Goal: Information Seeking & Learning: Check status

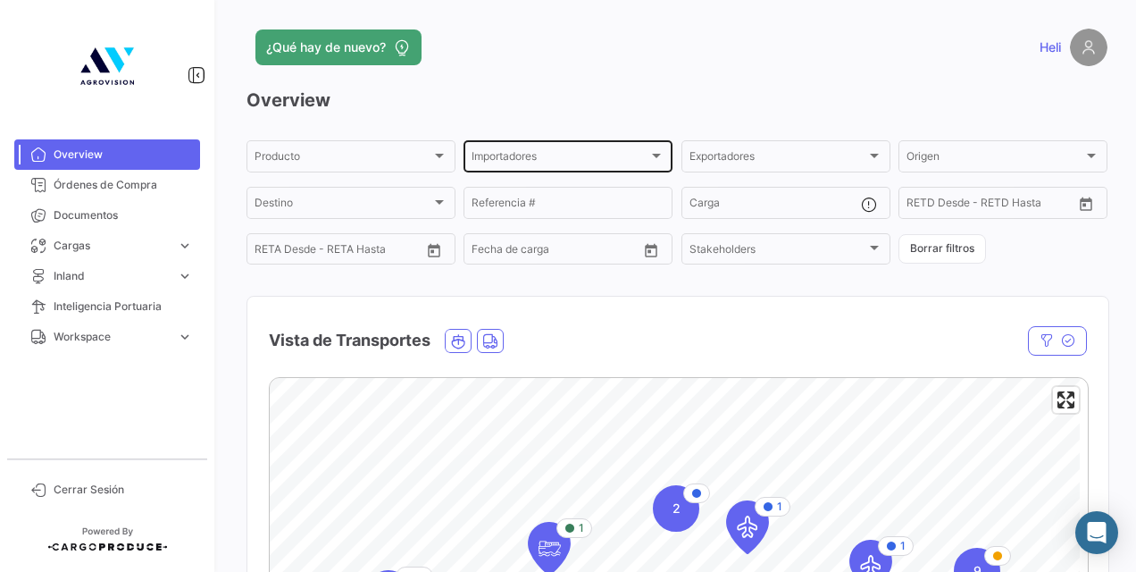
click at [630, 154] on div "Importadores" at bounding box center [560, 159] width 177 height 13
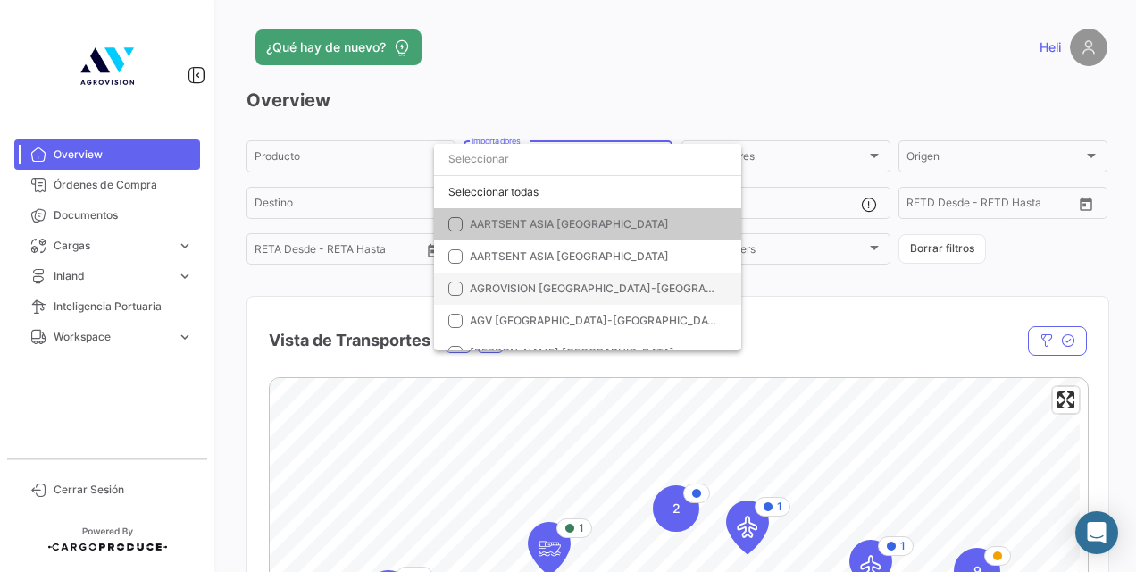
click at [560, 280] on span "AGROVISION [GEOGRAPHIC_DATA]-[GEOGRAPHIC_DATA]" at bounding box center [595, 288] width 250 height 16
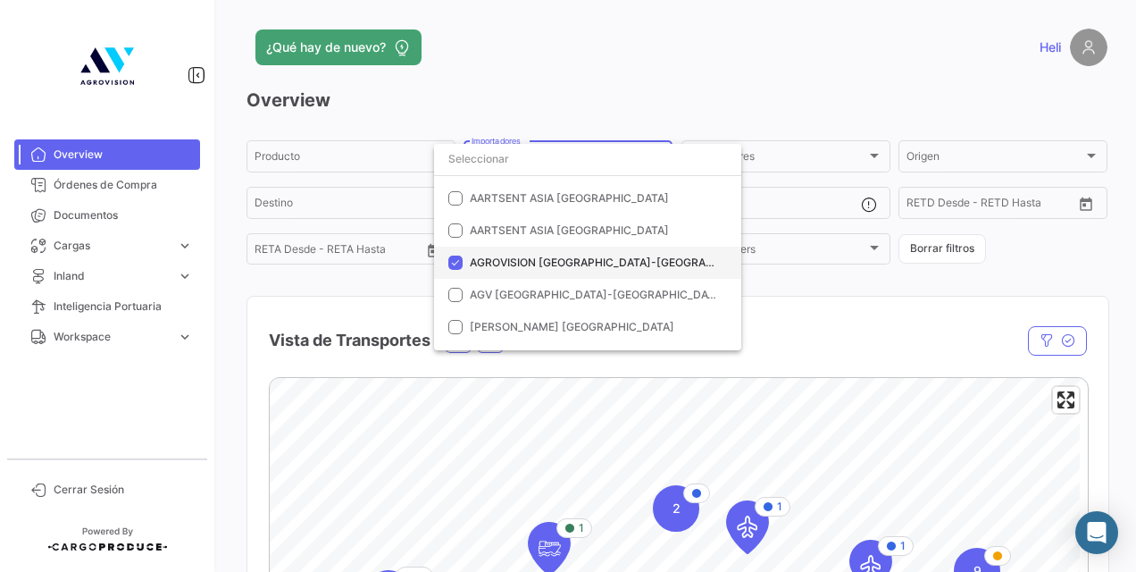
scroll to position [27, 0]
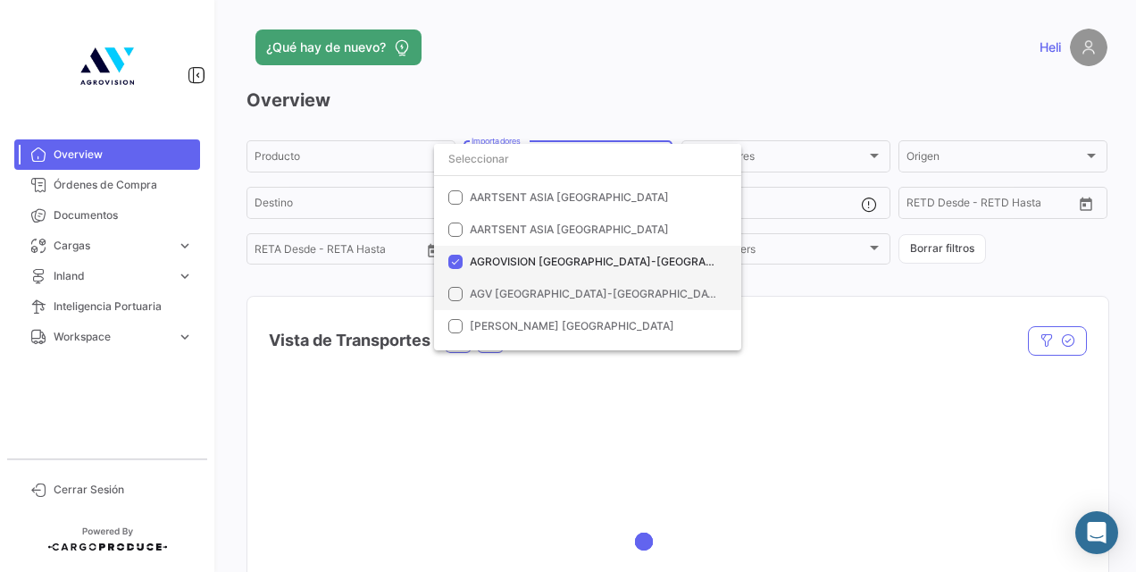
click at [560, 280] on mat-option "AGV [GEOGRAPHIC_DATA]-[GEOGRAPHIC_DATA]" at bounding box center [587, 294] width 307 height 32
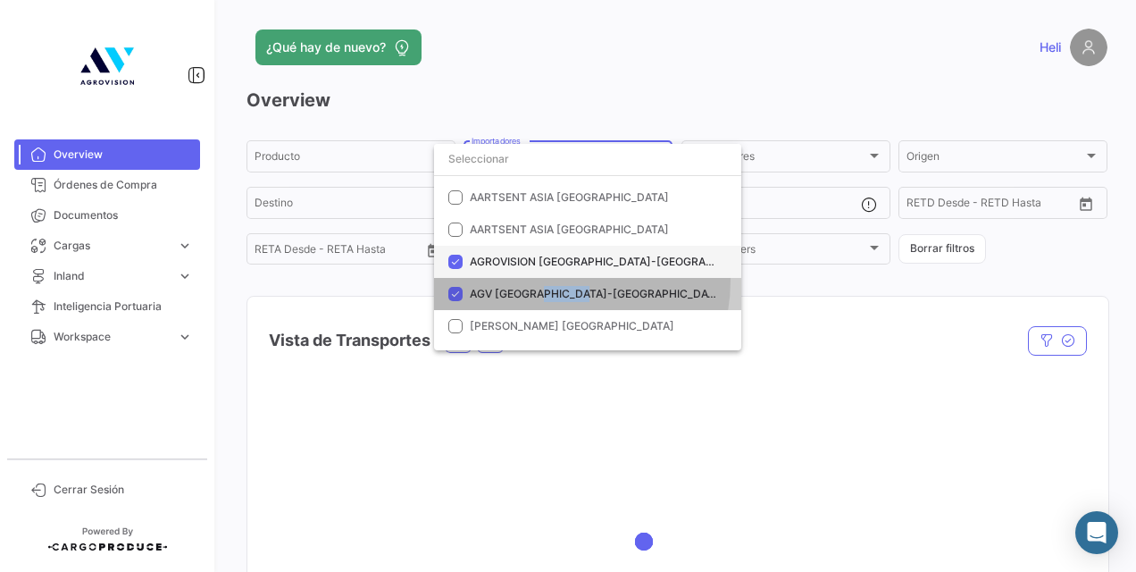
click at [560, 280] on mat-option "AGV [GEOGRAPHIC_DATA]-[GEOGRAPHIC_DATA]" at bounding box center [587, 294] width 307 height 32
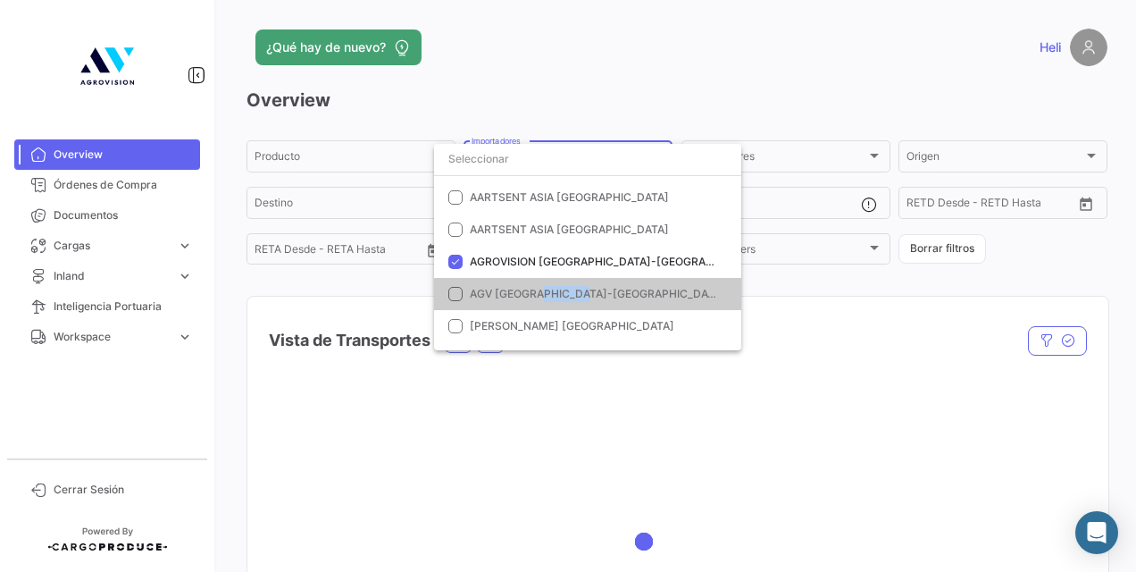
click at [560, 280] on mat-option "AGV [GEOGRAPHIC_DATA]-[GEOGRAPHIC_DATA]" at bounding box center [587, 294] width 307 height 32
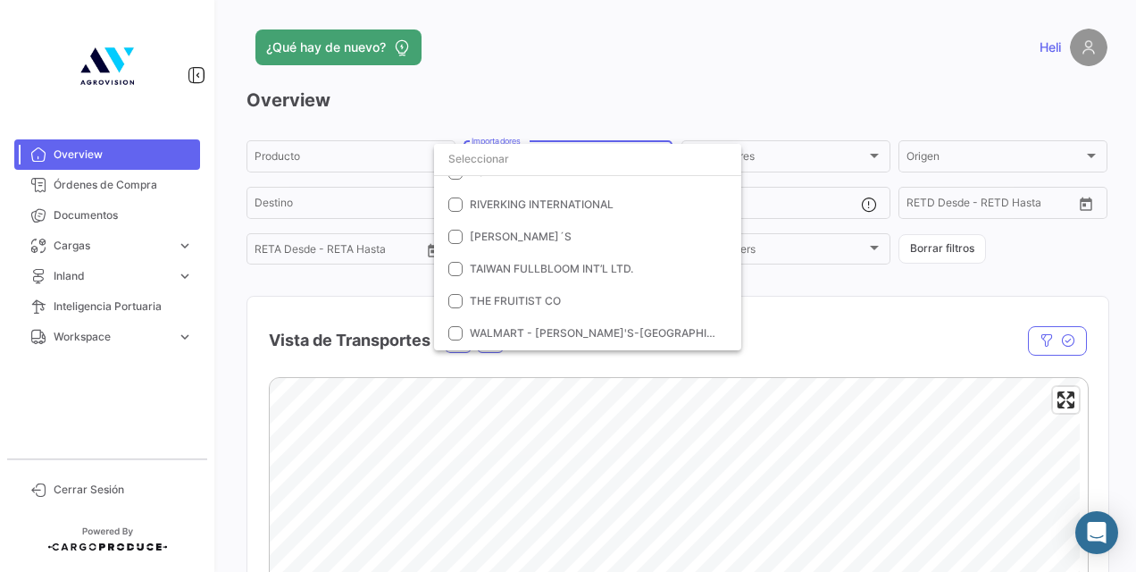
scroll to position [488, 0]
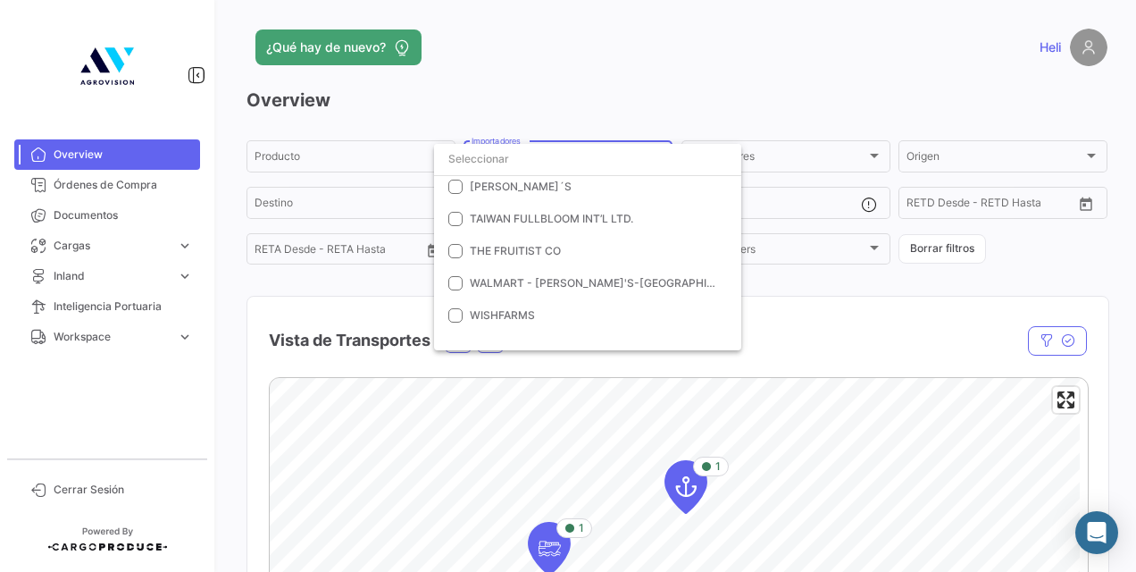
click at [827, 306] on div at bounding box center [568, 286] width 1136 height 572
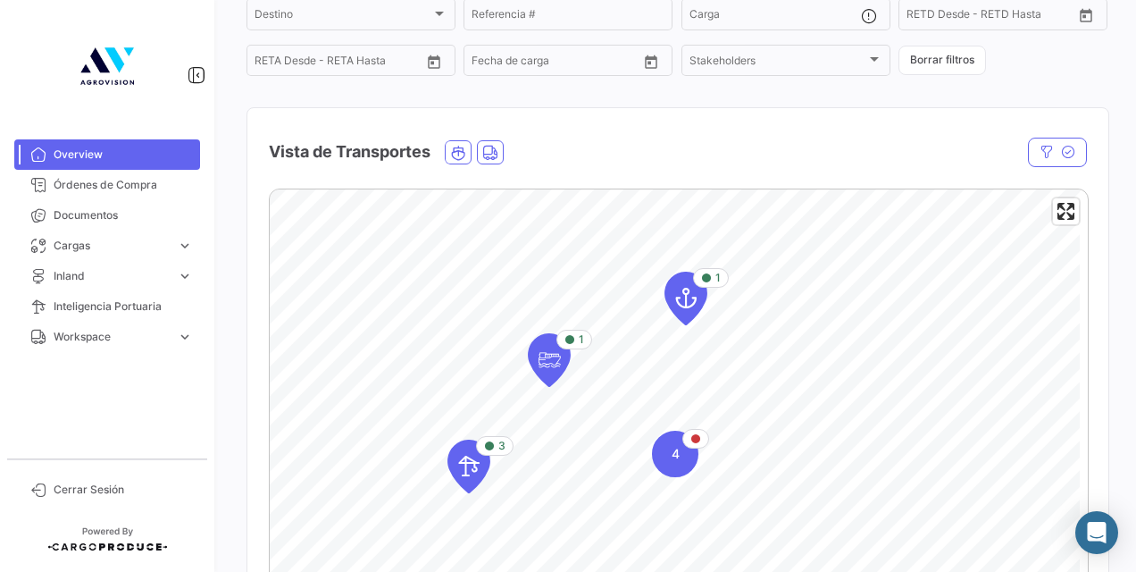
scroll to position [192, 0]
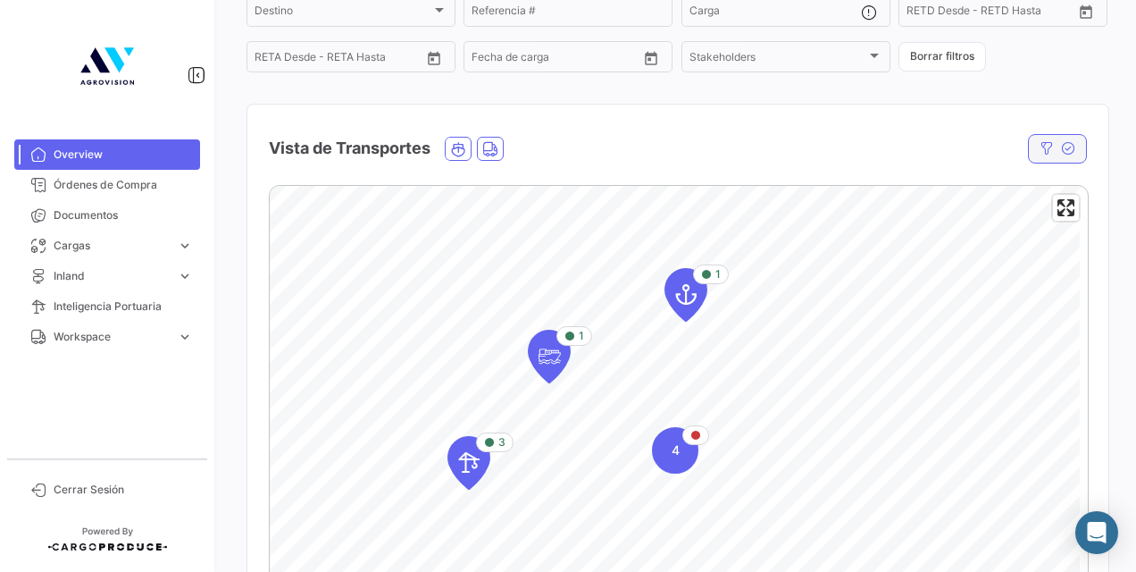
click at [1062, 148] on icon "button" at bounding box center [1068, 148] width 14 height 14
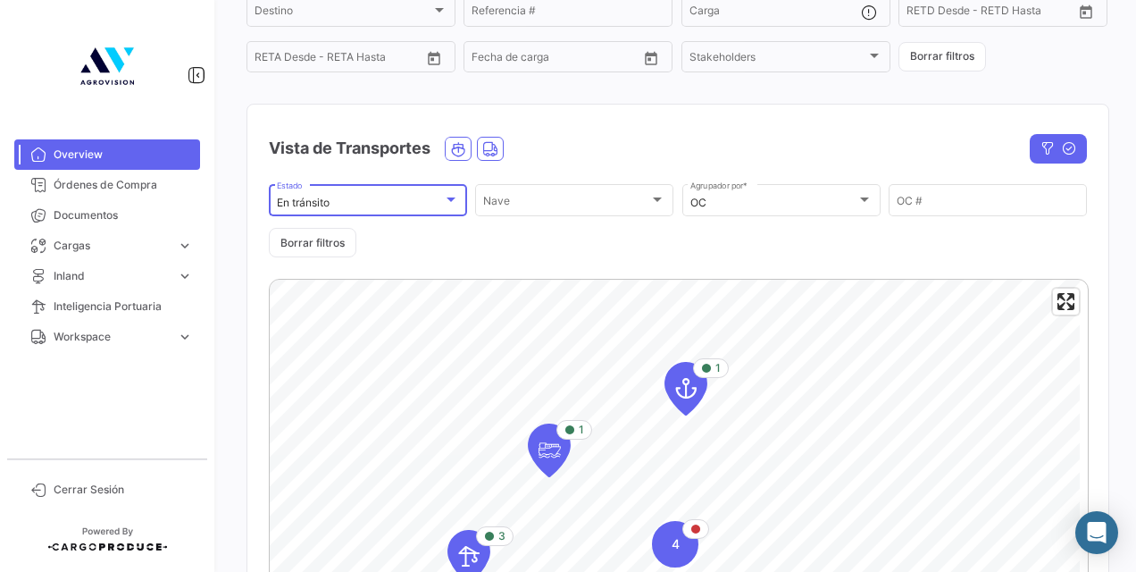
click at [443, 197] on div at bounding box center [451, 200] width 16 height 14
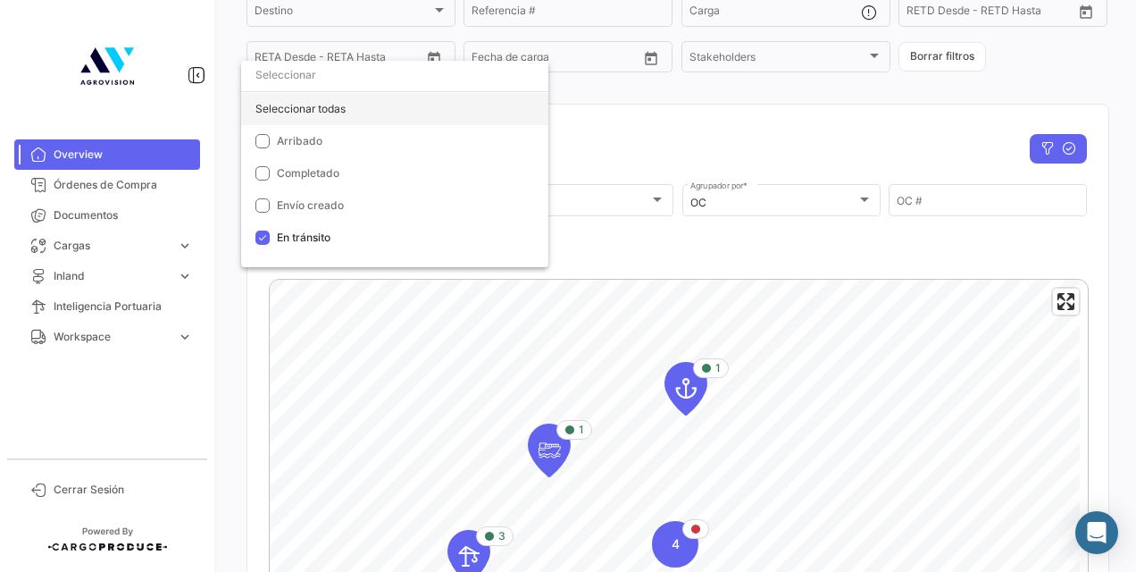
click at [333, 105] on div "Seleccionar todas" at bounding box center [394, 109] width 307 height 32
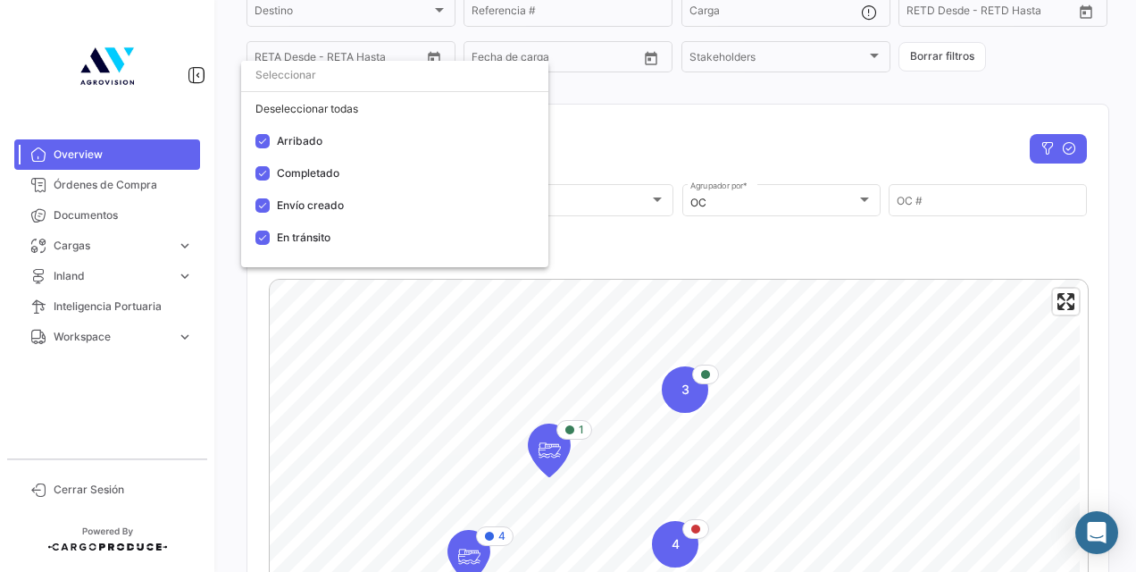
click at [697, 253] on div at bounding box center [568, 286] width 1136 height 572
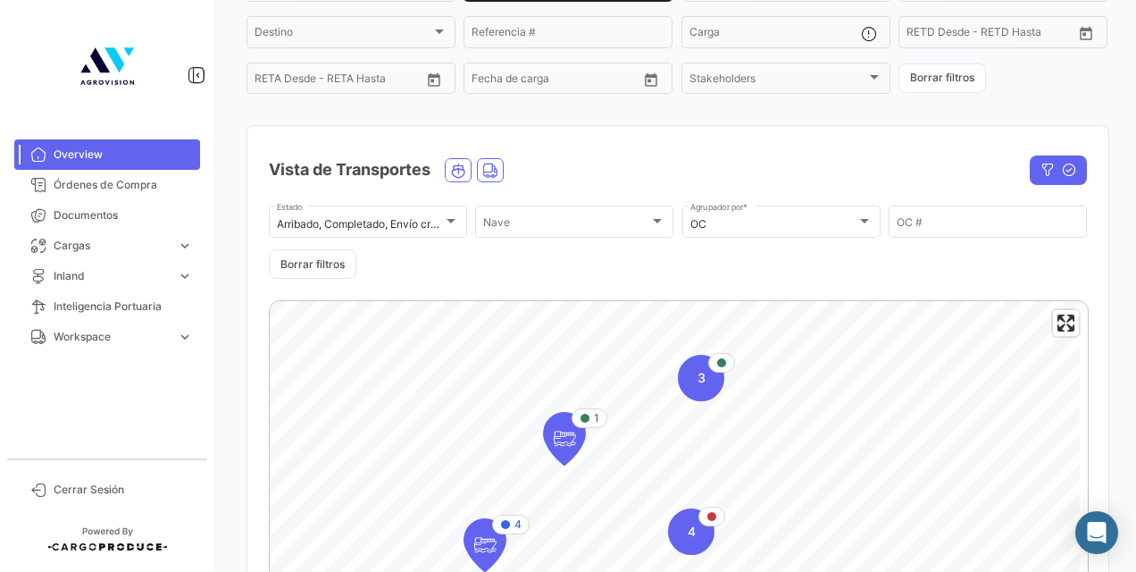
scroll to position [0, 0]
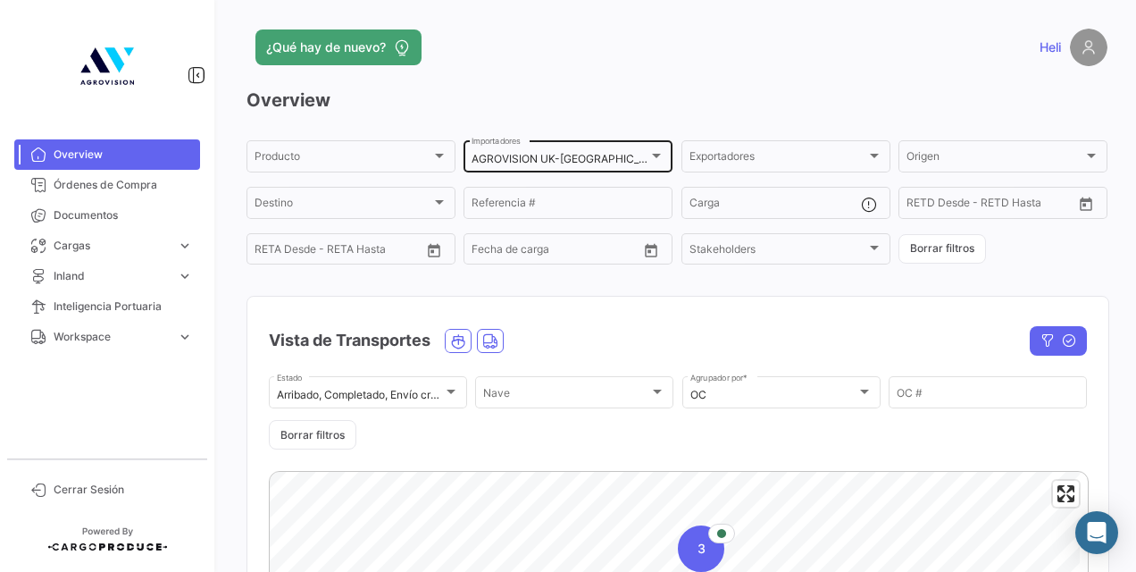
click at [642, 148] on div "AGROVISION [GEOGRAPHIC_DATA]-[GEOGRAPHIC_DATA], AGV [GEOGRAPHIC_DATA]-HOLLAND I…" at bounding box center [568, 155] width 193 height 35
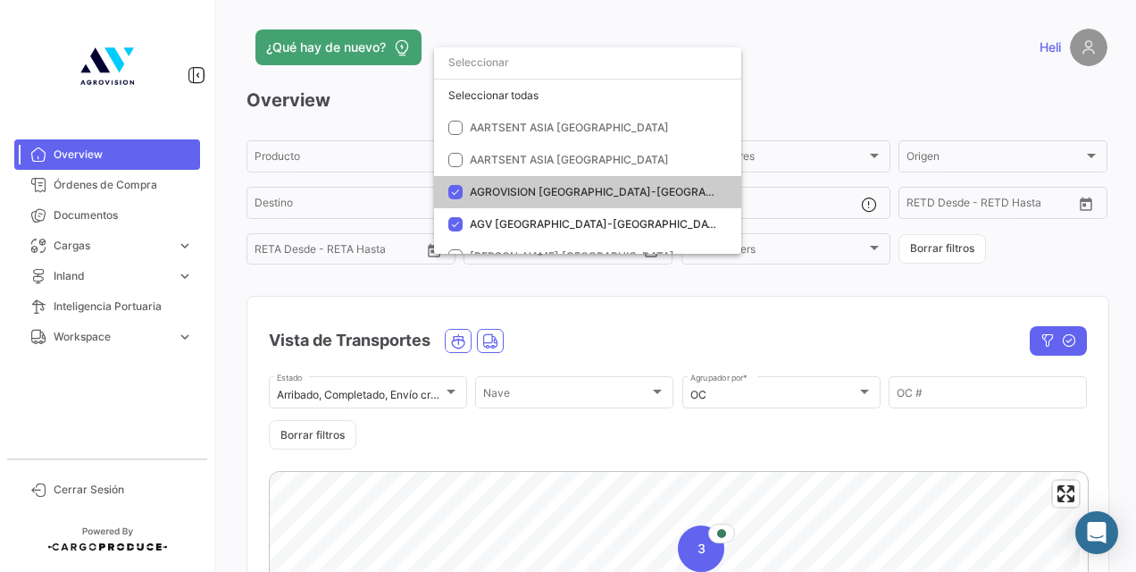
scroll to position [70, 0]
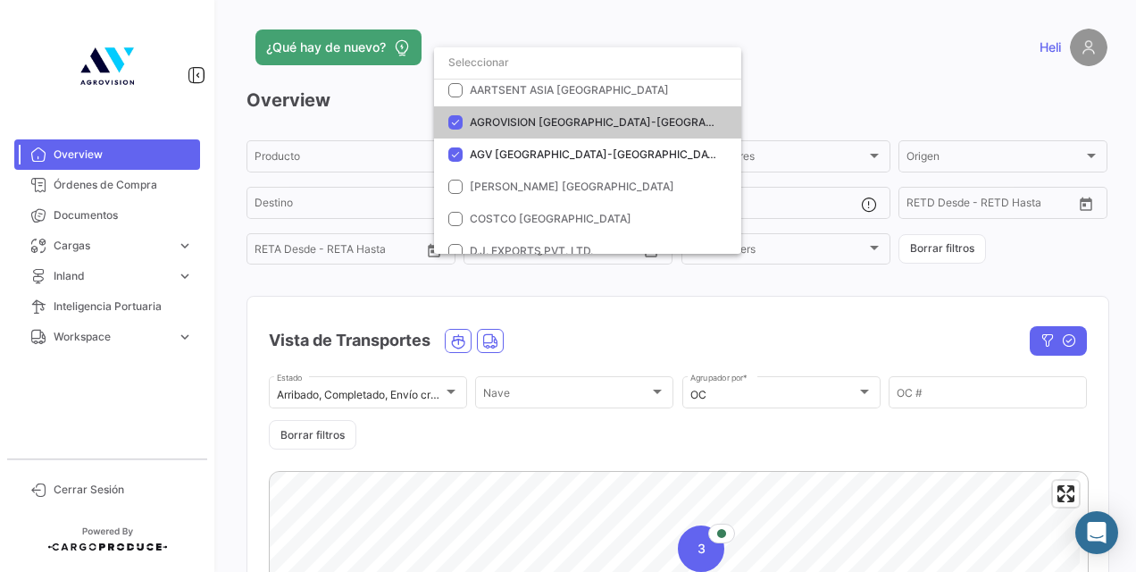
click at [588, 127] on span "AGROVISION [GEOGRAPHIC_DATA]-[GEOGRAPHIC_DATA]" at bounding box center [619, 121] width 299 height 13
click at [567, 152] on span "AGV [GEOGRAPHIC_DATA]-[GEOGRAPHIC_DATA]" at bounding box center [597, 153] width 255 height 13
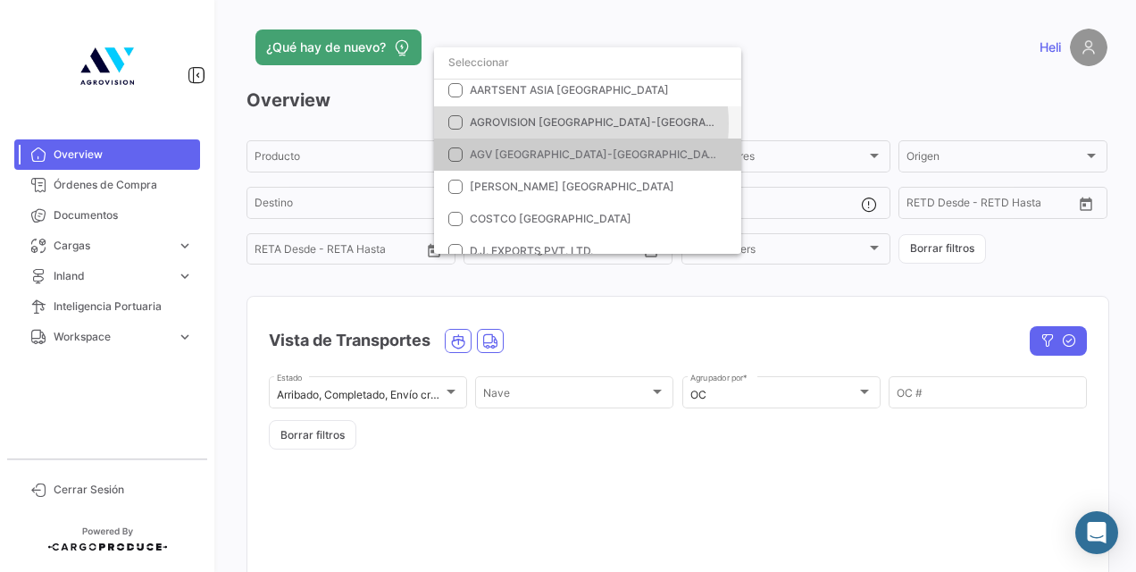
click at [570, 123] on span "AGROVISION [GEOGRAPHIC_DATA]-[GEOGRAPHIC_DATA]" at bounding box center [619, 121] width 299 height 13
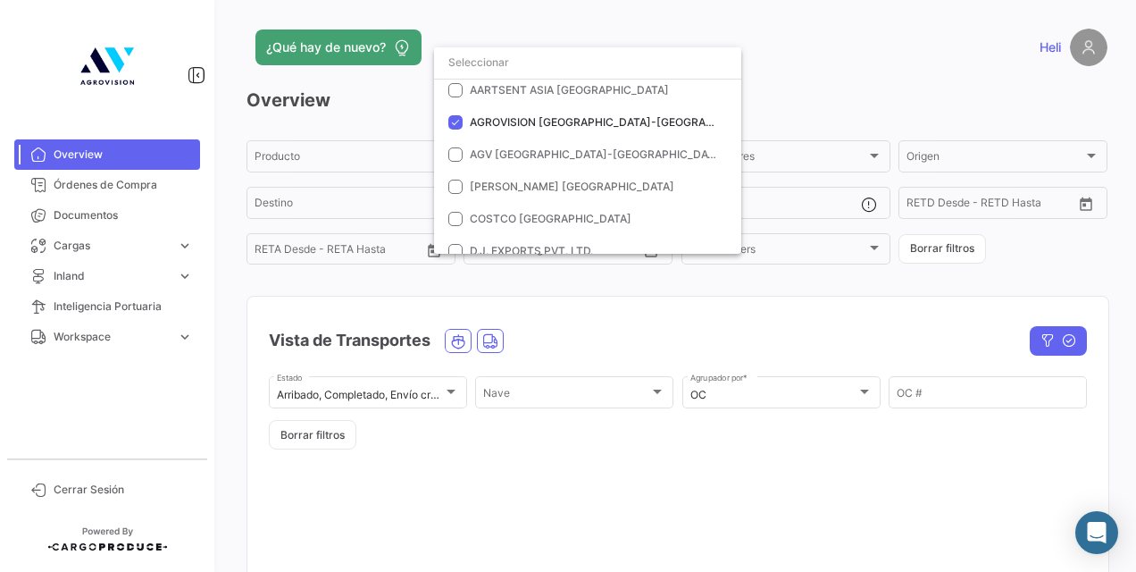
click at [614, 289] on div at bounding box center [568, 286] width 1136 height 572
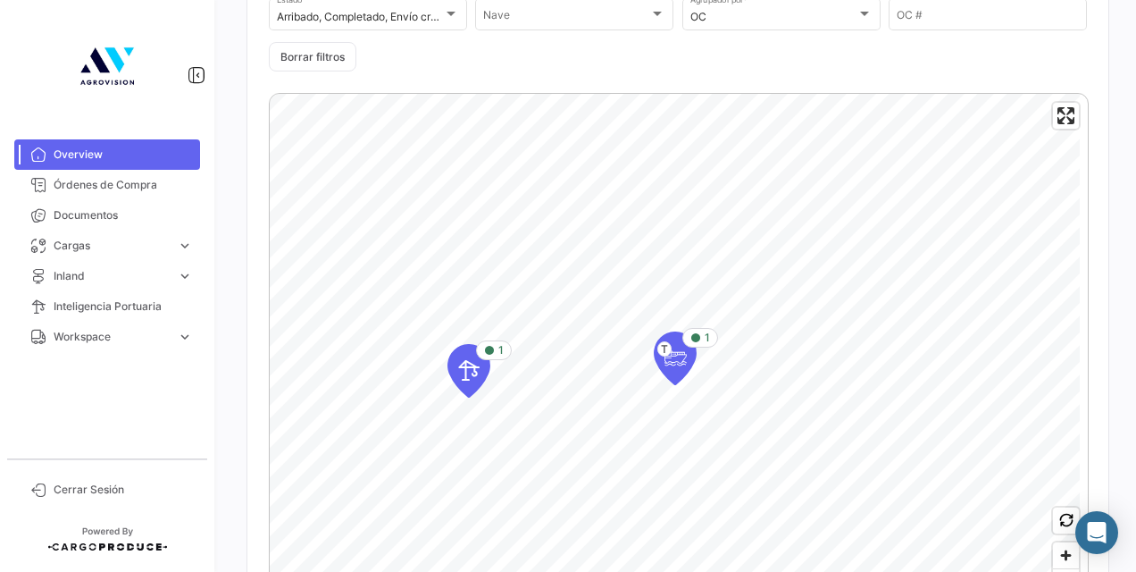
scroll to position [379, 0]
click at [470, 373] on icon "Map marker" at bounding box center [468, 370] width 25 height 38
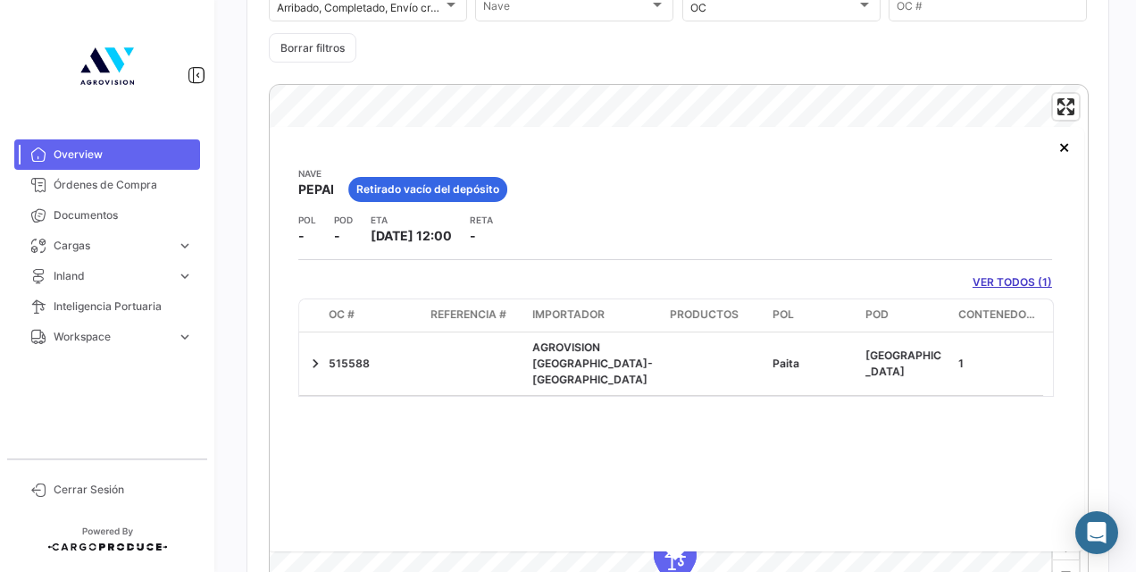
scroll to position [386, 0]
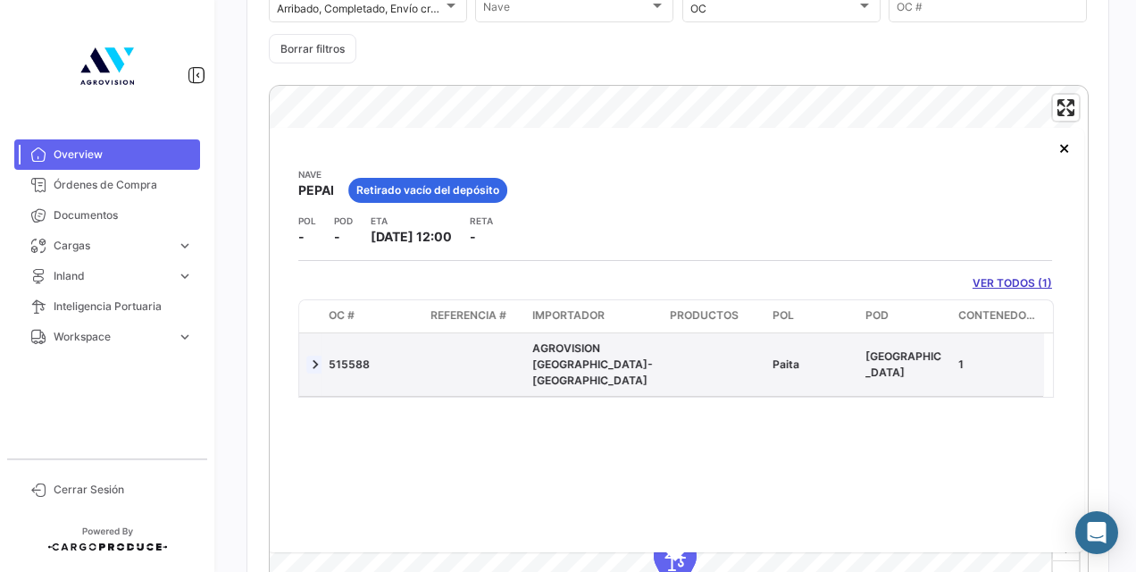
click at [316, 360] on link at bounding box center [315, 364] width 18 height 18
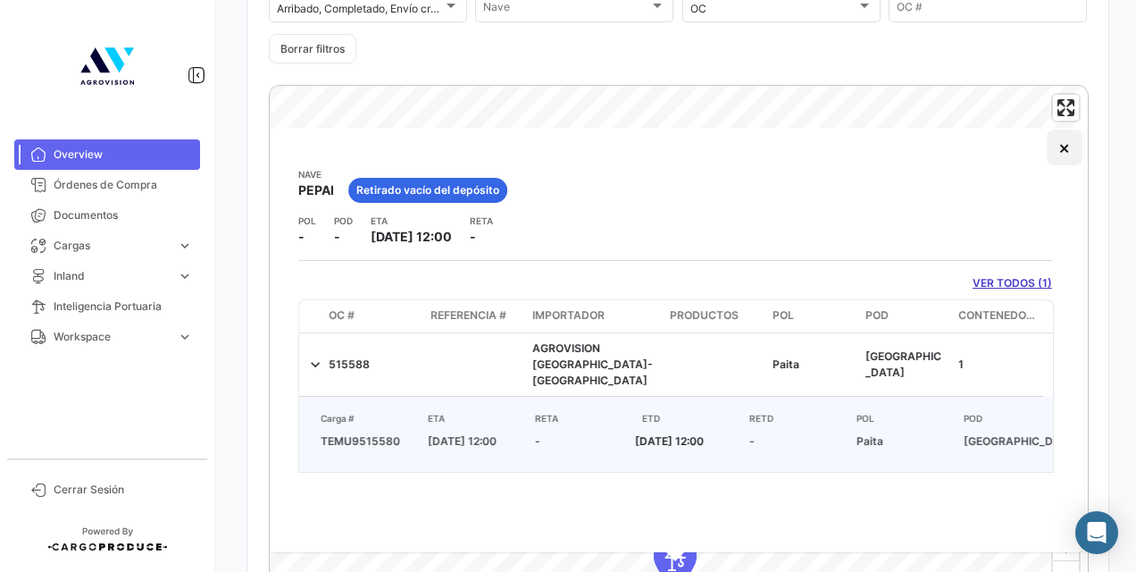
click at [1050, 150] on button "×" at bounding box center [1065, 147] width 36 height 36
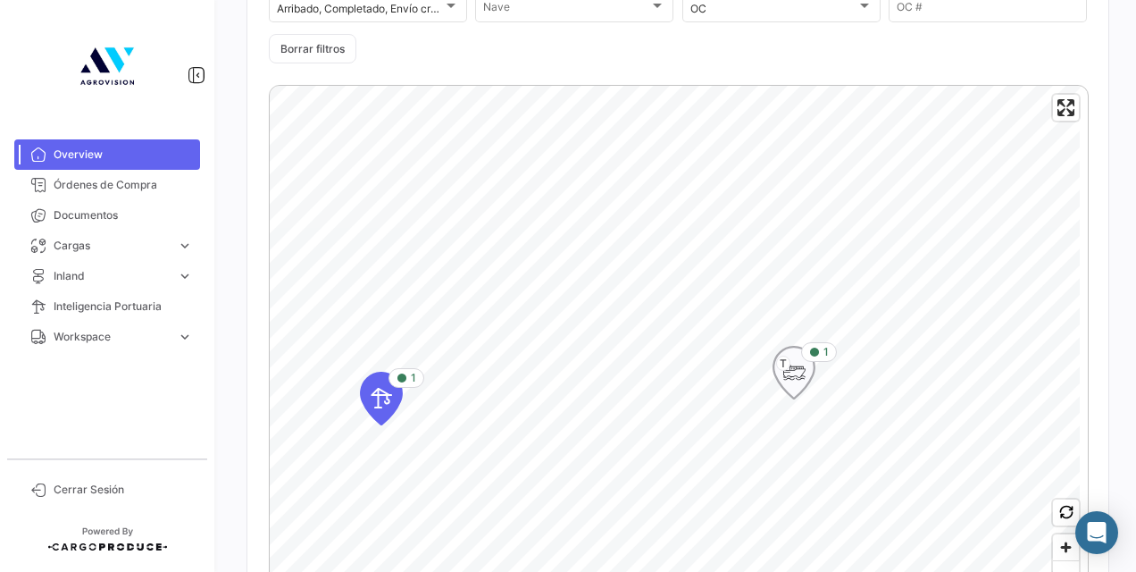
click at [787, 378] on icon "Map marker" at bounding box center [793, 373] width 25 height 38
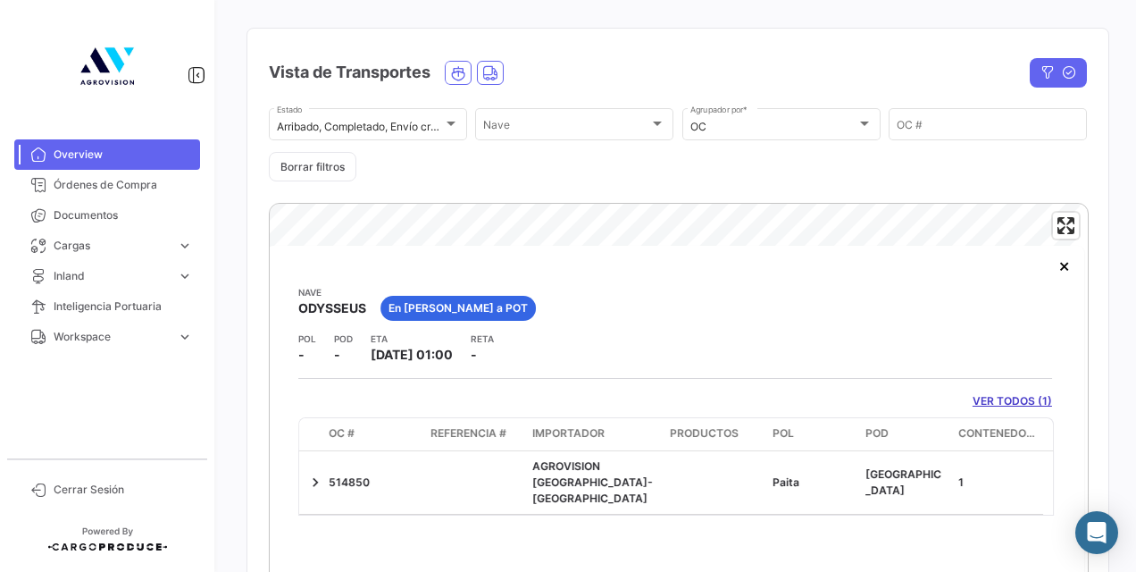
scroll to position [380, 0]
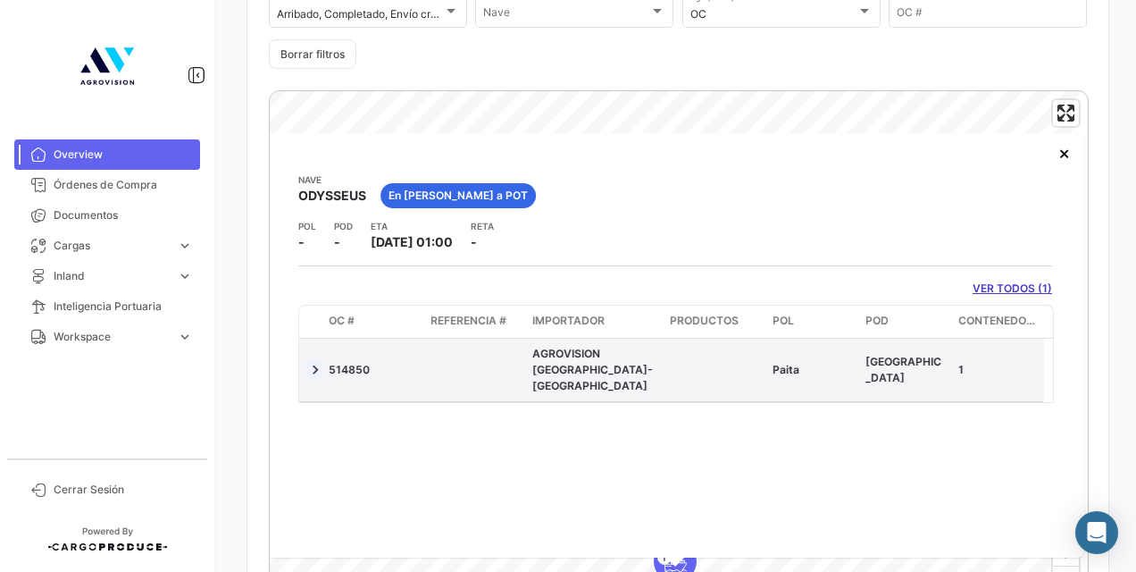
click at [321, 362] on link at bounding box center [315, 370] width 18 height 18
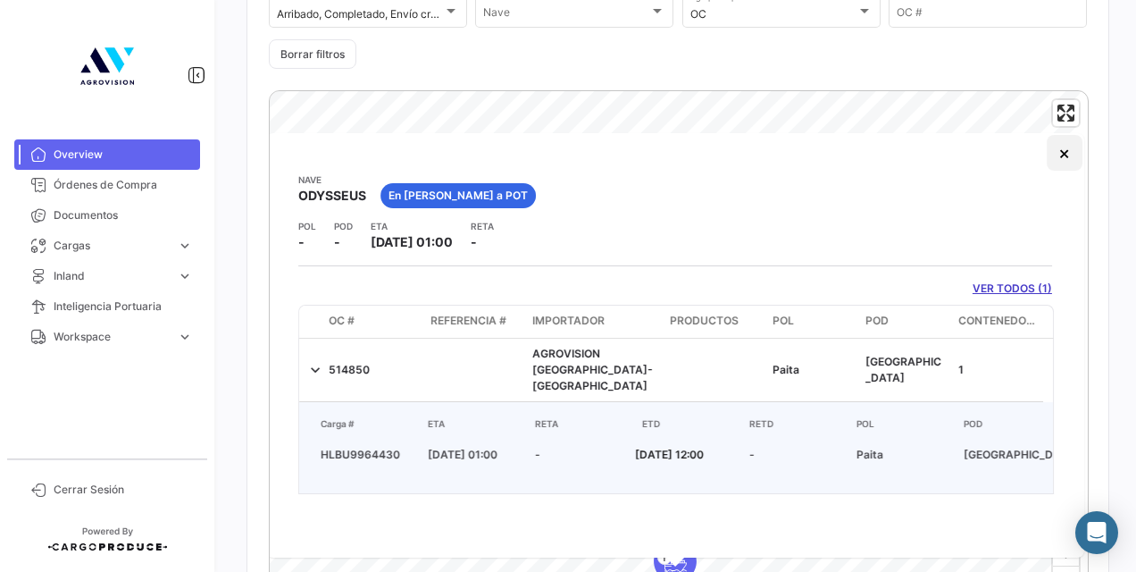
click at [1061, 158] on button "×" at bounding box center [1065, 153] width 36 height 36
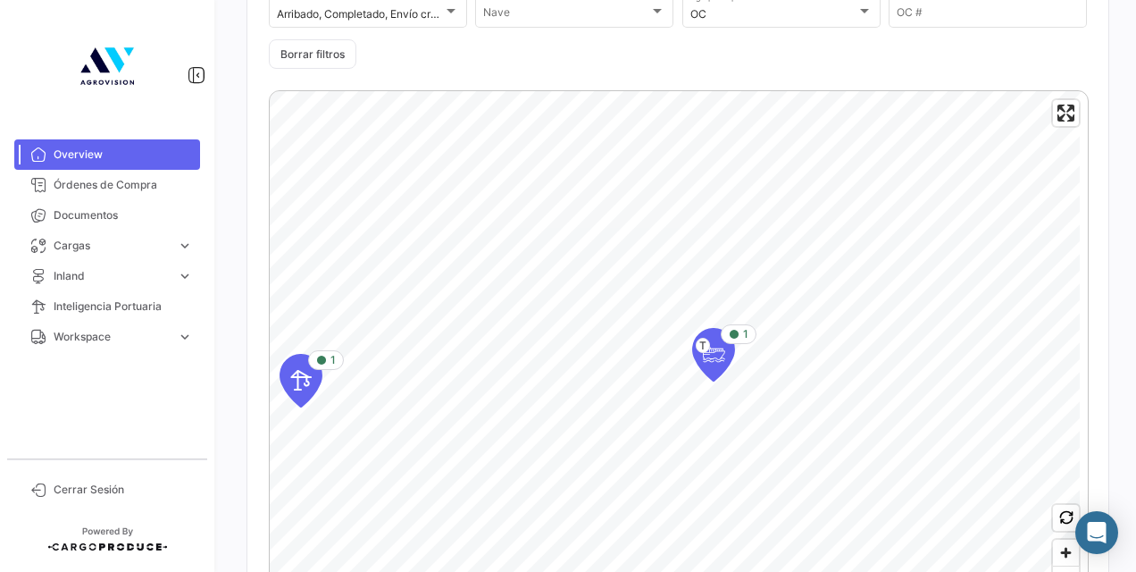
scroll to position [132, 0]
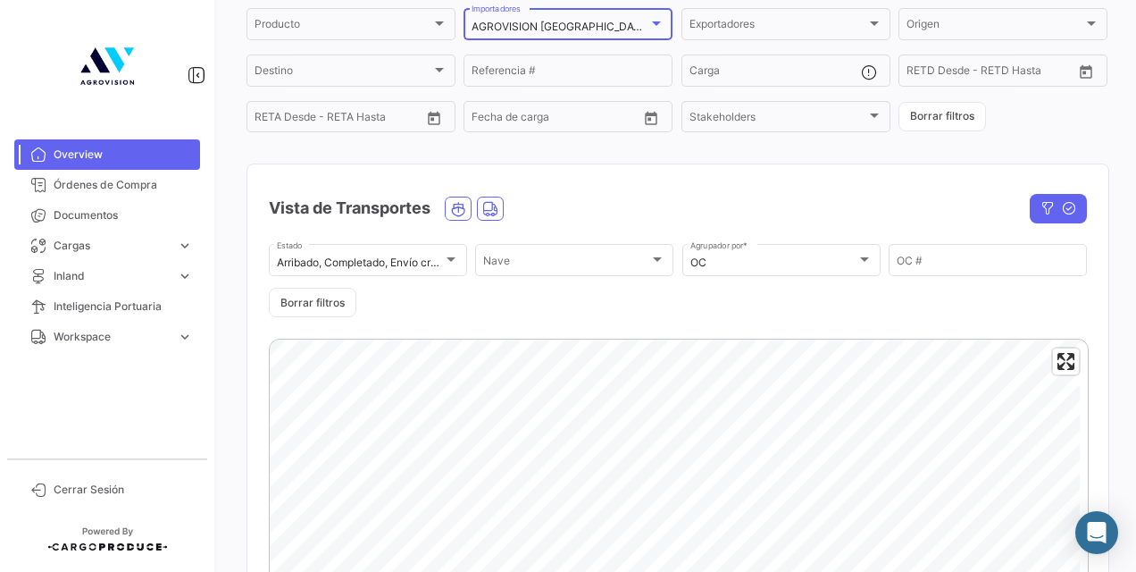
click at [643, 25] on div "AGROVISION [GEOGRAPHIC_DATA]-[GEOGRAPHIC_DATA]" at bounding box center [560, 27] width 177 height 13
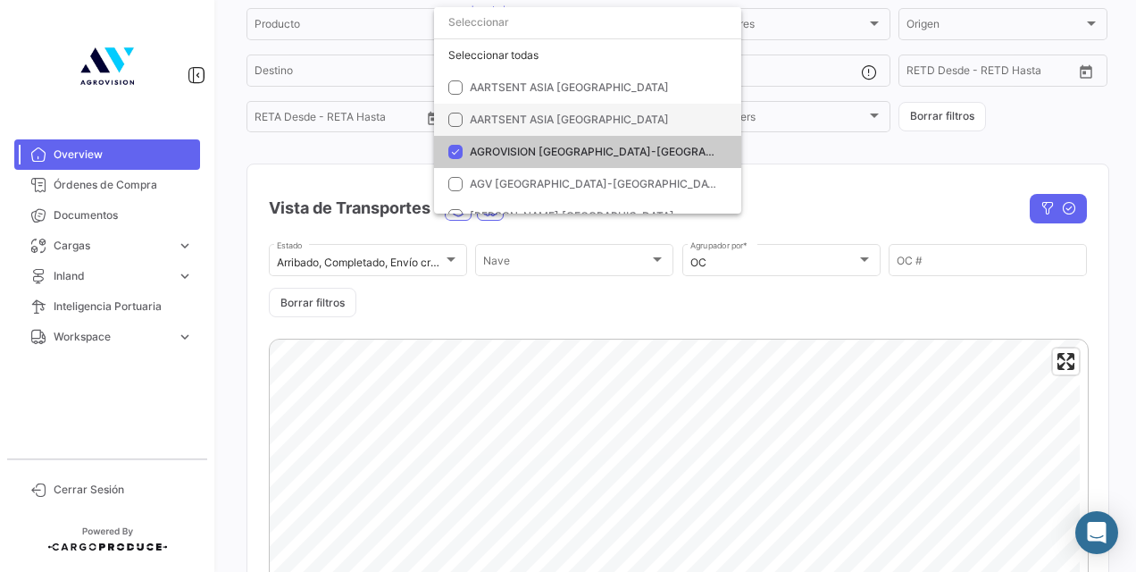
scroll to position [70, 0]
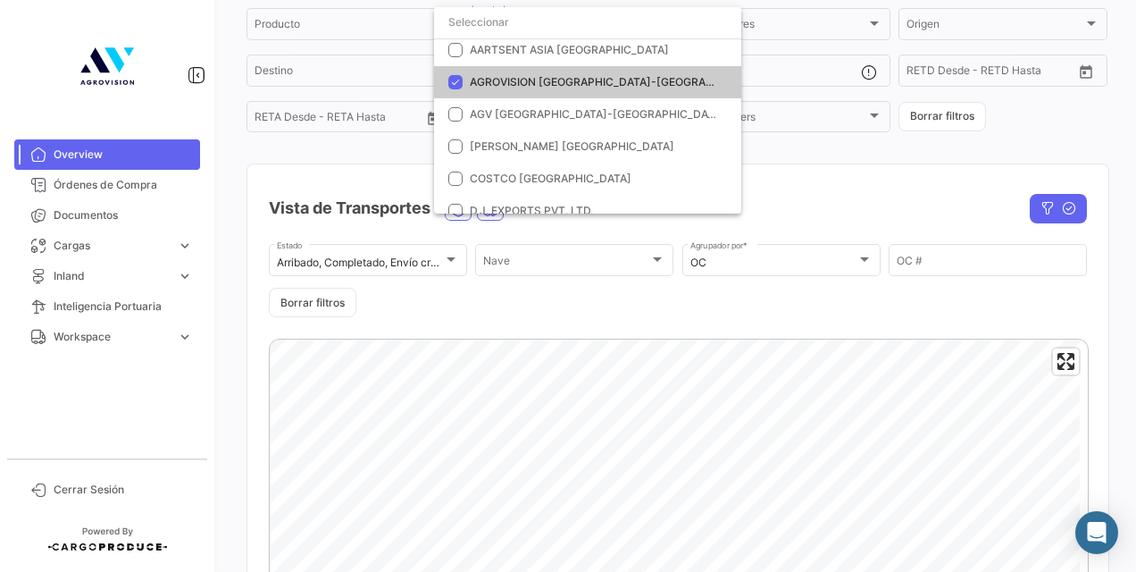
click at [475, 73] on mat-option "AGROVISION [GEOGRAPHIC_DATA]-[GEOGRAPHIC_DATA]" at bounding box center [587, 82] width 307 height 32
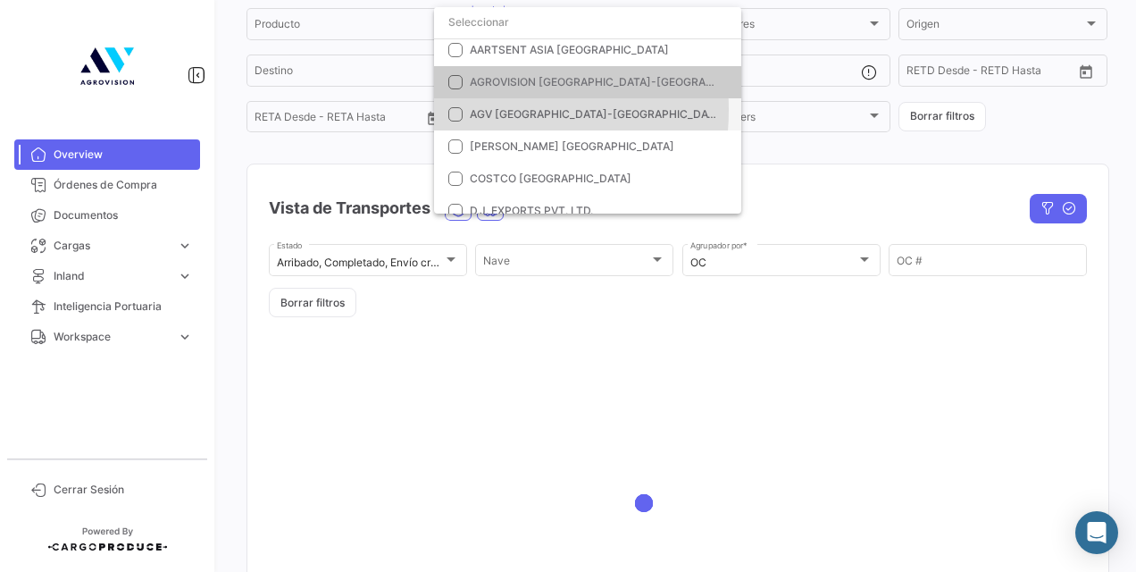
click at [456, 110] on mat-pseudo-checkbox at bounding box center [455, 114] width 14 height 14
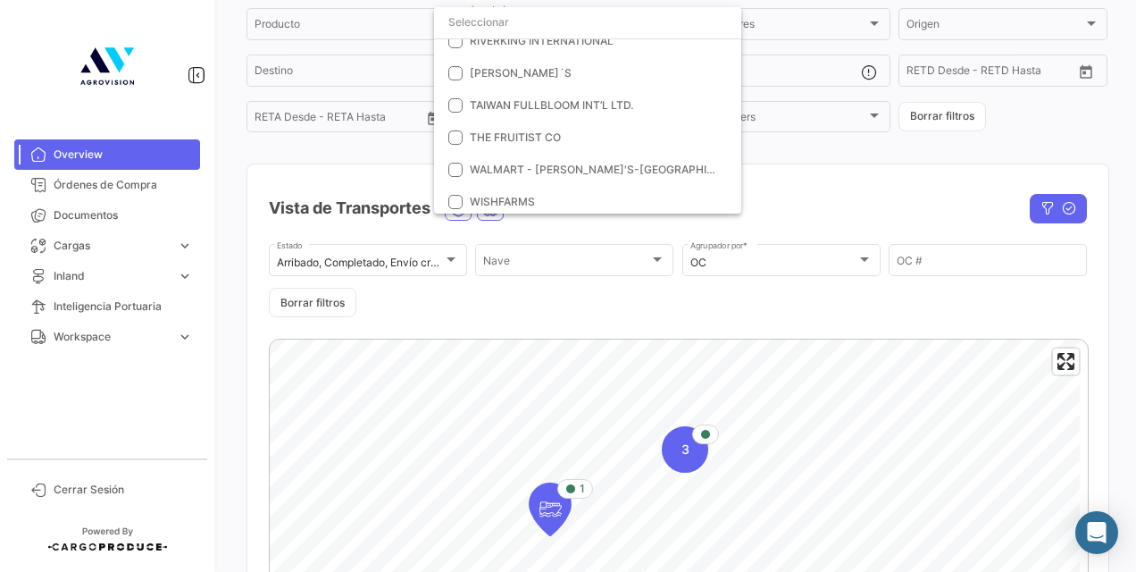
scroll to position [488, 0]
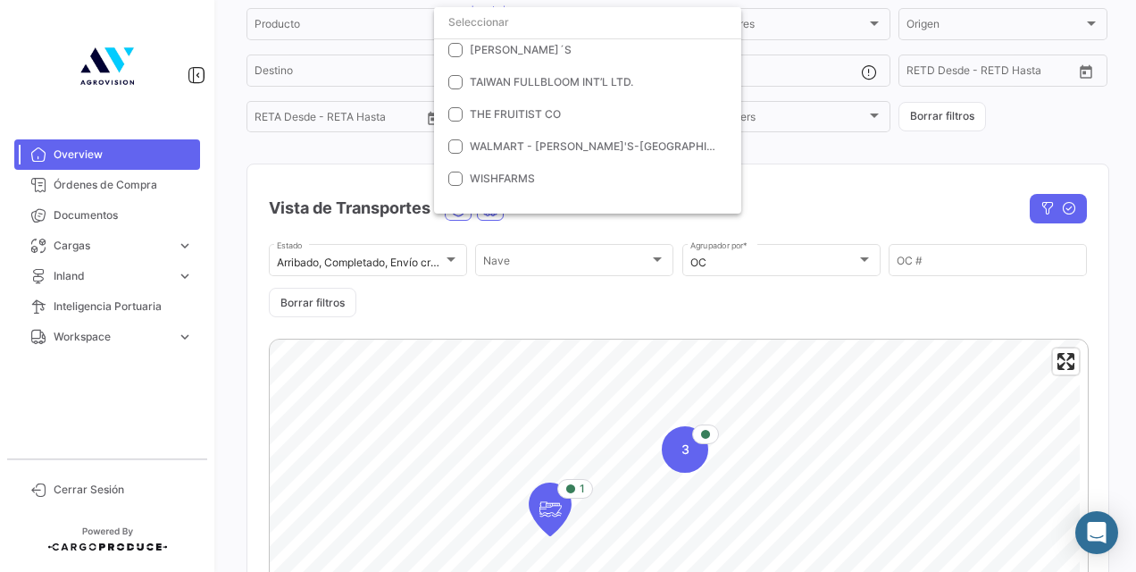
click at [781, 178] on div at bounding box center [568, 286] width 1136 height 572
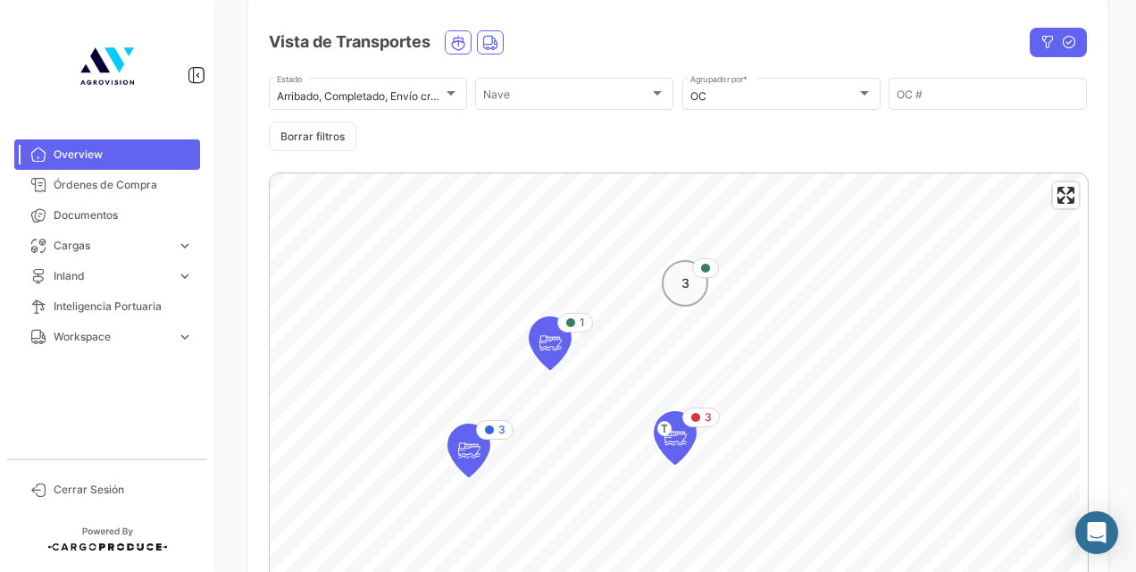
scroll to position [266, 0]
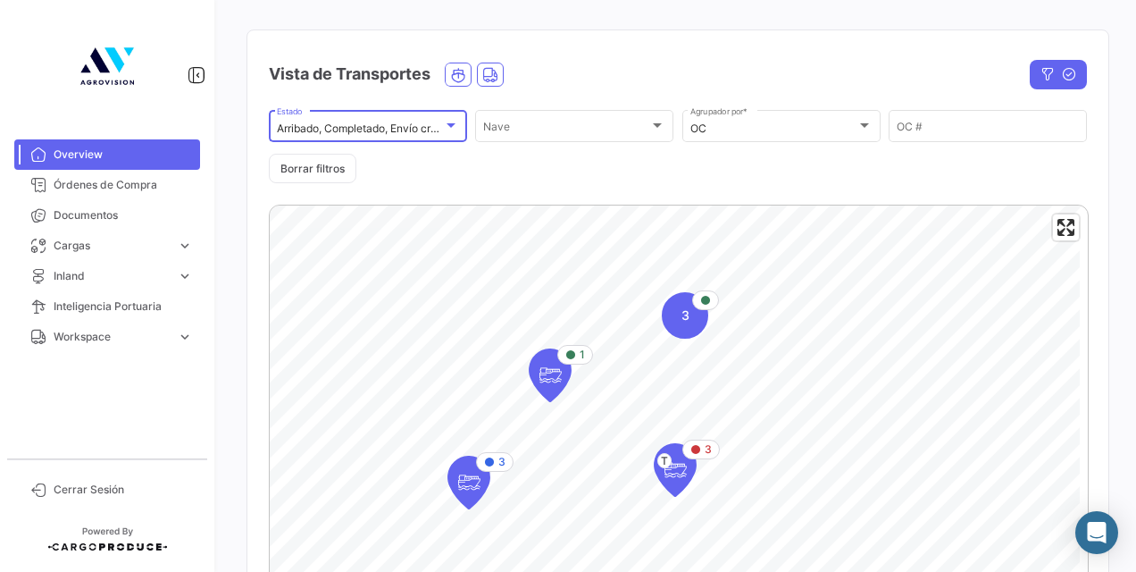
click at [451, 121] on div at bounding box center [451, 126] width 16 height 14
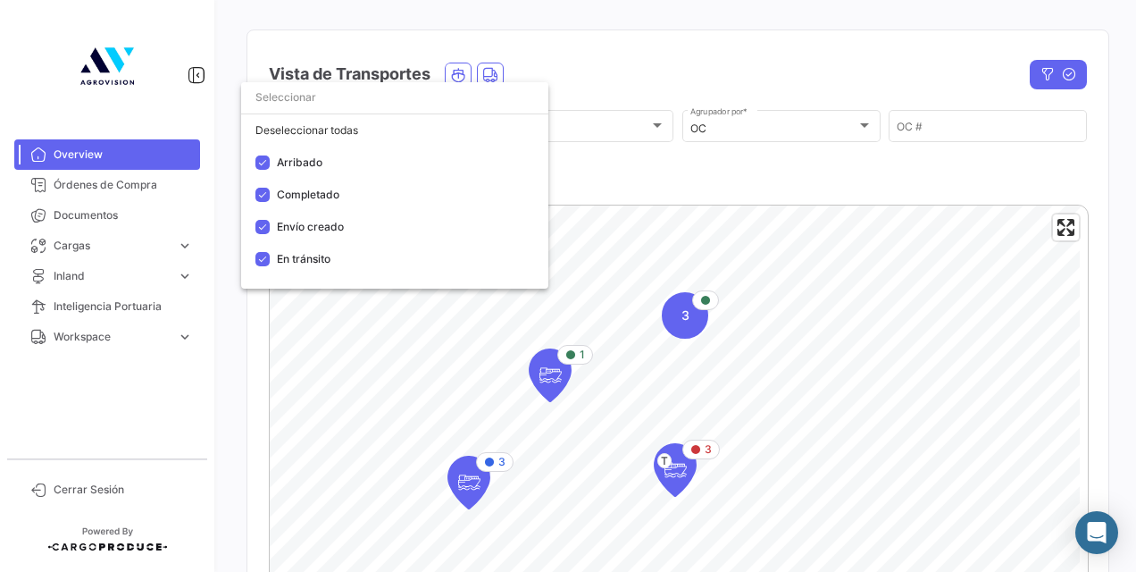
click at [639, 181] on div at bounding box center [568, 286] width 1136 height 572
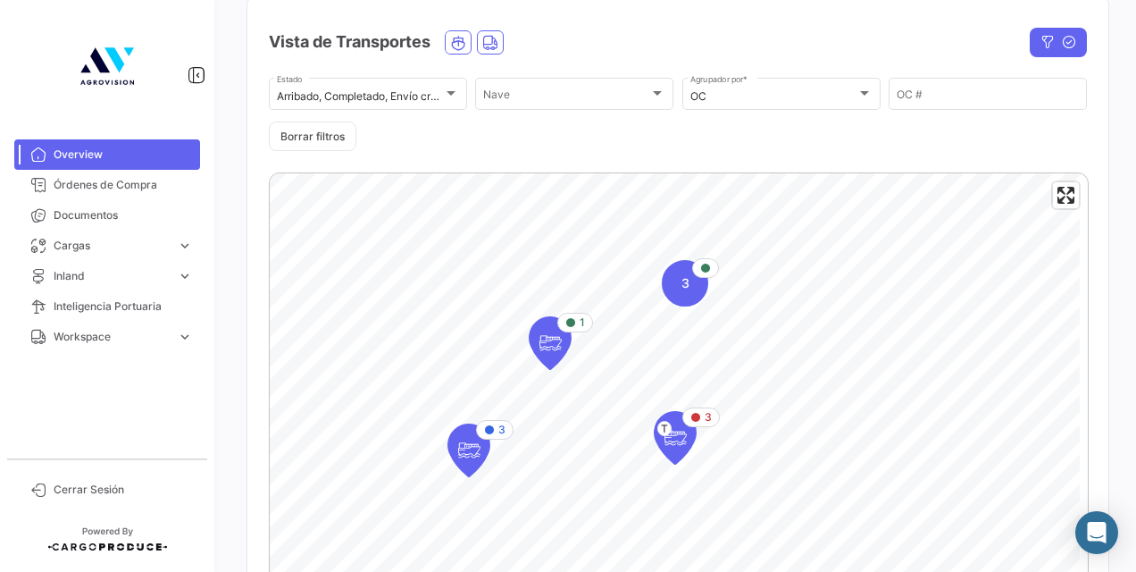
scroll to position [300, 0]
click at [471, 463] on icon "Map marker" at bounding box center [468, 449] width 25 height 38
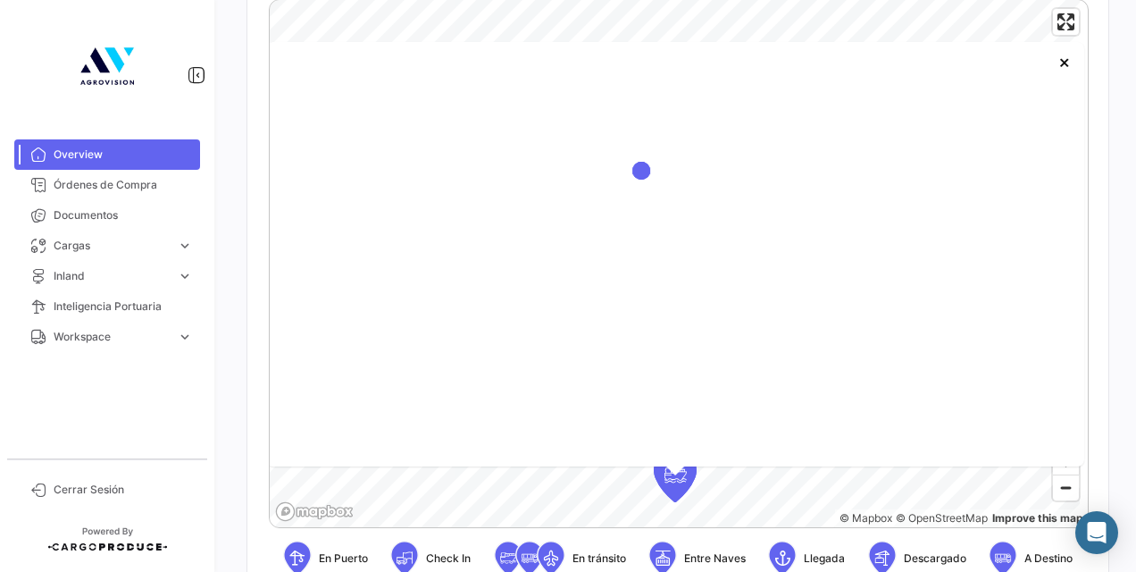
scroll to position [472, 0]
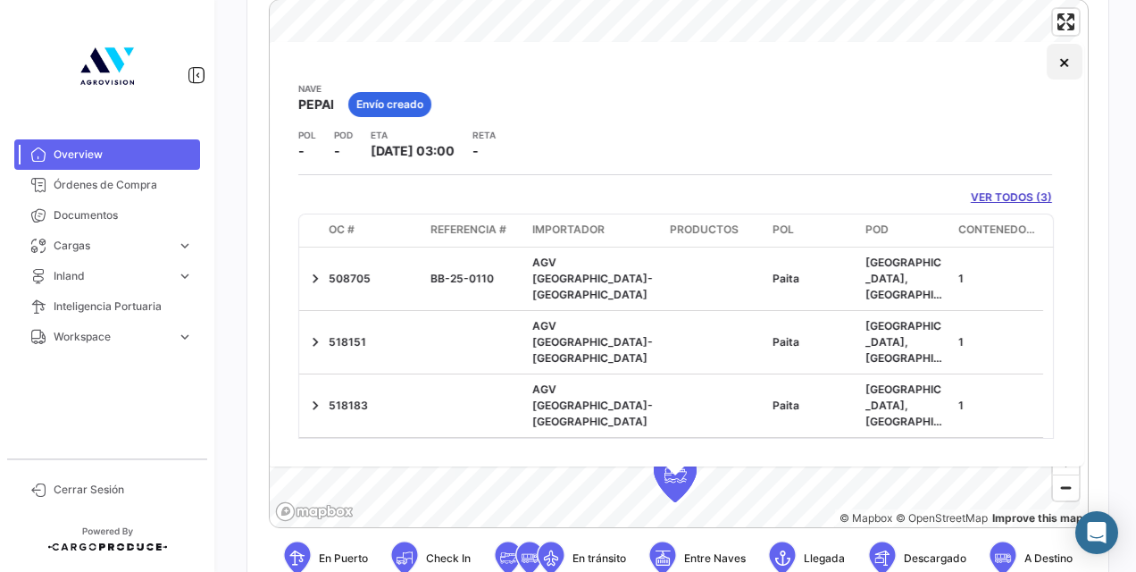
click at [1052, 66] on button "×" at bounding box center [1065, 62] width 36 height 36
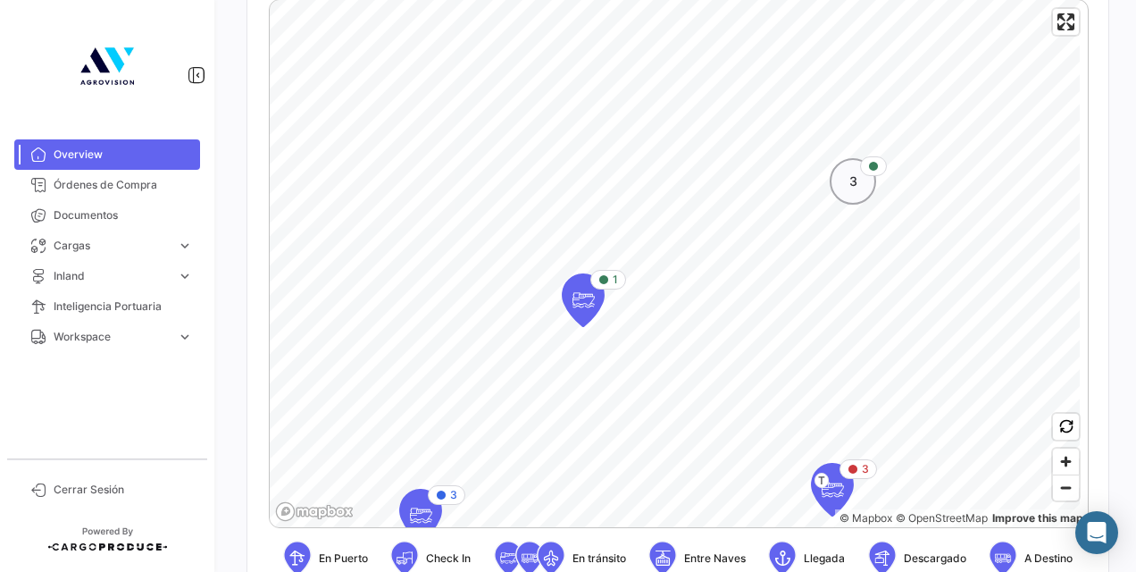
click at [850, 188] on span "3" at bounding box center [853, 181] width 8 height 18
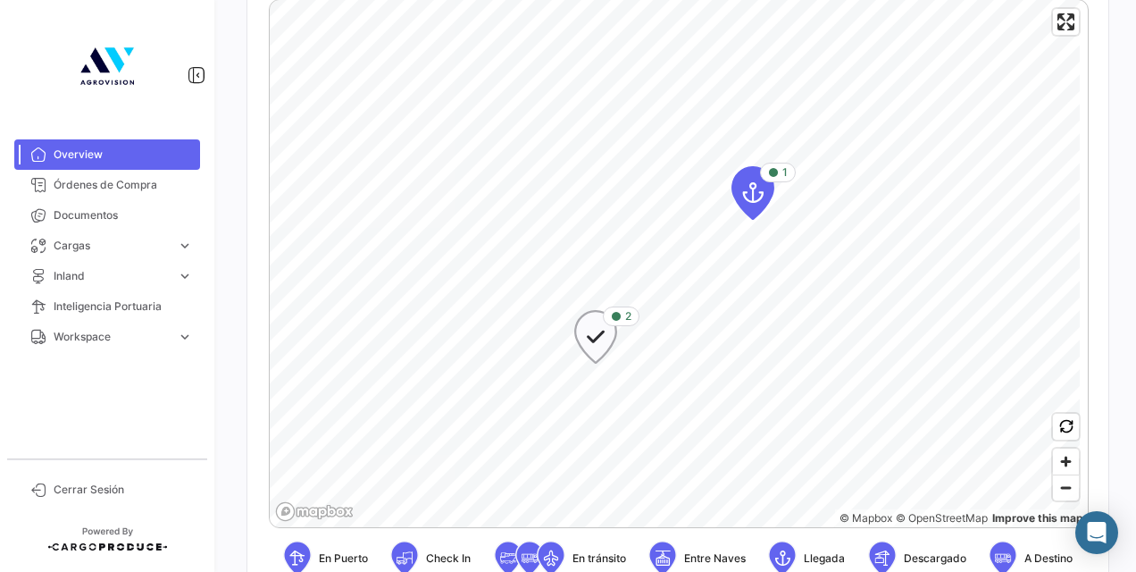
click at [598, 346] on icon "Map marker" at bounding box center [595, 337] width 25 height 38
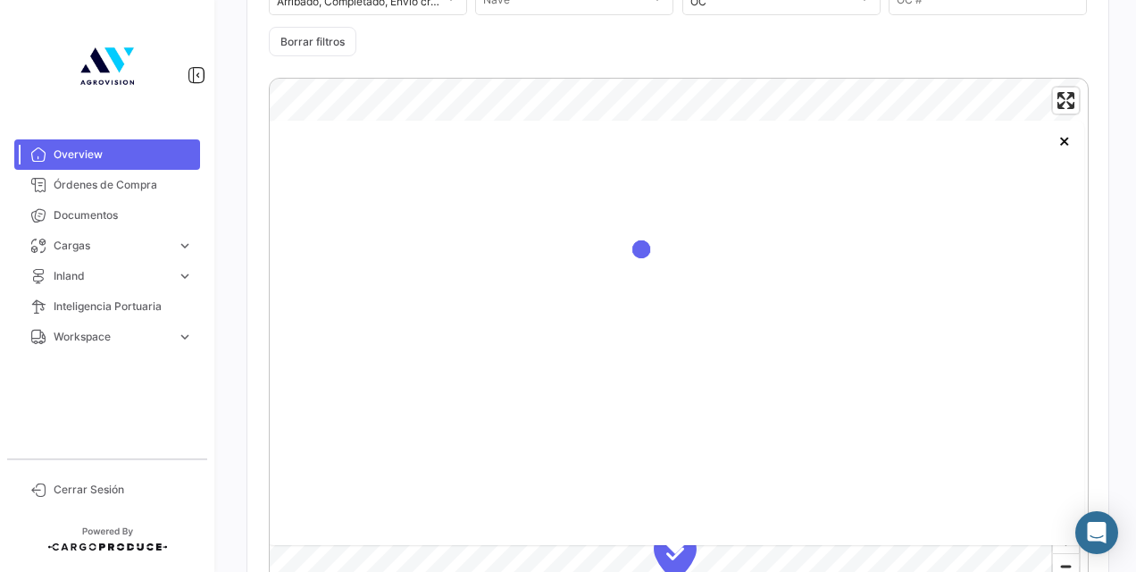
scroll to position [395, 0]
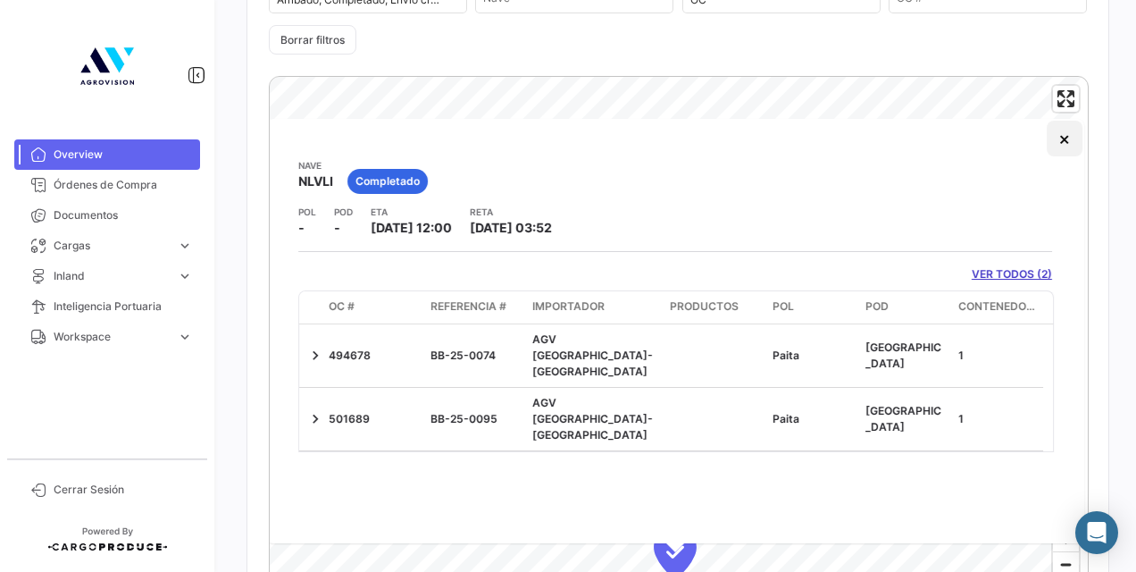
click at [1068, 153] on button "×" at bounding box center [1065, 139] width 36 height 36
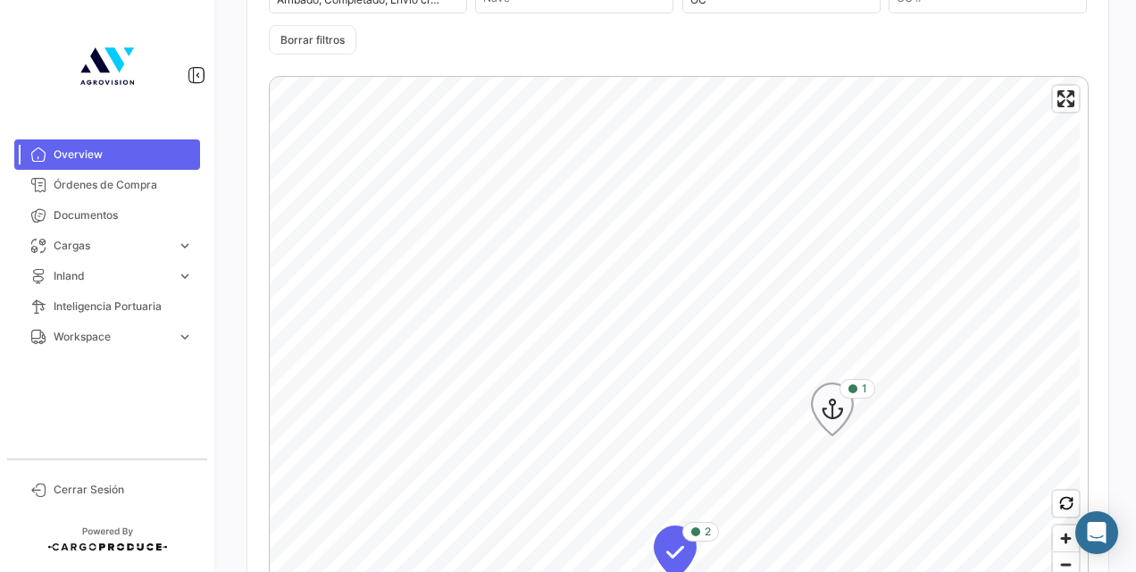
click at [811, 406] on icon "Map marker" at bounding box center [832, 409] width 43 height 54
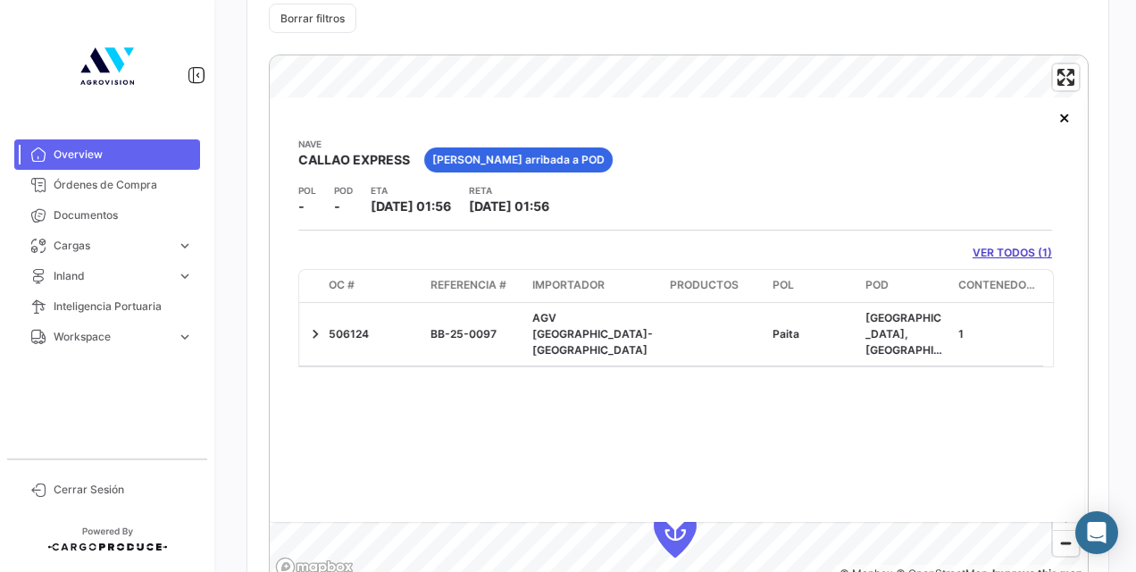
scroll to position [419, 0]
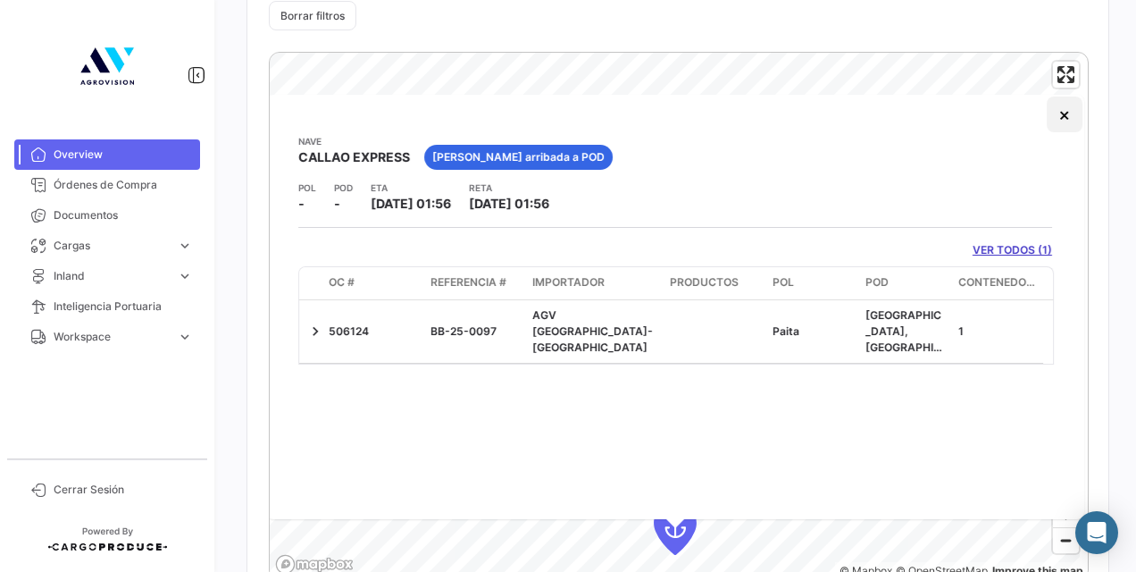
click at [1064, 119] on button "×" at bounding box center [1065, 114] width 36 height 36
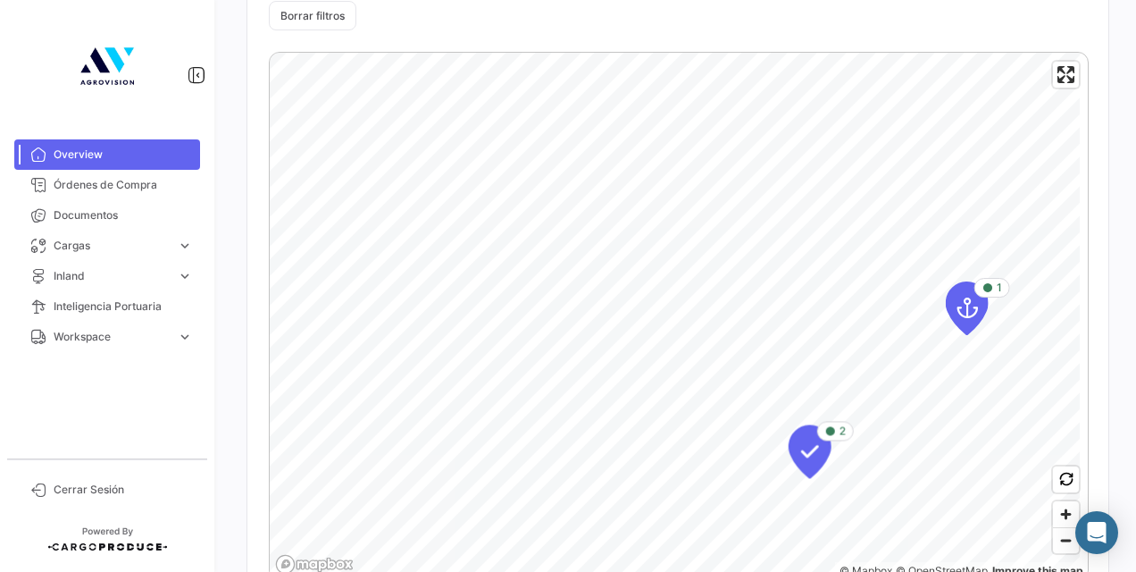
click at [878, 27] on mat-card "Vista de Transportes Arribado, Completado, Envío creado, En [PERSON_NAME] Estad…" at bounding box center [677, 293] width 863 height 833
click at [1053, 547] on span "Zoom out" at bounding box center [1066, 540] width 26 height 25
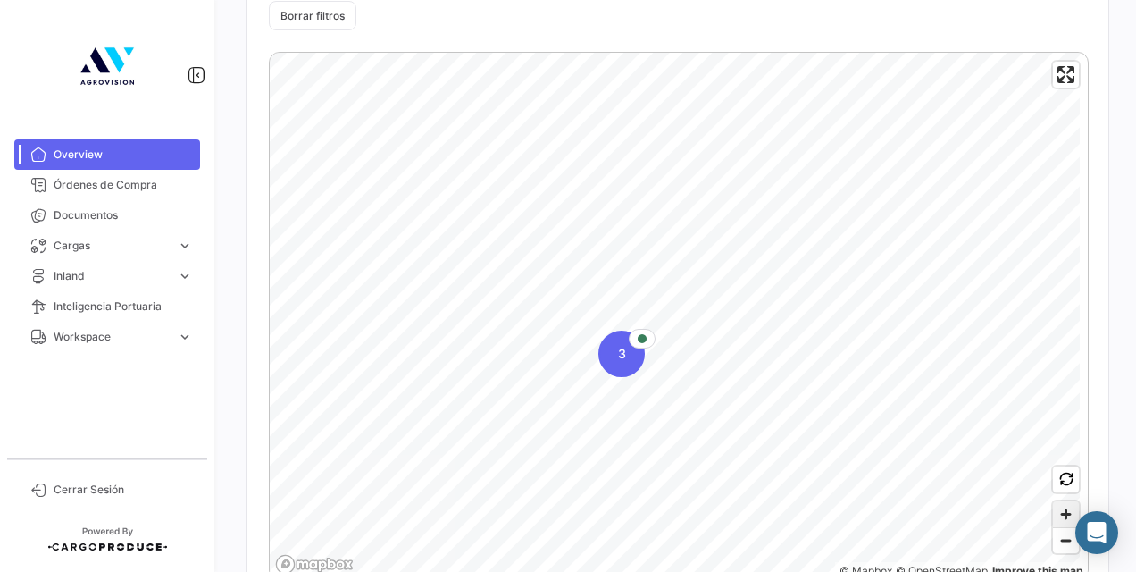
click at [1056, 505] on span "Zoom in" at bounding box center [1066, 514] width 26 height 26
click at [468, 391] on icon "Map marker" at bounding box center [461, 381] width 25 height 38
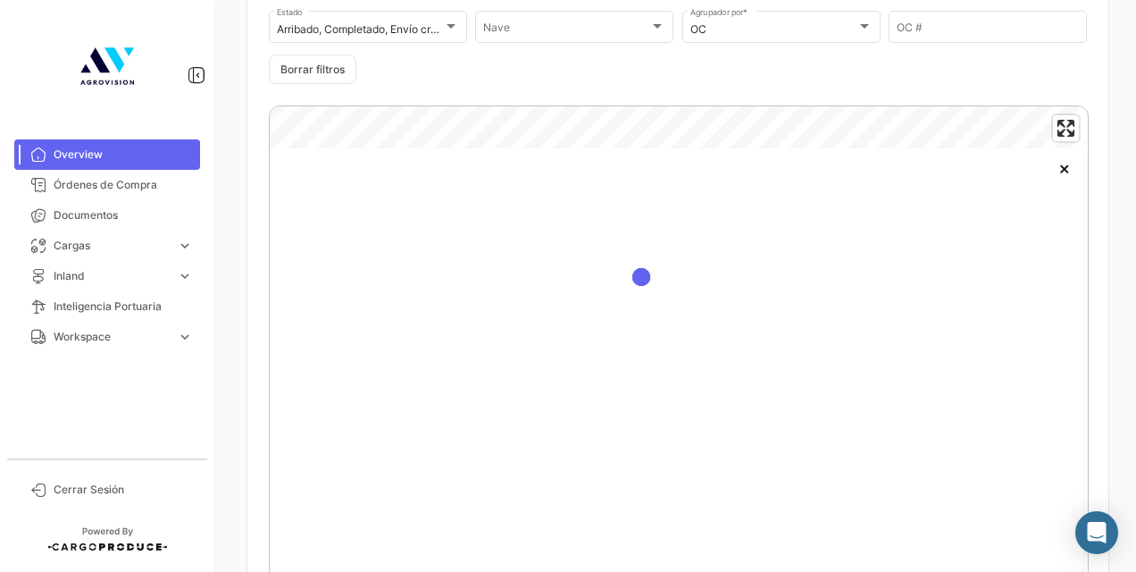
scroll to position [366, 0]
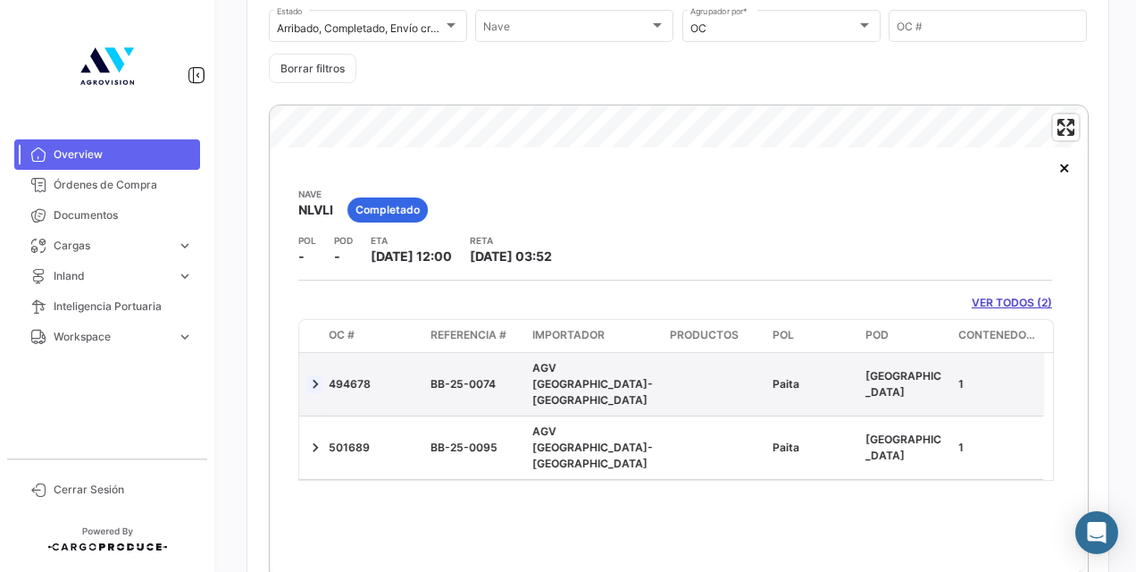
click at [319, 375] on link at bounding box center [315, 384] width 18 height 18
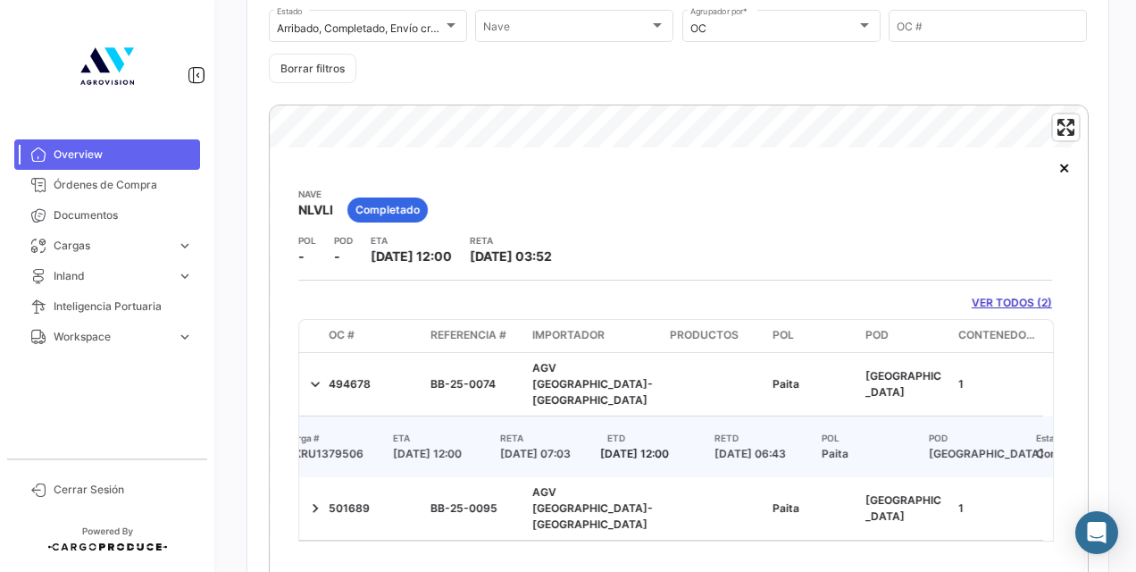
scroll to position [0, 0]
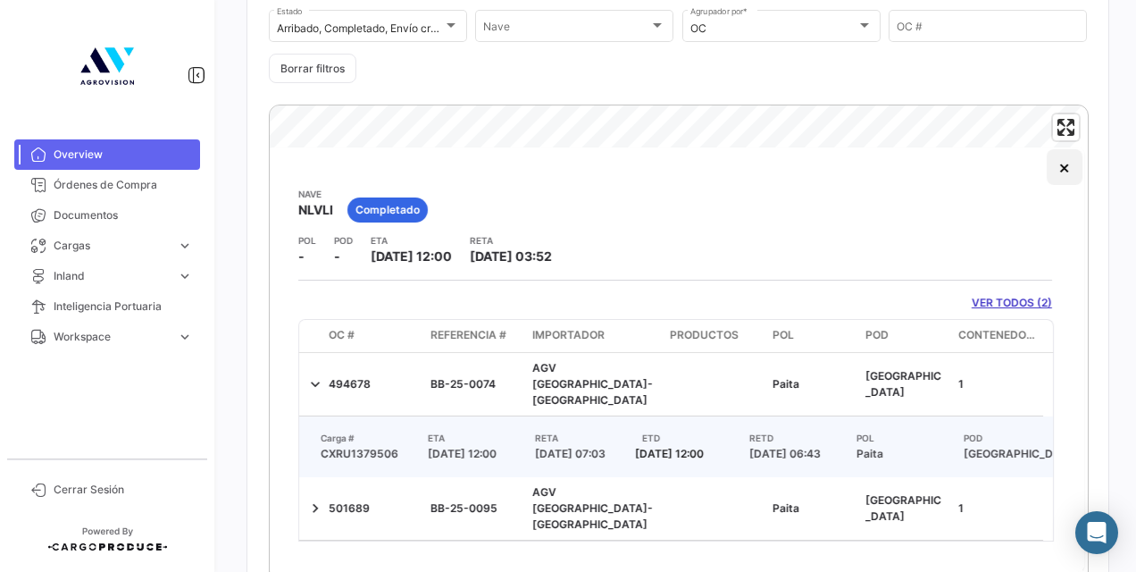
click at [1047, 173] on button "×" at bounding box center [1065, 167] width 36 height 36
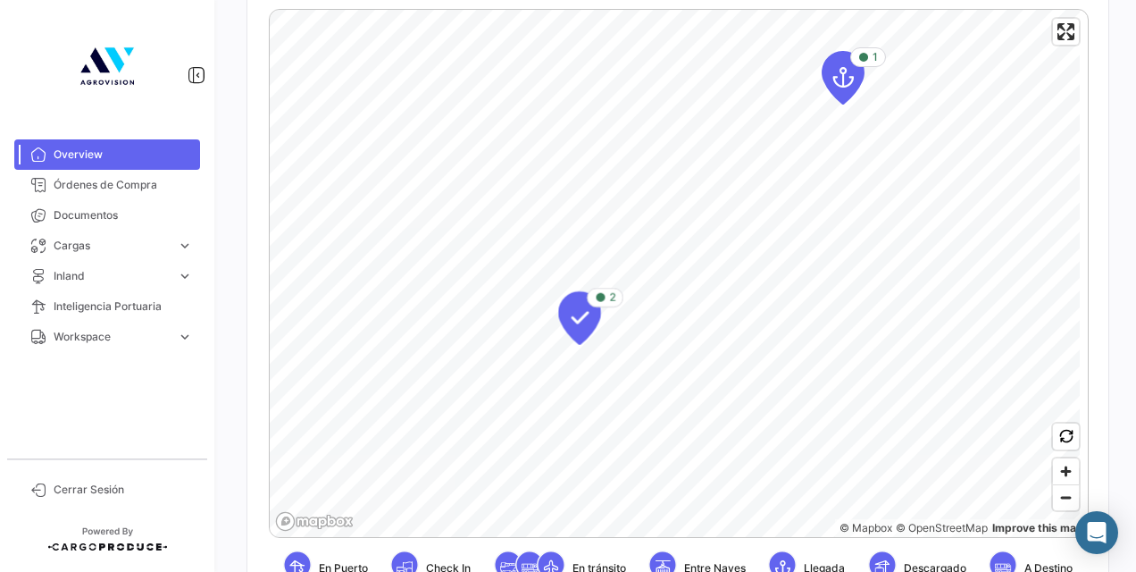
scroll to position [466, 0]
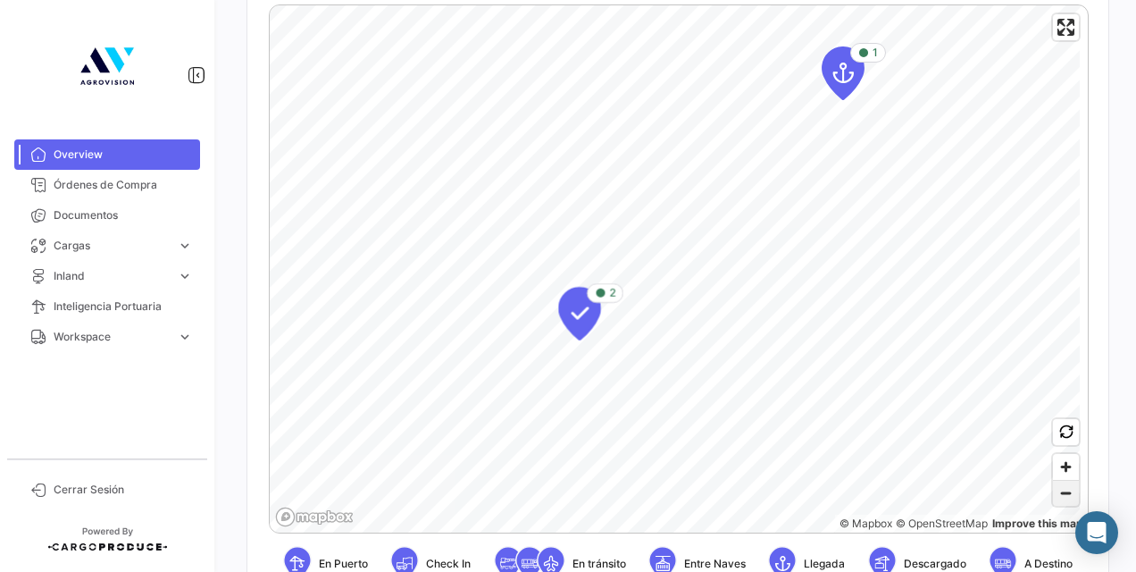
click at [1063, 491] on span "Zoom out" at bounding box center [1066, 492] width 26 height 25
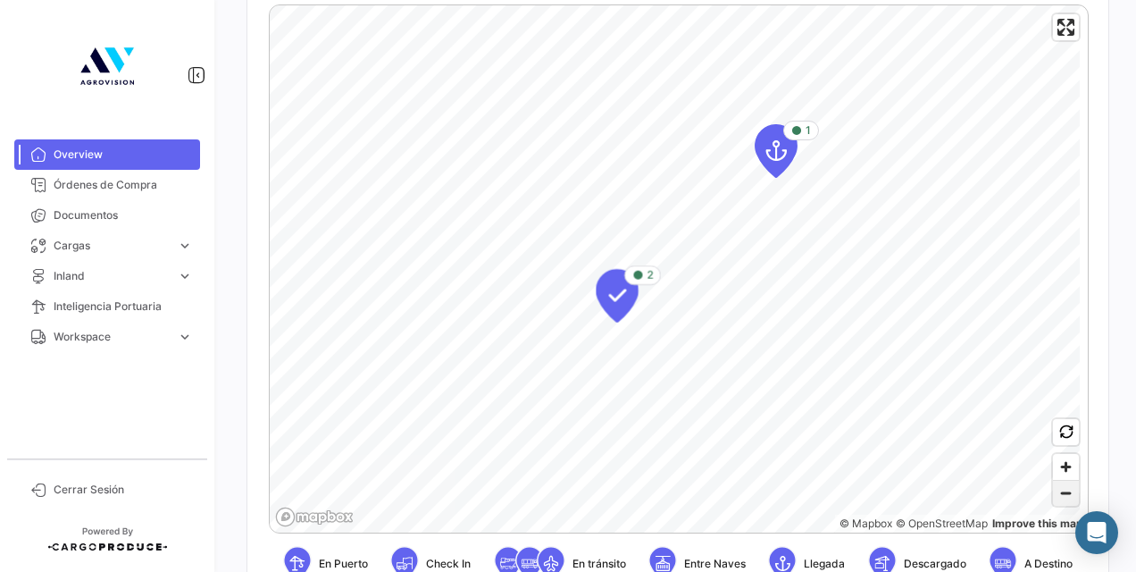
click at [1063, 491] on span "Zoom out" at bounding box center [1066, 492] width 26 height 25
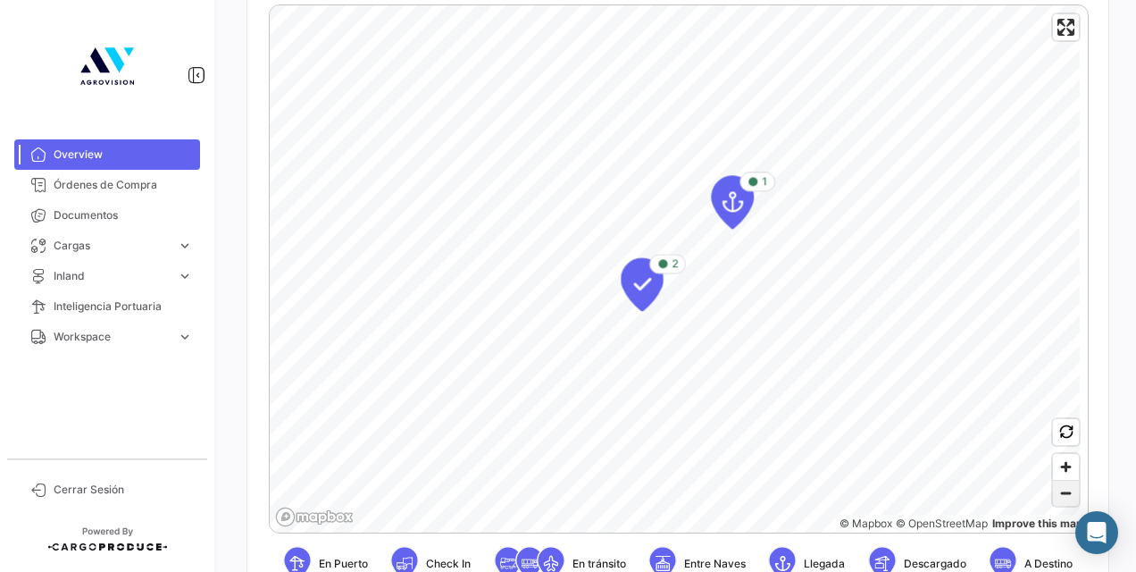
click at [1063, 491] on span "Zoom out" at bounding box center [1066, 492] width 26 height 25
click at [1062, 499] on span "Zoom out" at bounding box center [1066, 492] width 26 height 25
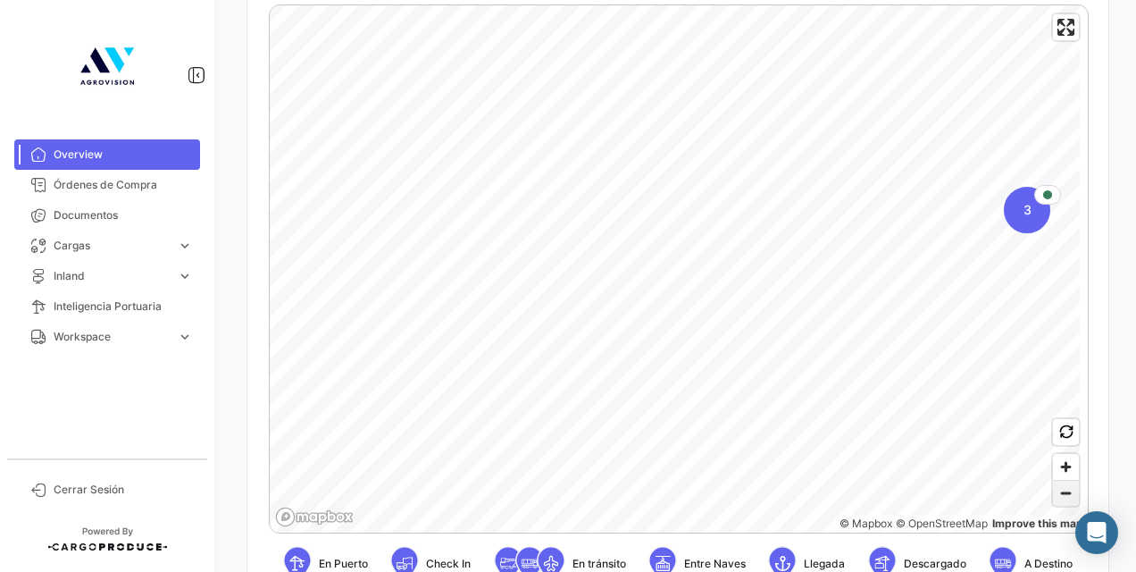
click at [1062, 499] on span "Zoom out" at bounding box center [1066, 492] width 26 height 25
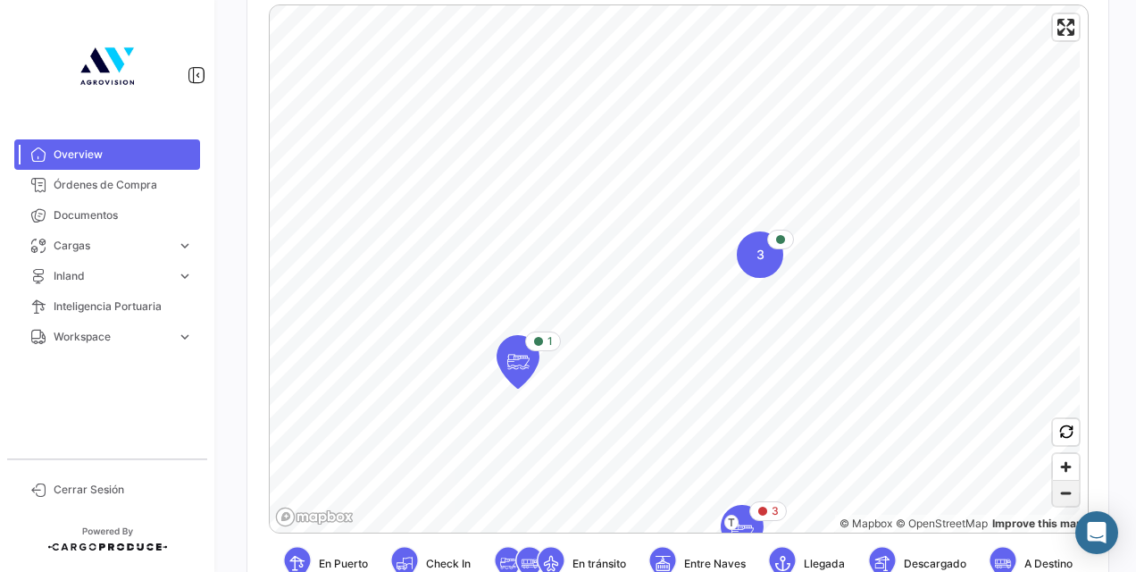
click at [1062, 499] on span "Zoom out" at bounding box center [1066, 492] width 26 height 25
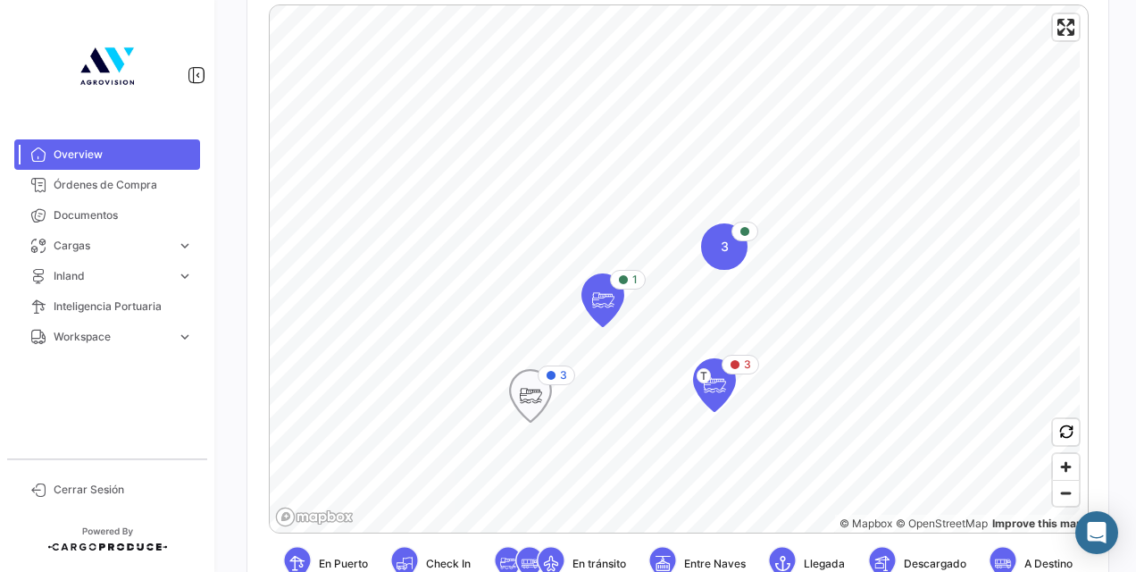
click at [538, 386] on icon "Map marker" at bounding box center [530, 396] width 25 height 38
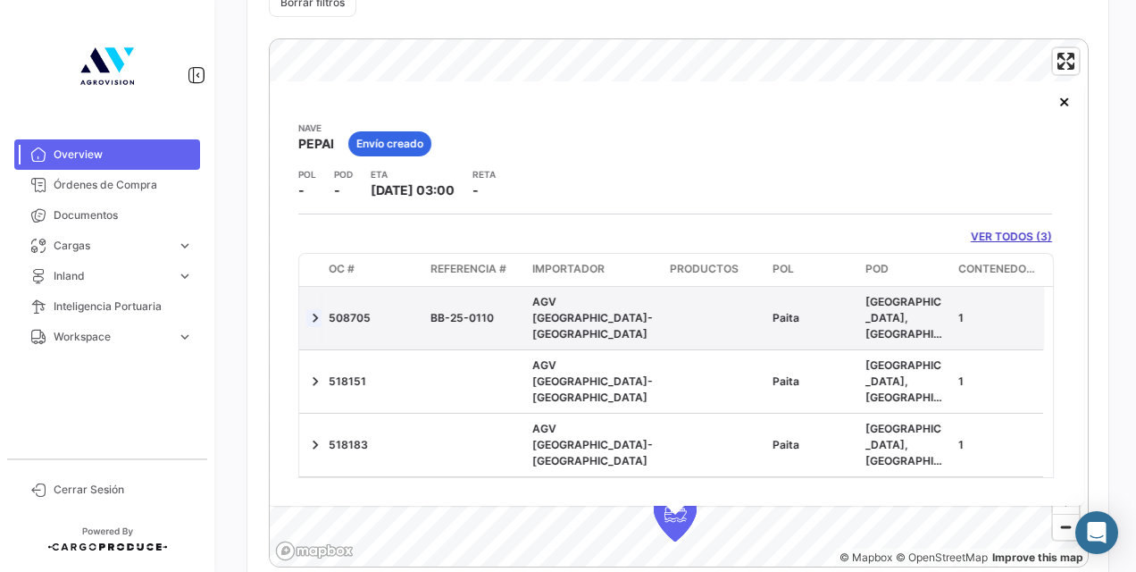
click at [314, 309] on link at bounding box center [315, 318] width 18 height 18
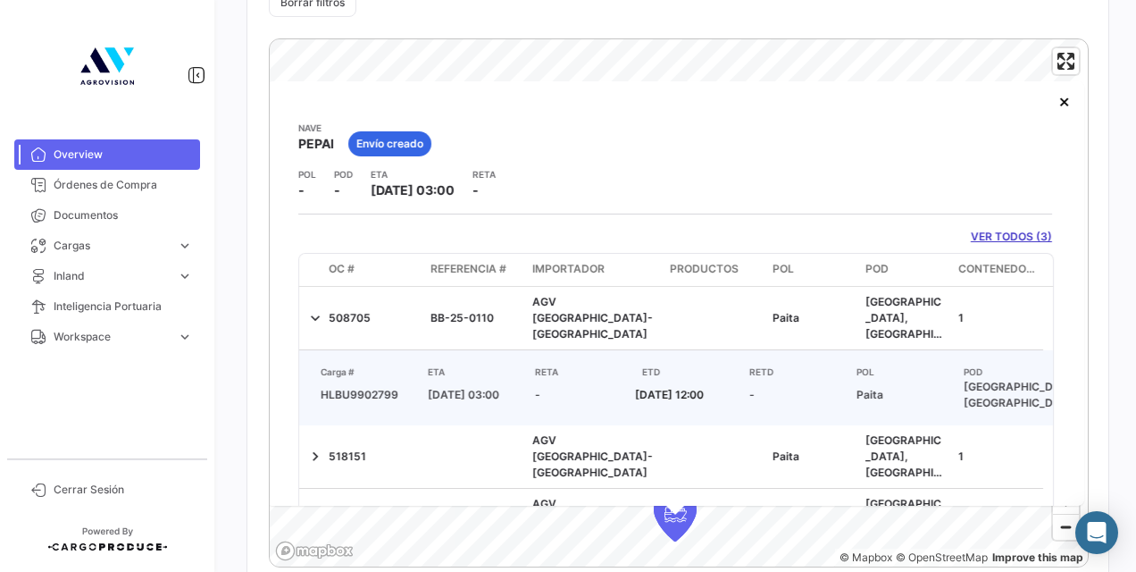
scroll to position [49, 0]
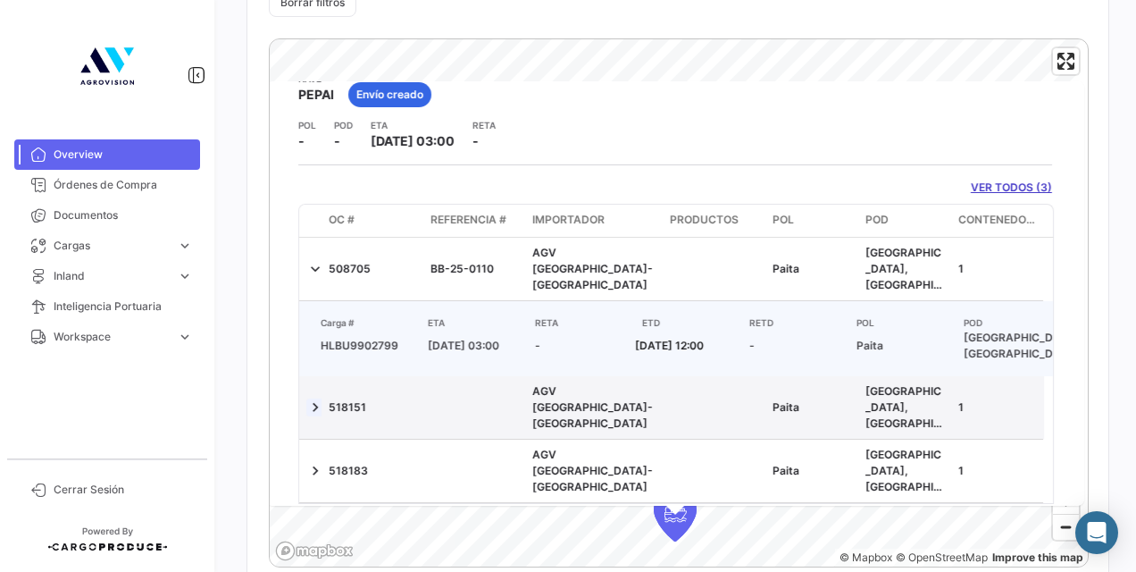
click at [317, 400] on link at bounding box center [315, 407] width 18 height 18
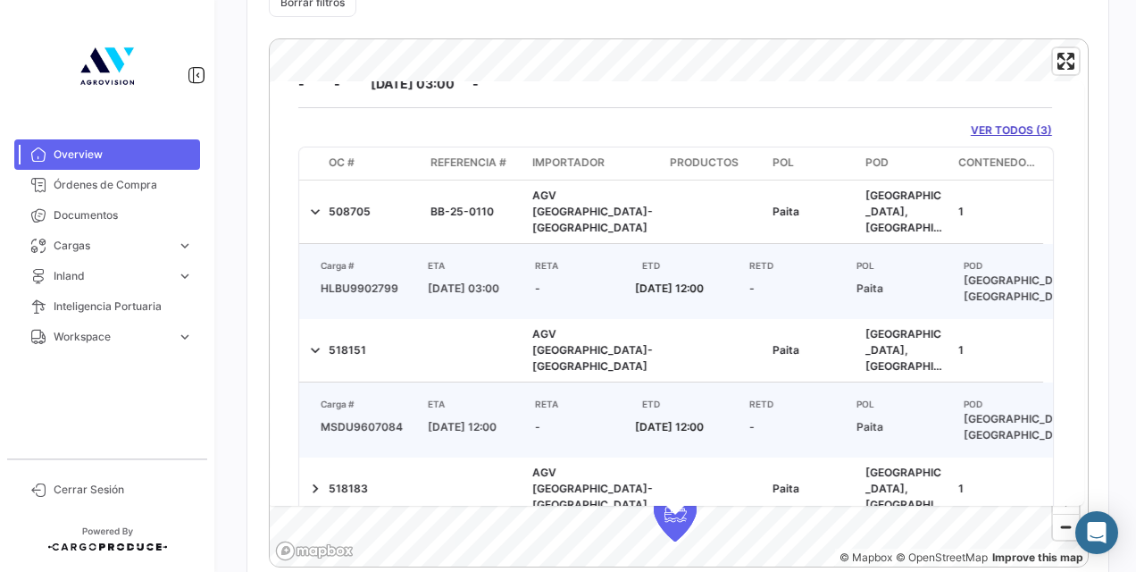
scroll to position [152, 0]
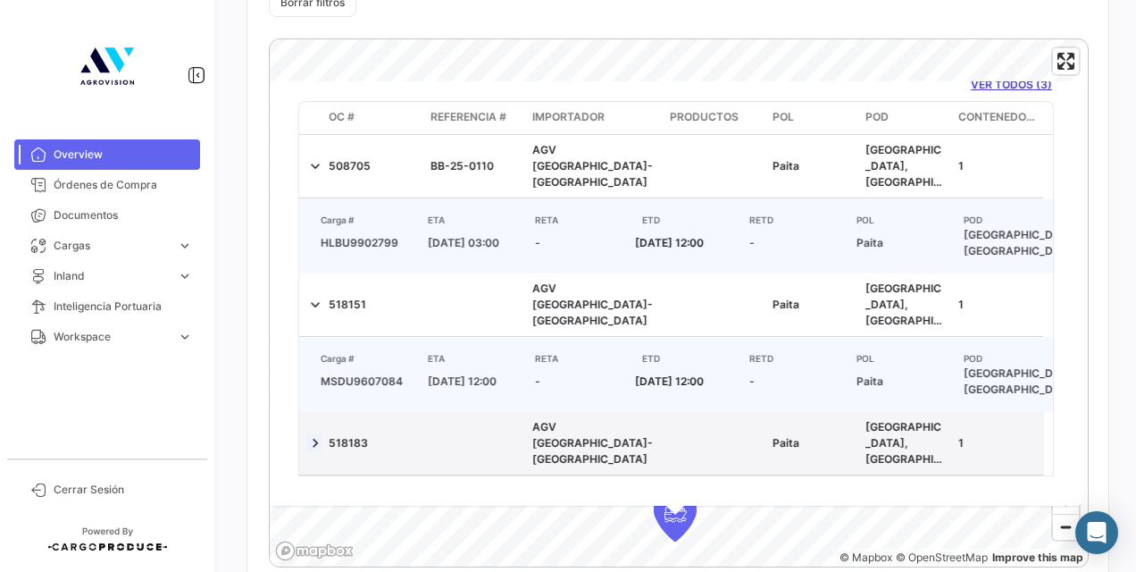
click at [322, 434] on link at bounding box center [315, 443] width 18 height 18
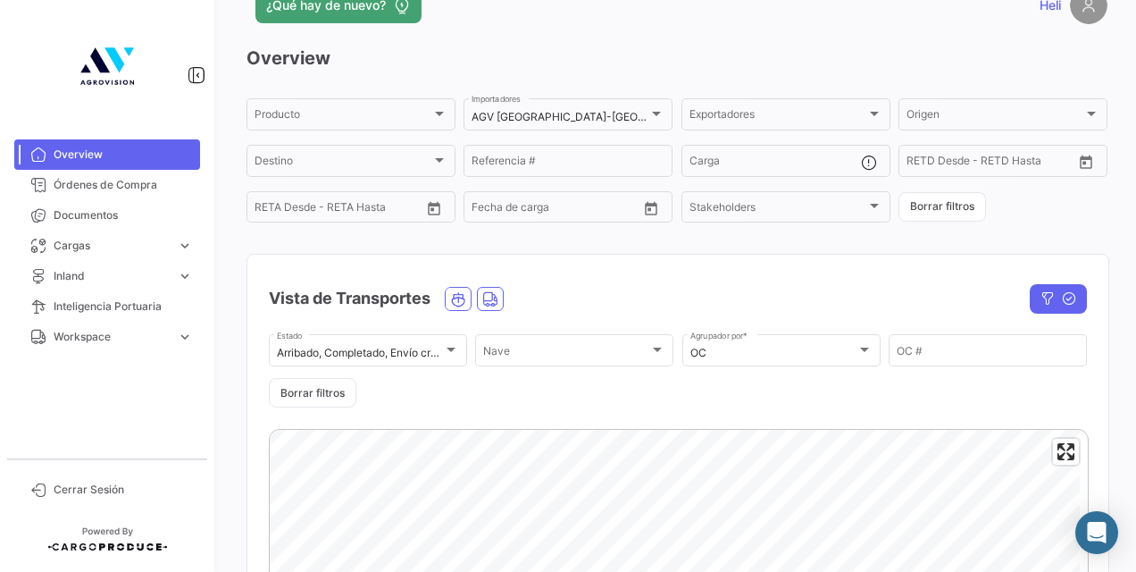
scroll to position [35, 0]
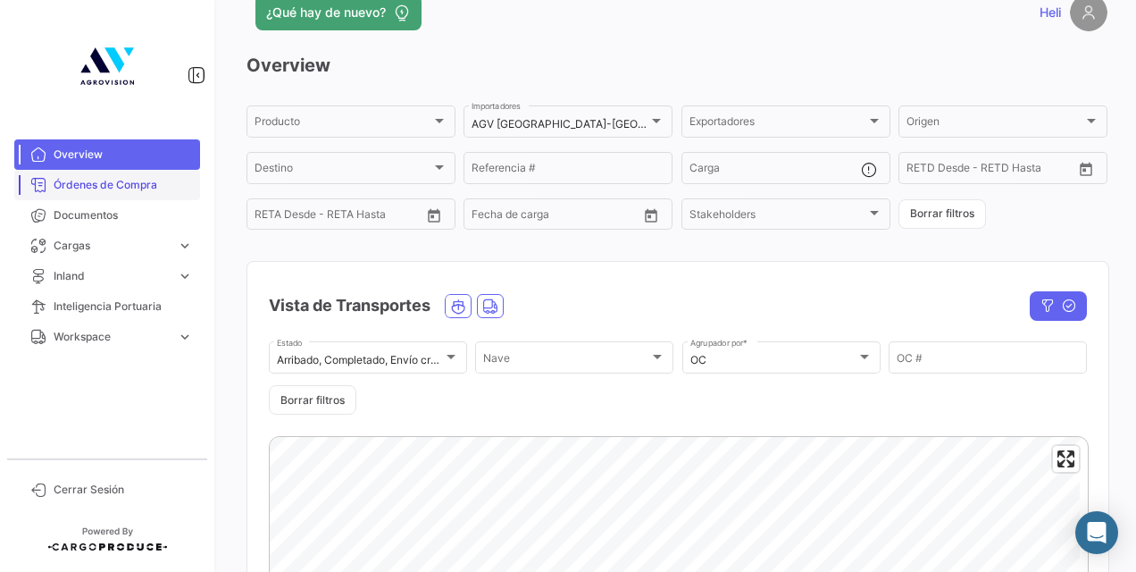
click at [154, 185] on span "Órdenes de Compra" at bounding box center [123, 185] width 139 height 16
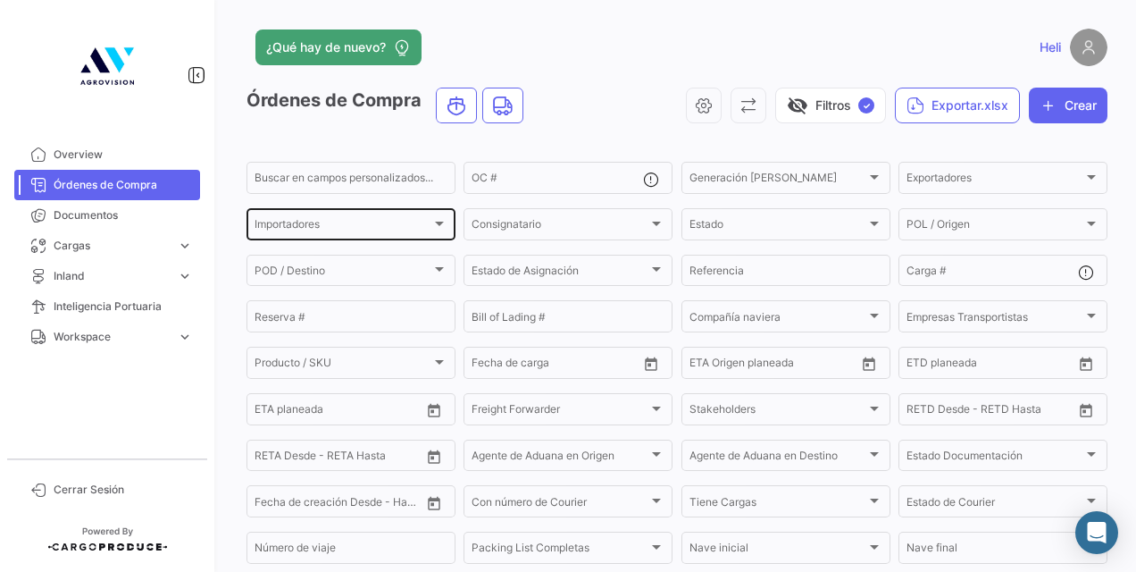
click at [431, 222] on div at bounding box center [439, 223] width 16 height 14
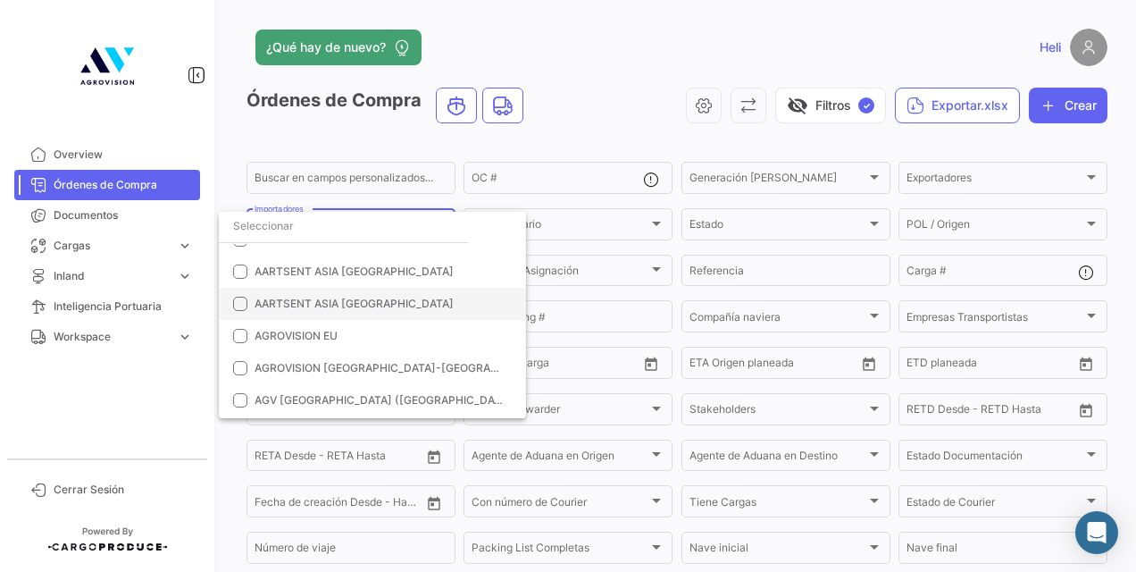
scroll to position [61, 0]
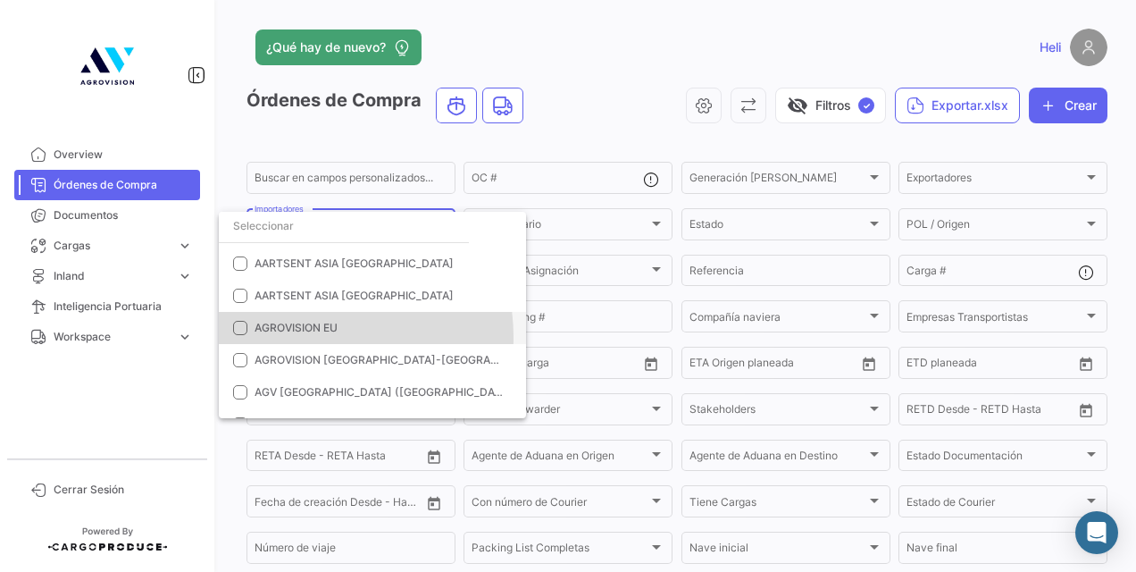
click at [306, 337] on mat-option "AGROVISION EU" at bounding box center [372, 328] width 307 height 32
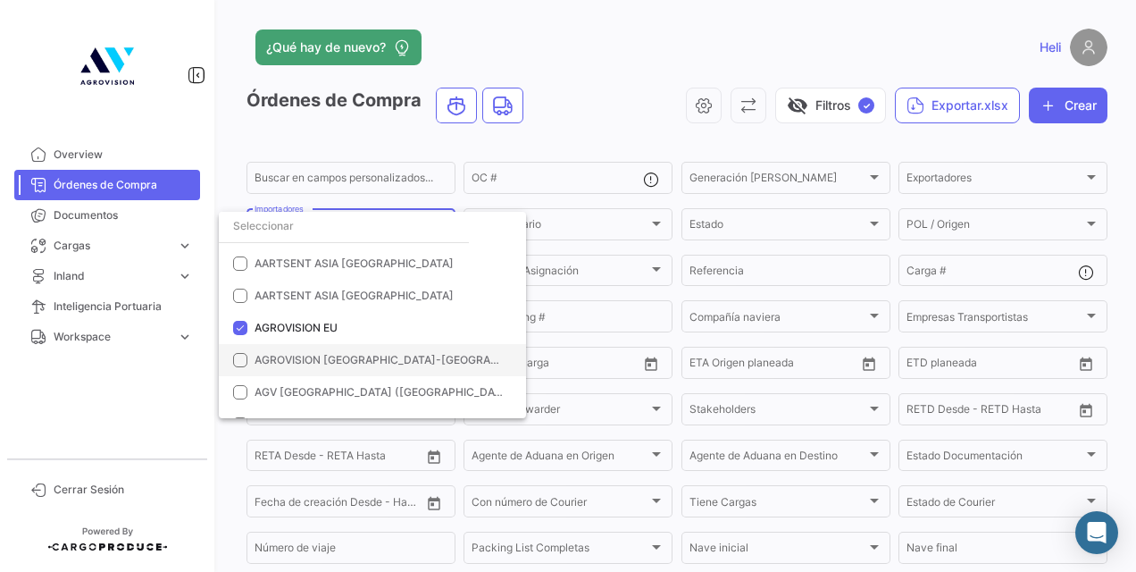
click at [262, 357] on span "AGROVISION [GEOGRAPHIC_DATA]-[GEOGRAPHIC_DATA]" at bounding box center [404, 359] width 299 height 13
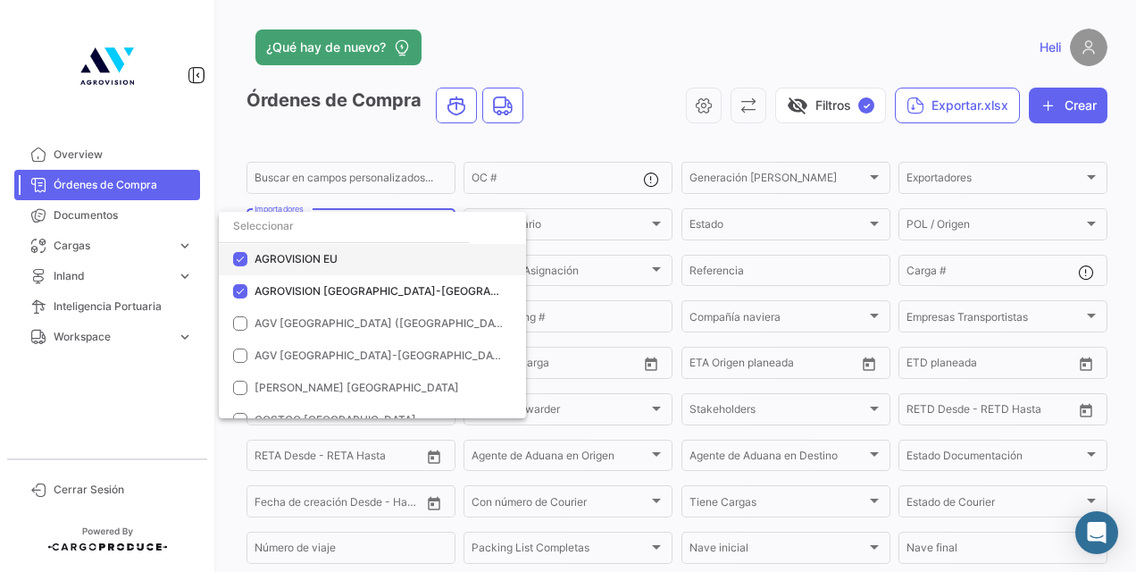
scroll to position [130, 0]
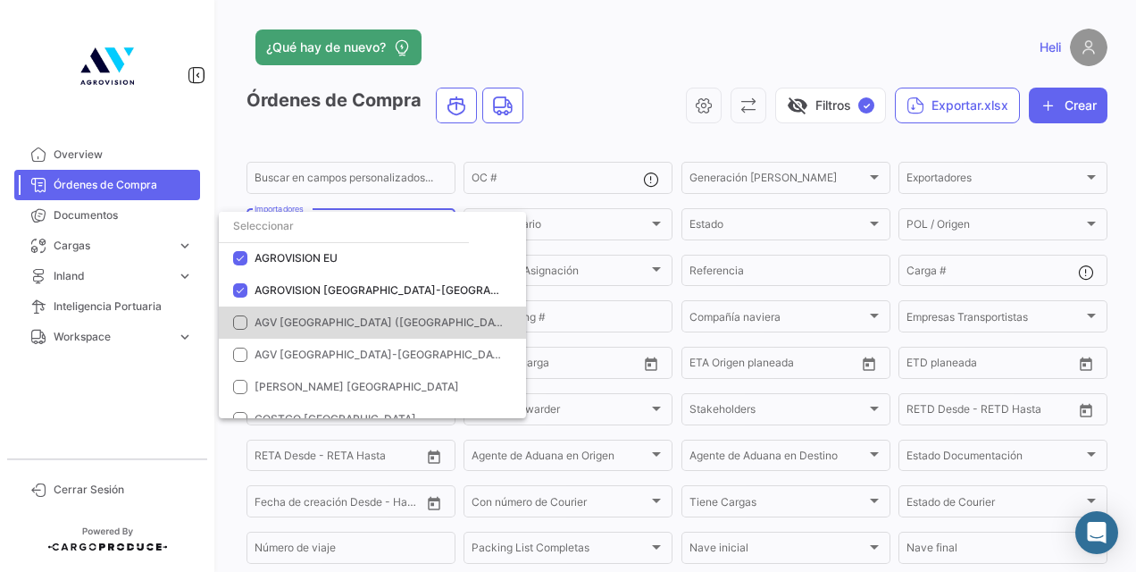
click at [380, 314] on span "AGV [GEOGRAPHIC_DATA] ([GEOGRAPHIC_DATA])" at bounding box center [380, 322] width 250 height 16
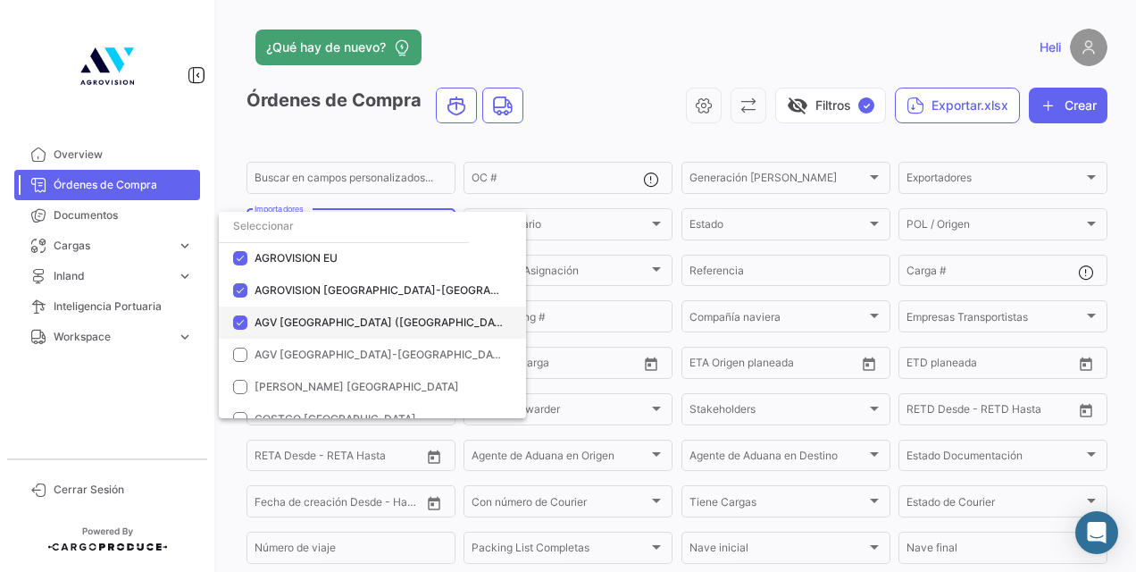
click at [347, 333] on mat-option "AGV [GEOGRAPHIC_DATA] ([GEOGRAPHIC_DATA])" at bounding box center [372, 322] width 307 height 32
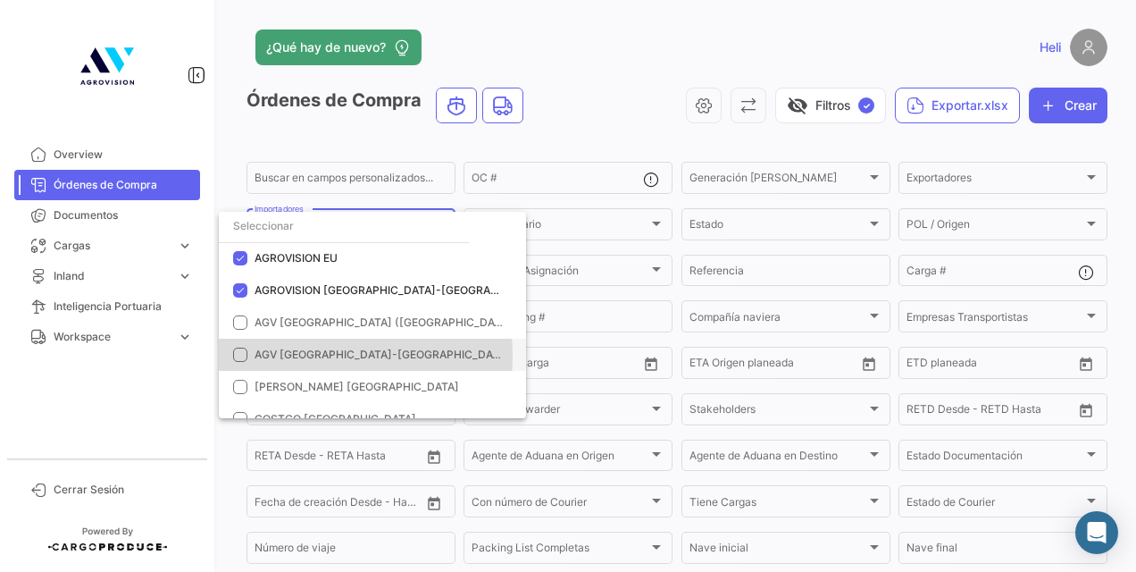
click at [330, 355] on span "AGV [GEOGRAPHIC_DATA]-[GEOGRAPHIC_DATA]" at bounding box center [382, 353] width 255 height 13
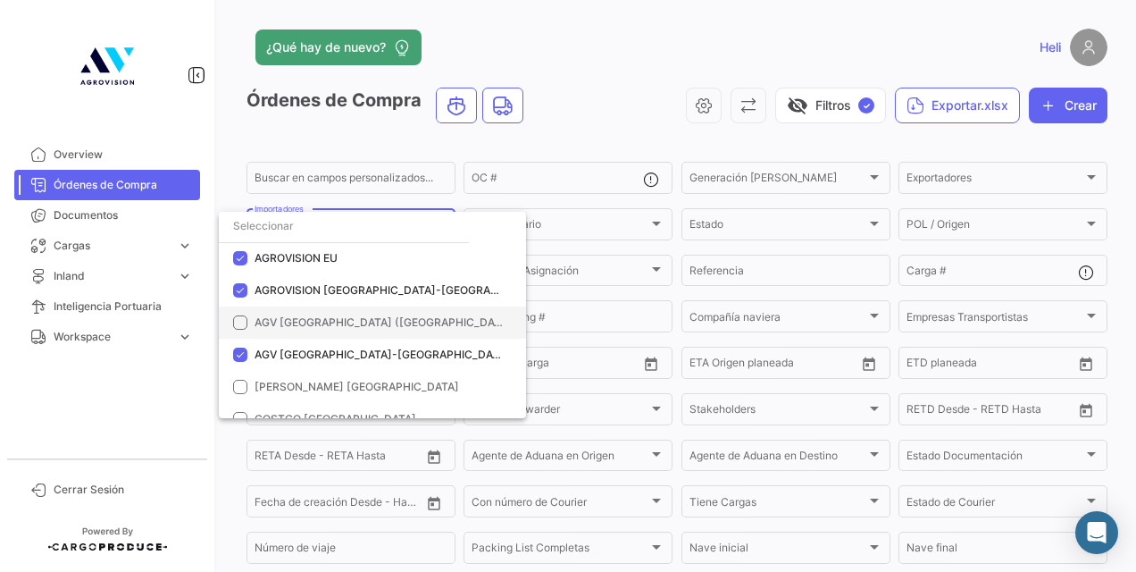
click at [357, 325] on span "AGV [GEOGRAPHIC_DATA] ([GEOGRAPHIC_DATA])" at bounding box center [386, 321] width 262 height 13
click at [616, 145] on div at bounding box center [568, 286] width 1136 height 572
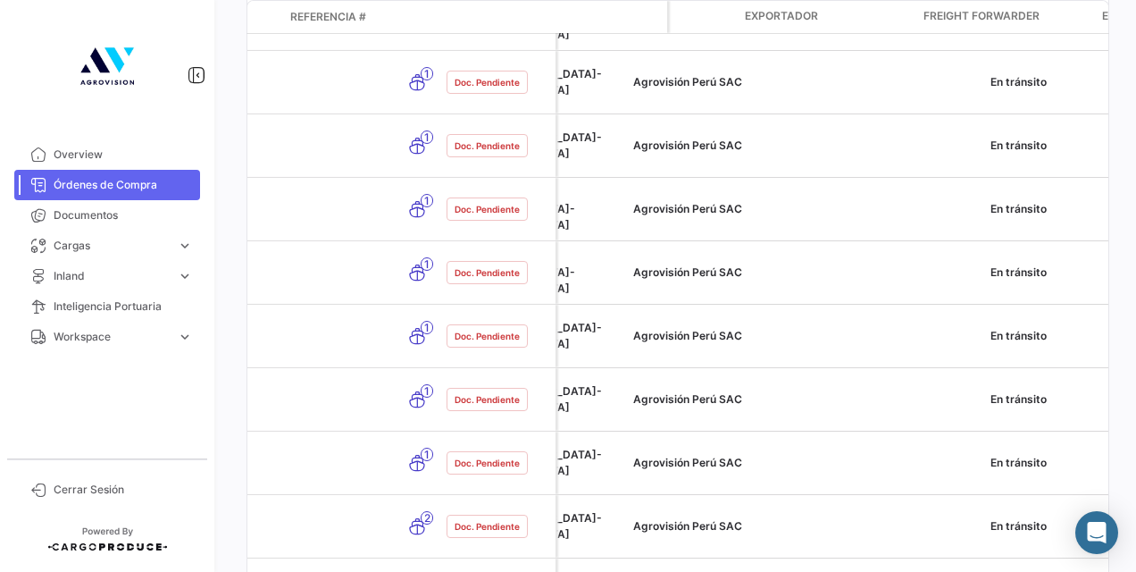
scroll to position [0, 0]
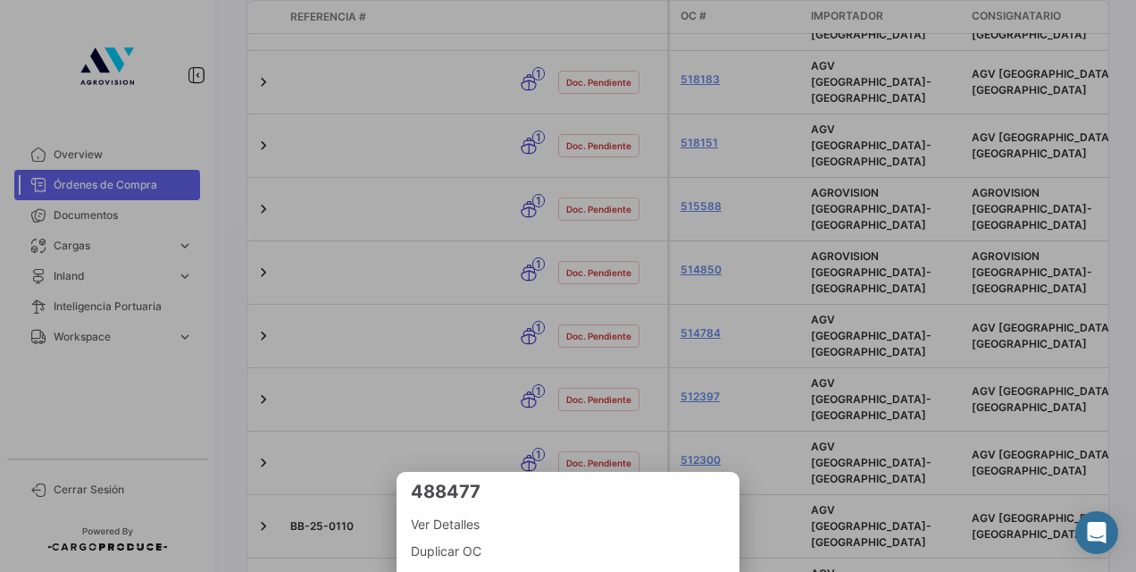
copy span "BB-25-0048"
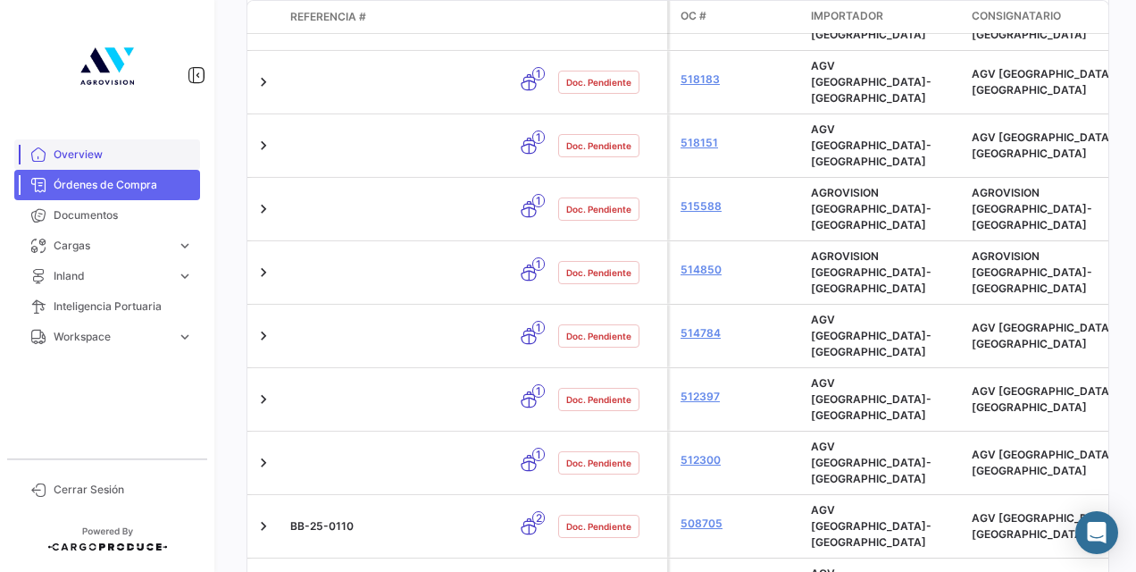
click at [88, 159] on span "Overview" at bounding box center [123, 154] width 139 height 16
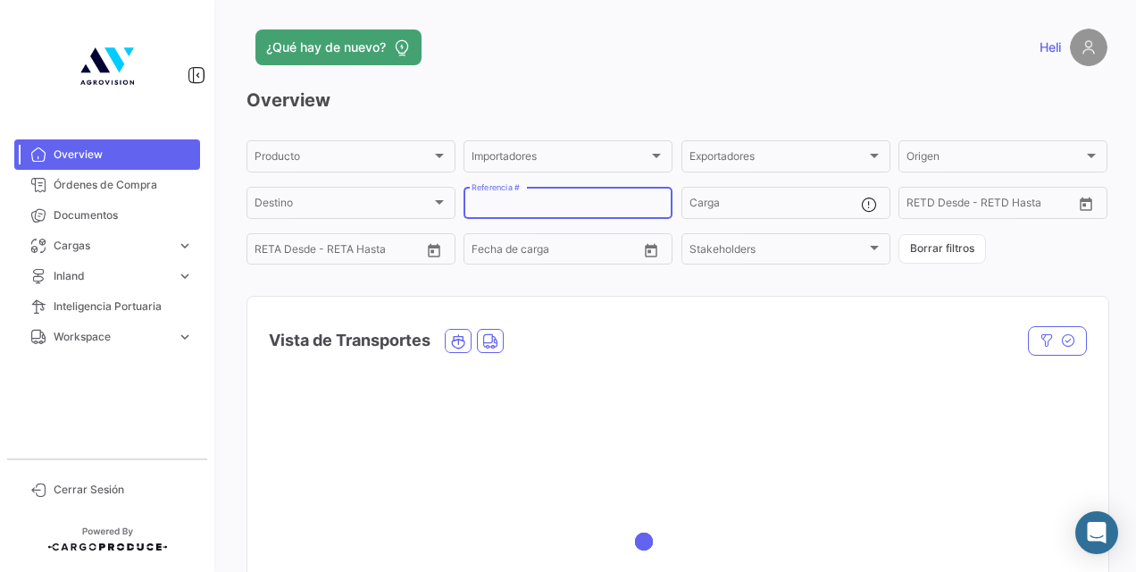
click at [560, 202] on input "Referencia #" at bounding box center [568, 205] width 193 height 13
paste input "BB-25-0048"
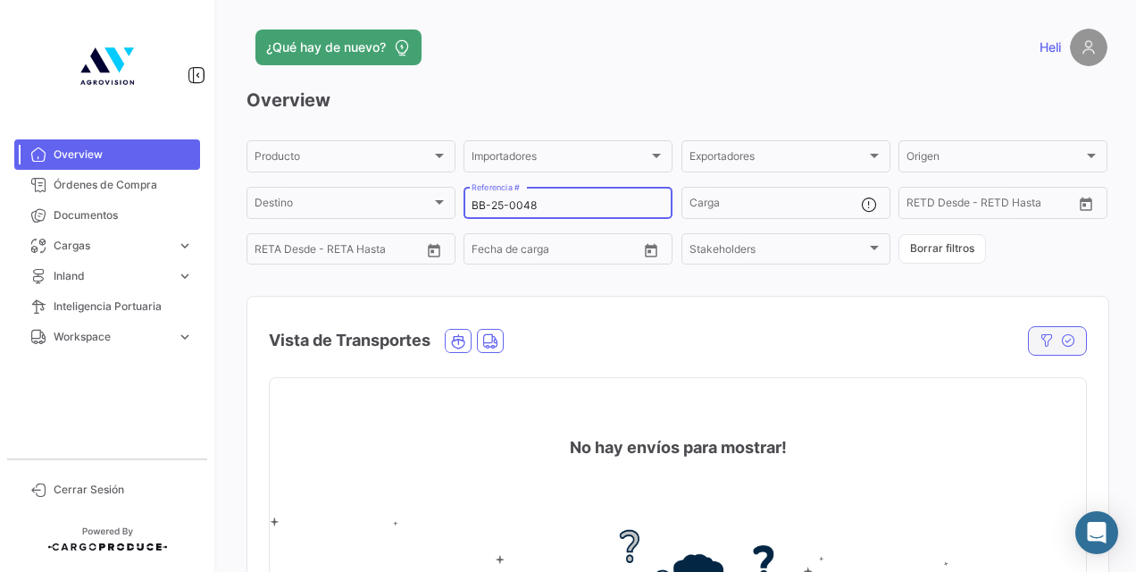
type input "BB-25-0048"
click at [1073, 337] on button "button" at bounding box center [1057, 340] width 59 height 29
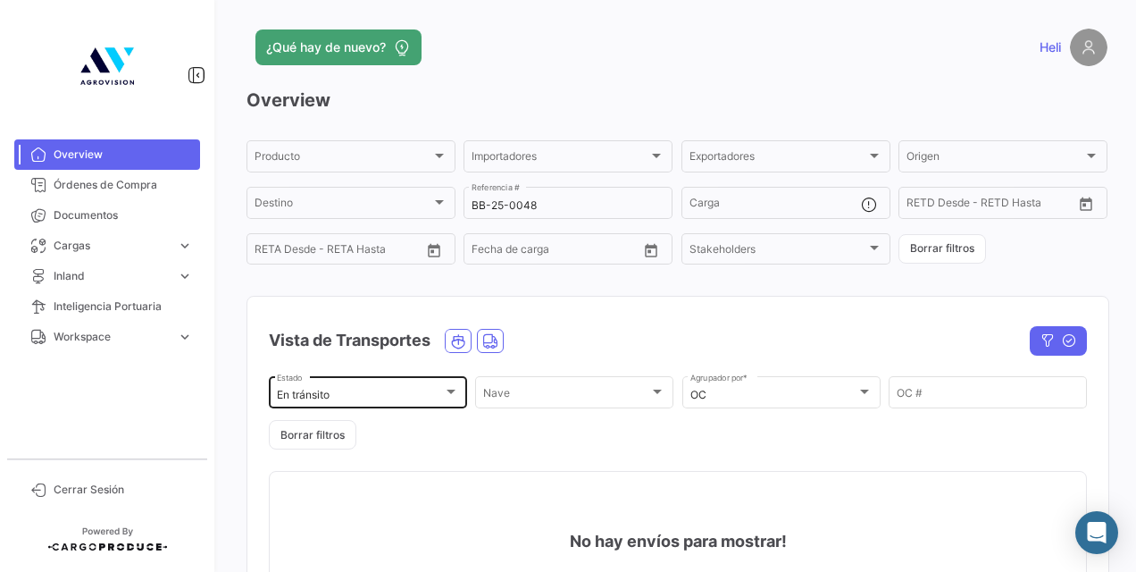
click at [437, 400] on div "En tránsito" at bounding box center [360, 394] width 166 height 13
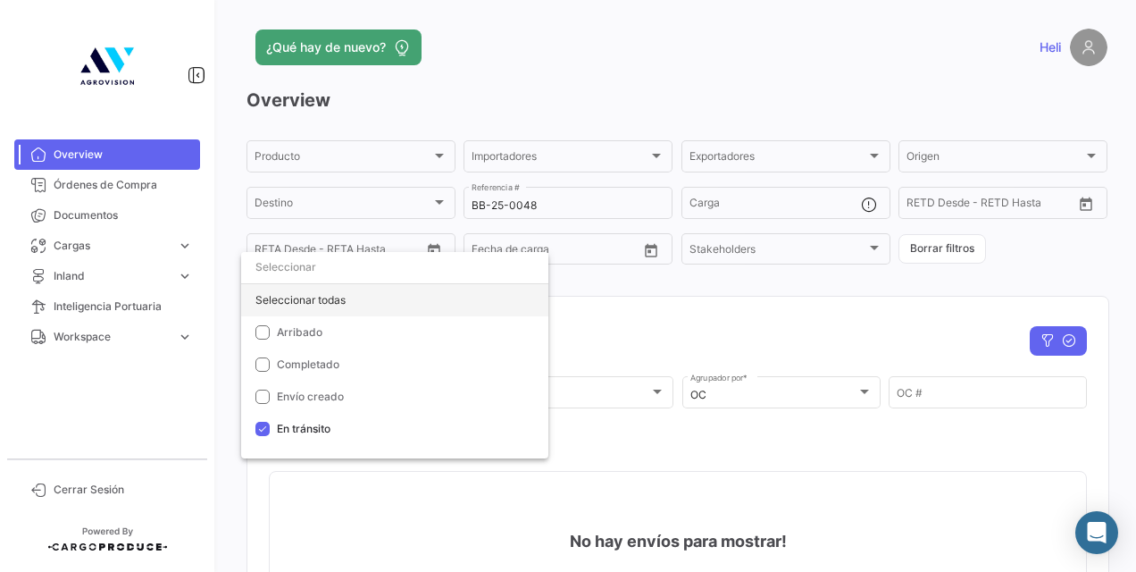
click at [343, 296] on div "Seleccionar todas" at bounding box center [394, 300] width 307 height 32
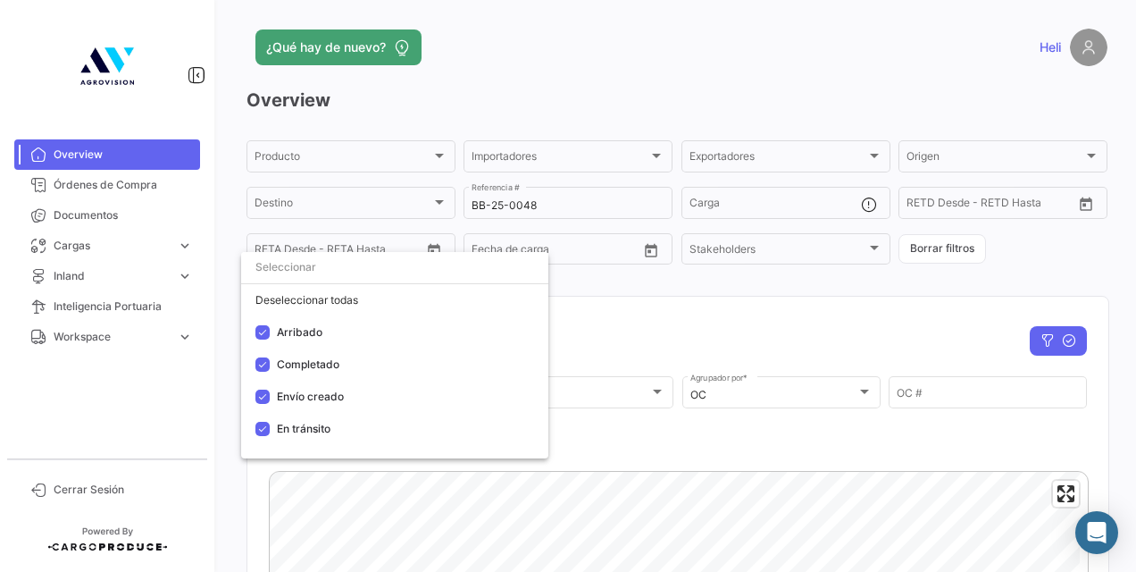
click at [829, 321] on div at bounding box center [568, 286] width 1136 height 572
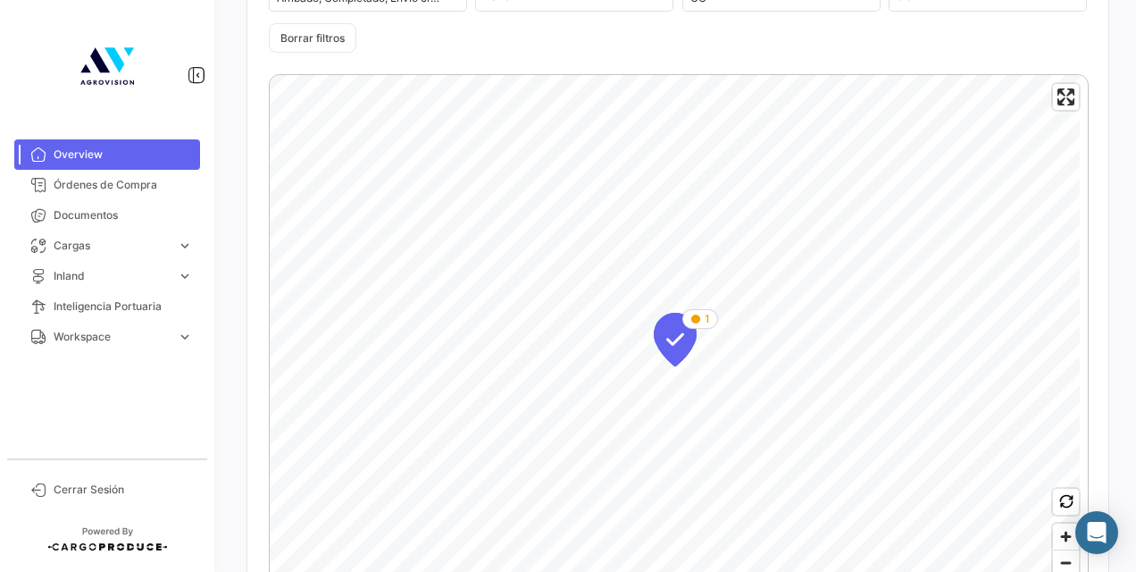
scroll to position [398, 0]
click at [673, 341] on icon "Map marker" at bounding box center [675, 338] width 25 height 38
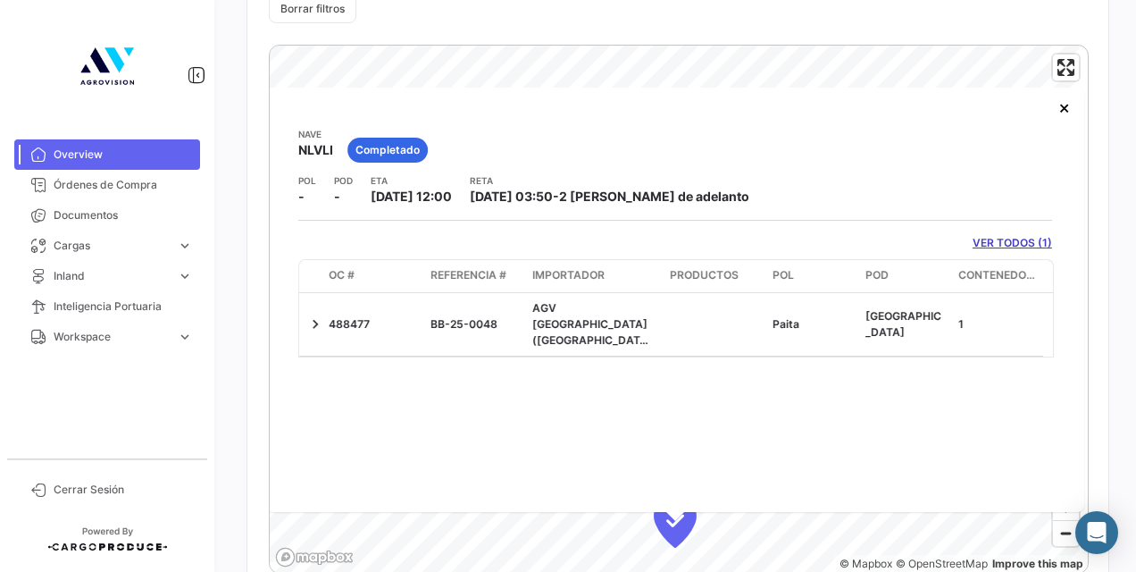
scroll to position [427, 0]
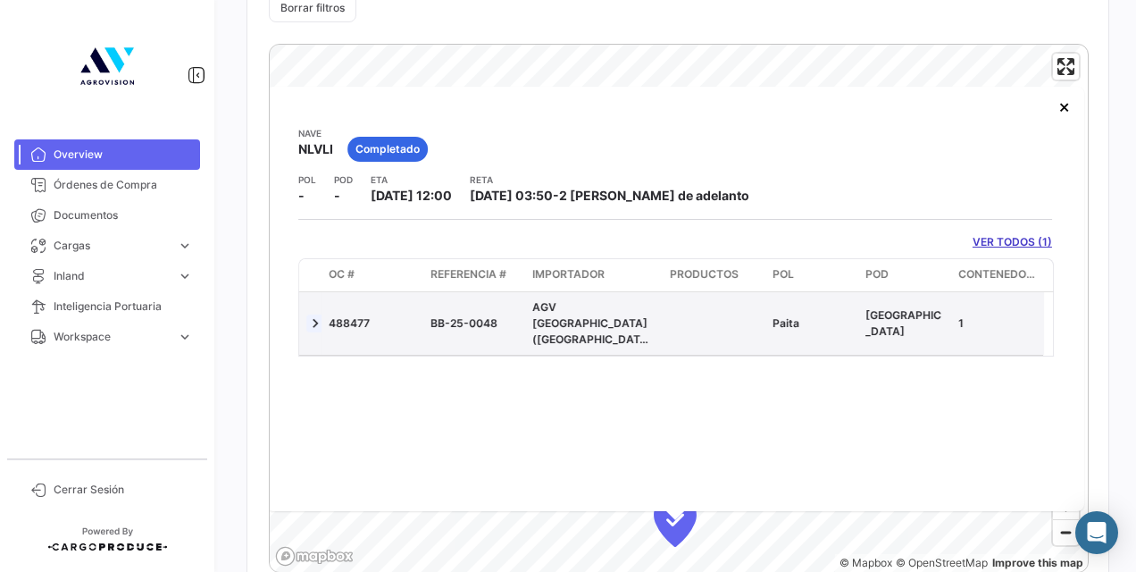
click at [321, 314] on link at bounding box center [315, 323] width 18 height 18
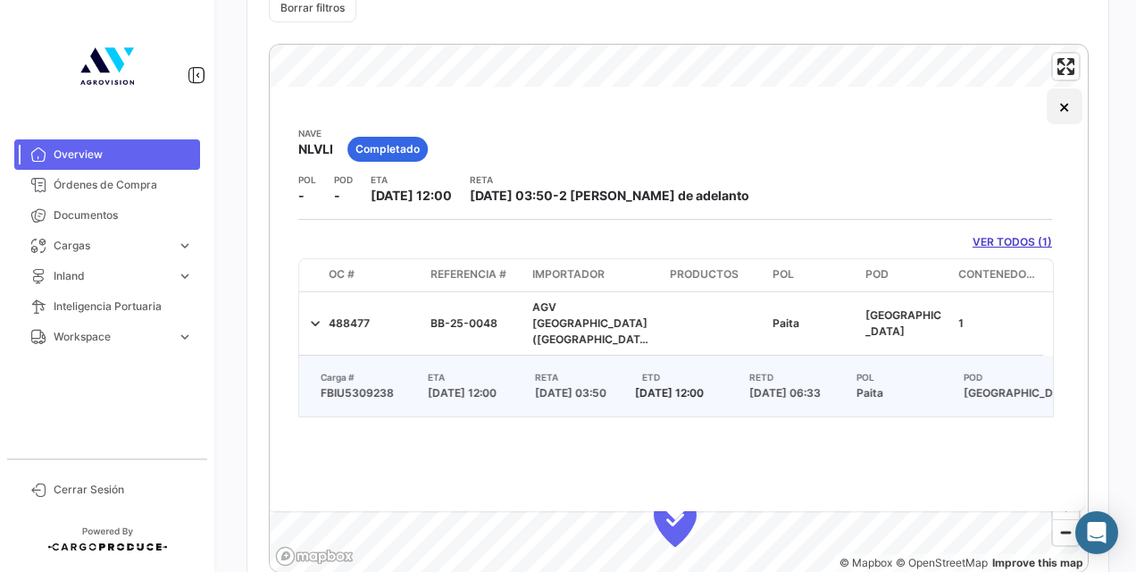
click at [1061, 124] on button "×" at bounding box center [1065, 106] width 36 height 36
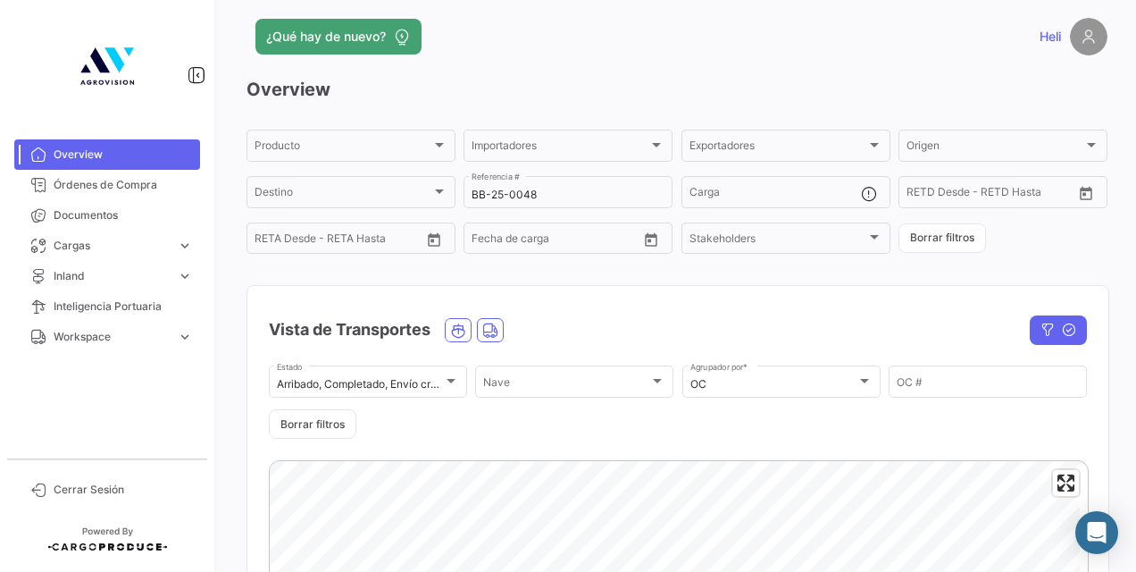
scroll to position [0, 0]
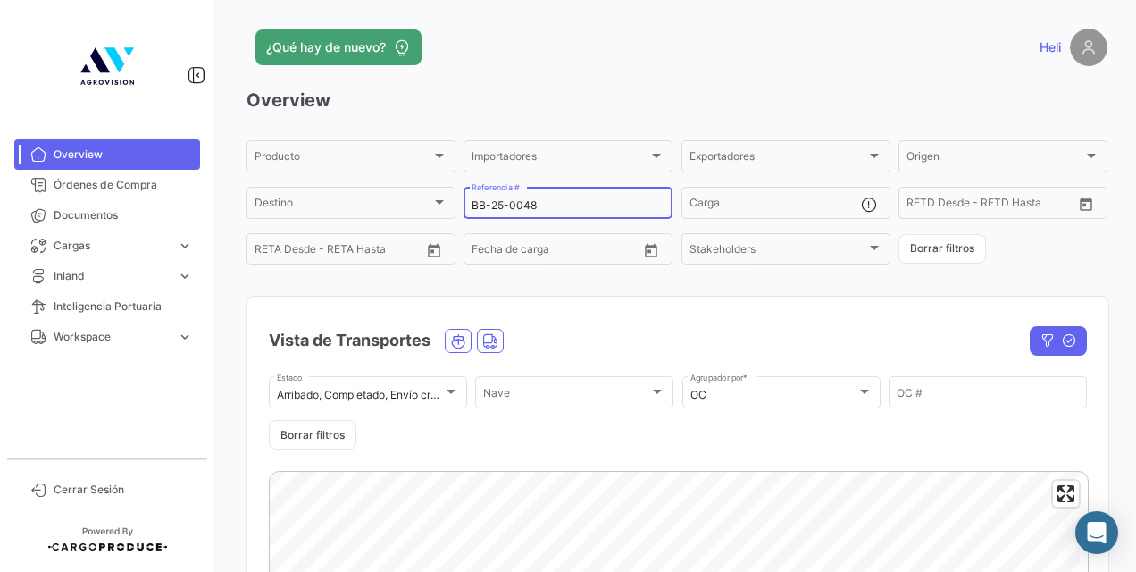
click at [580, 202] on input "BB-25-0048" at bounding box center [568, 205] width 193 height 13
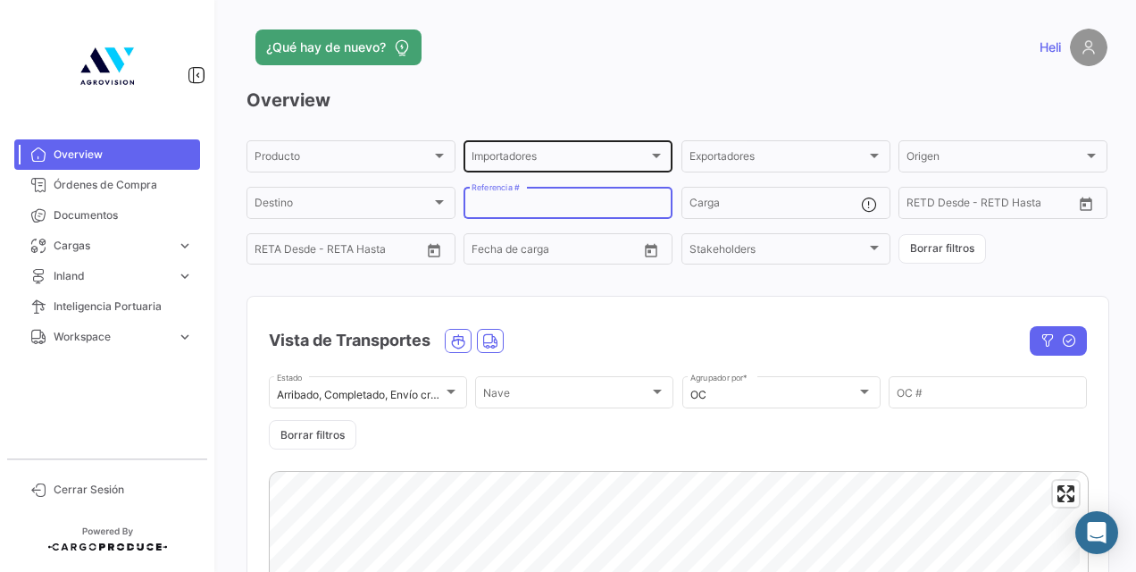
click at [645, 146] on div "Importadores Importadores" at bounding box center [568, 155] width 193 height 35
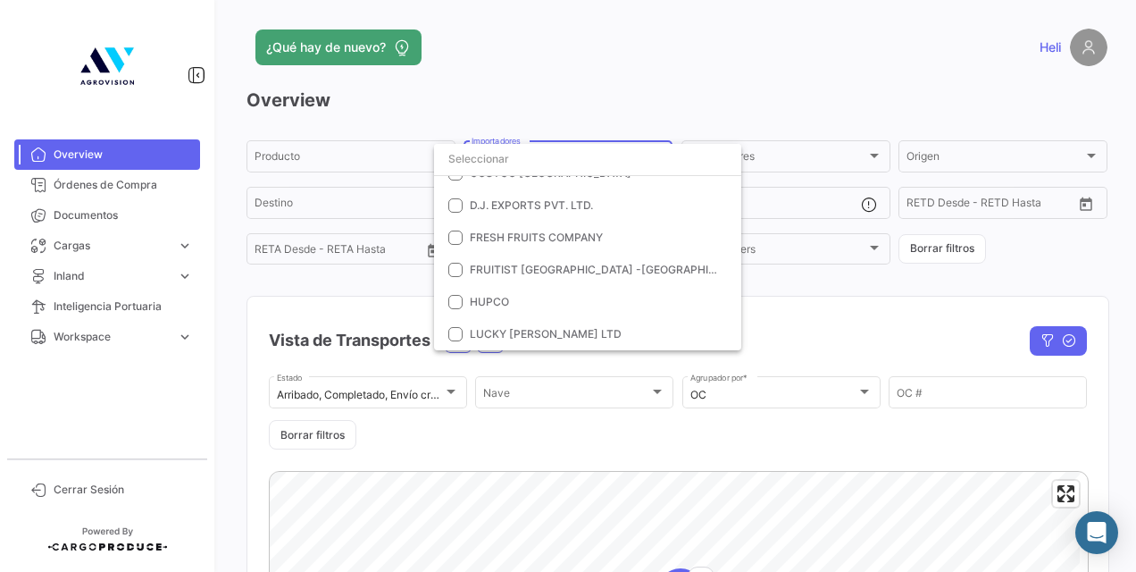
scroll to position [205, 0]
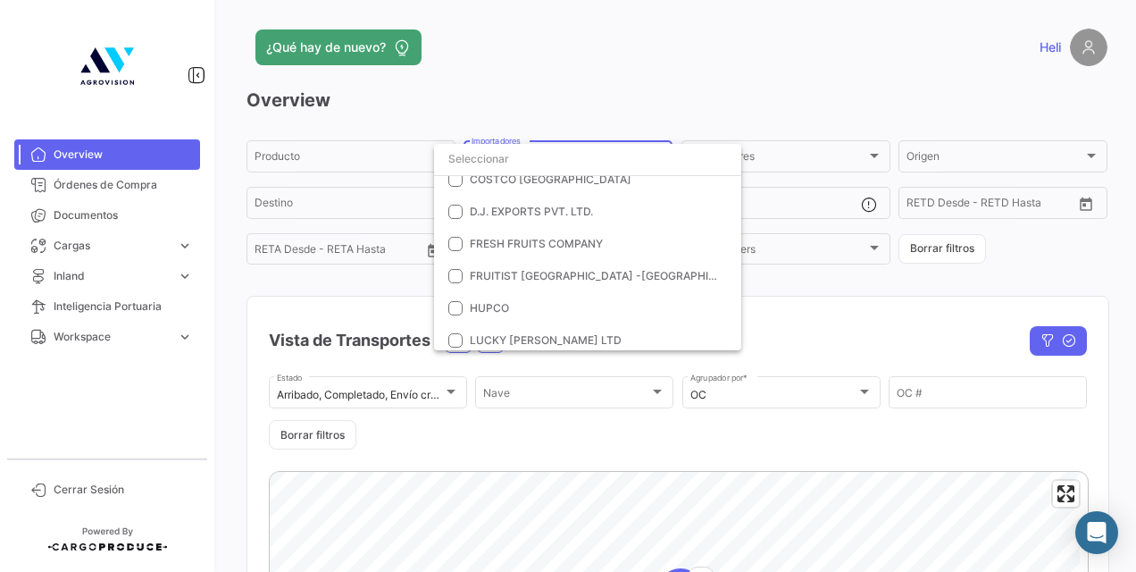
click at [444, 391] on div at bounding box center [568, 286] width 1136 height 572
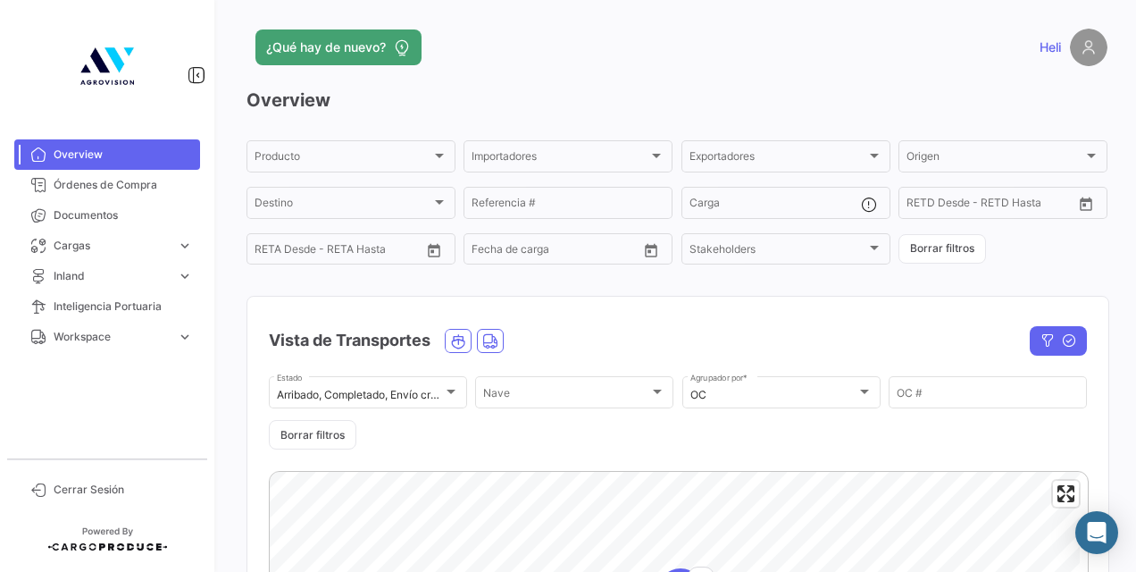
click at [444, 391] on div at bounding box center [451, 392] width 16 height 14
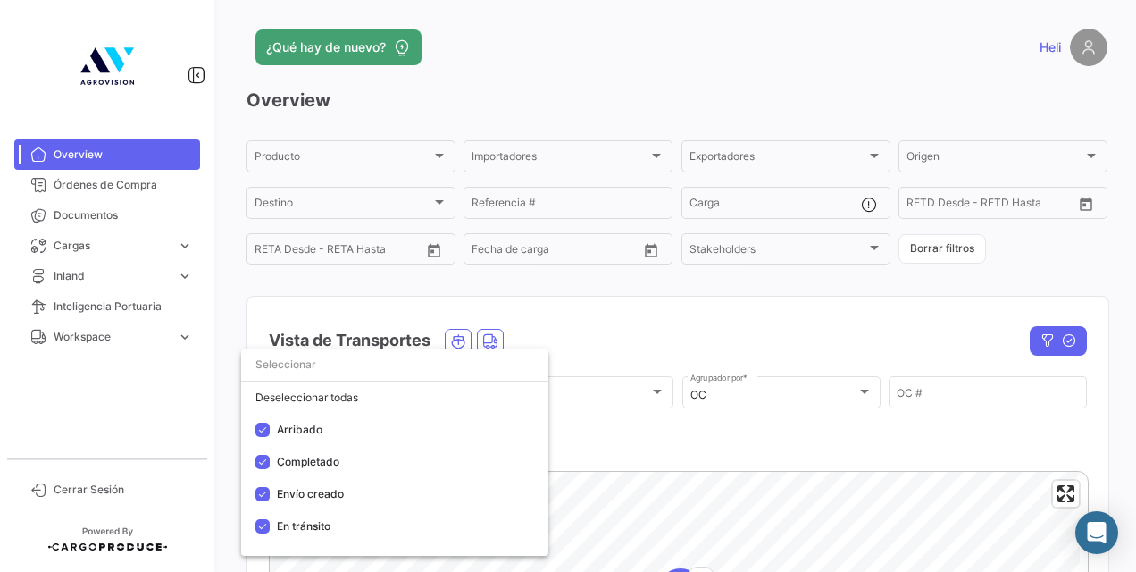
click at [639, 428] on div at bounding box center [568, 286] width 1136 height 572
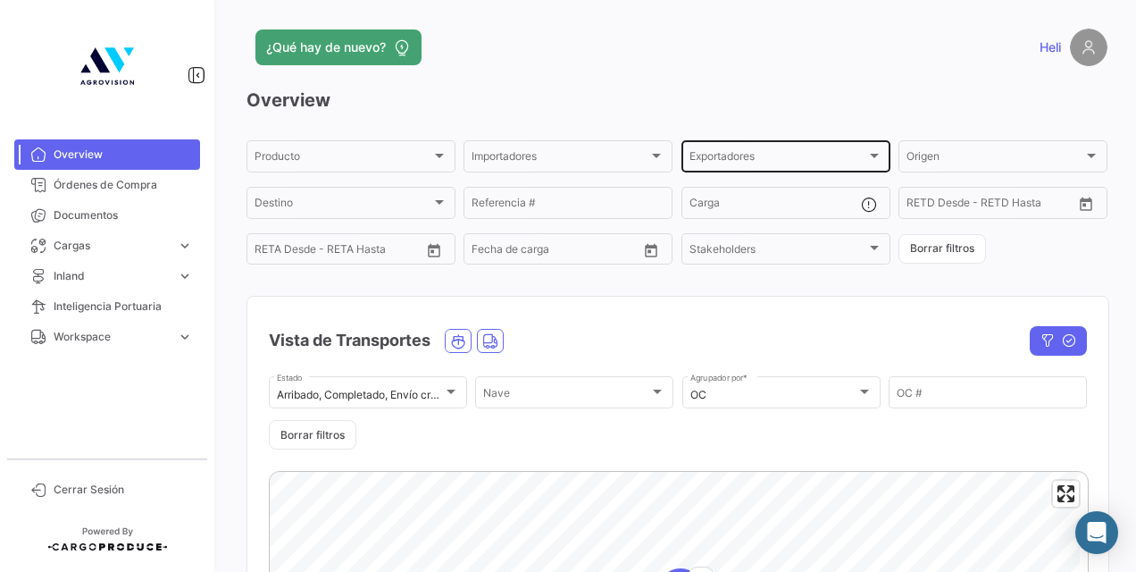
click at [747, 150] on div "Exportadores Exportadores" at bounding box center [785, 155] width 193 height 35
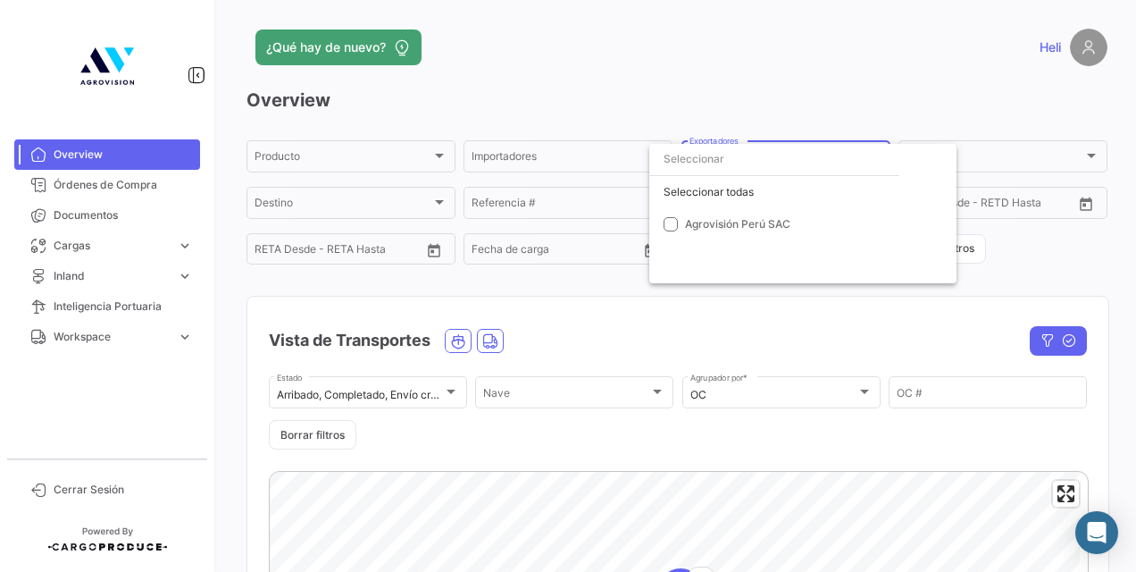
click at [588, 152] on div at bounding box center [568, 286] width 1136 height 572
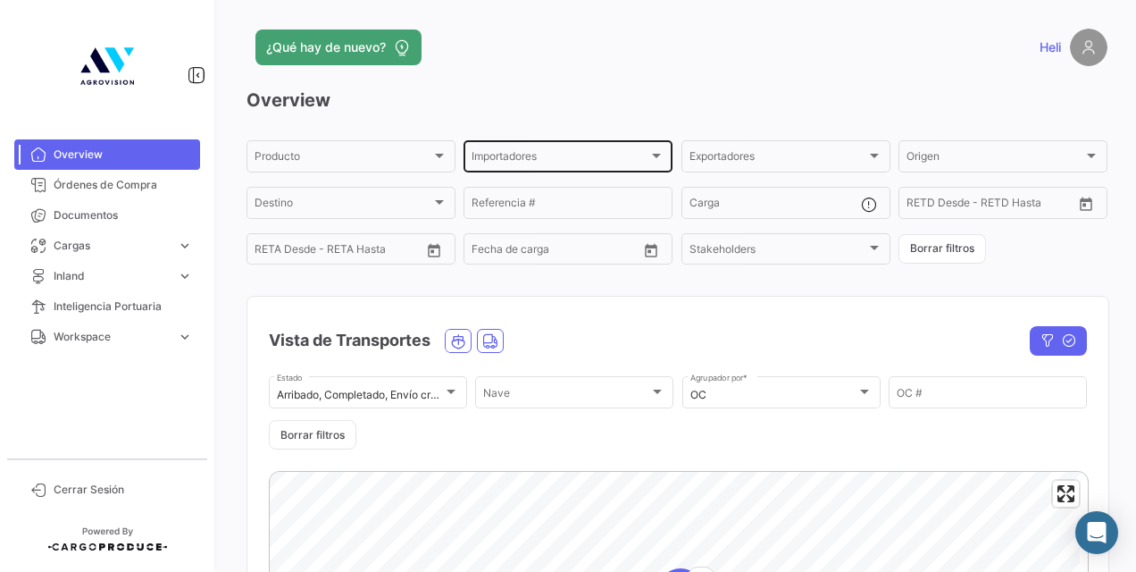
click at [632, 156] on div "Importadores" at bounding box center [560, 159] width 177 height 13
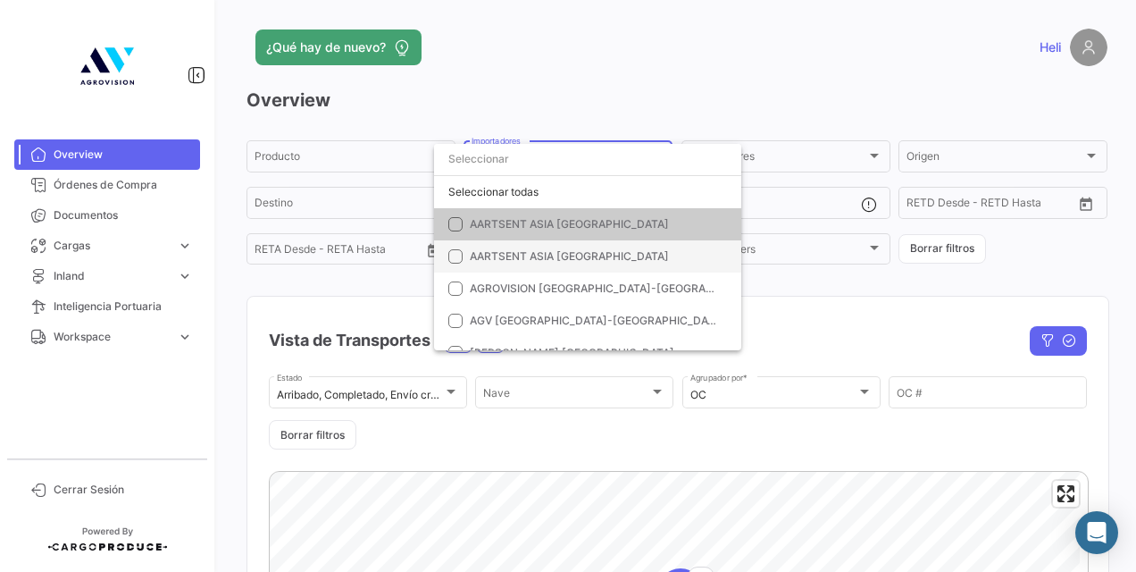
scroll to position [31, 0]
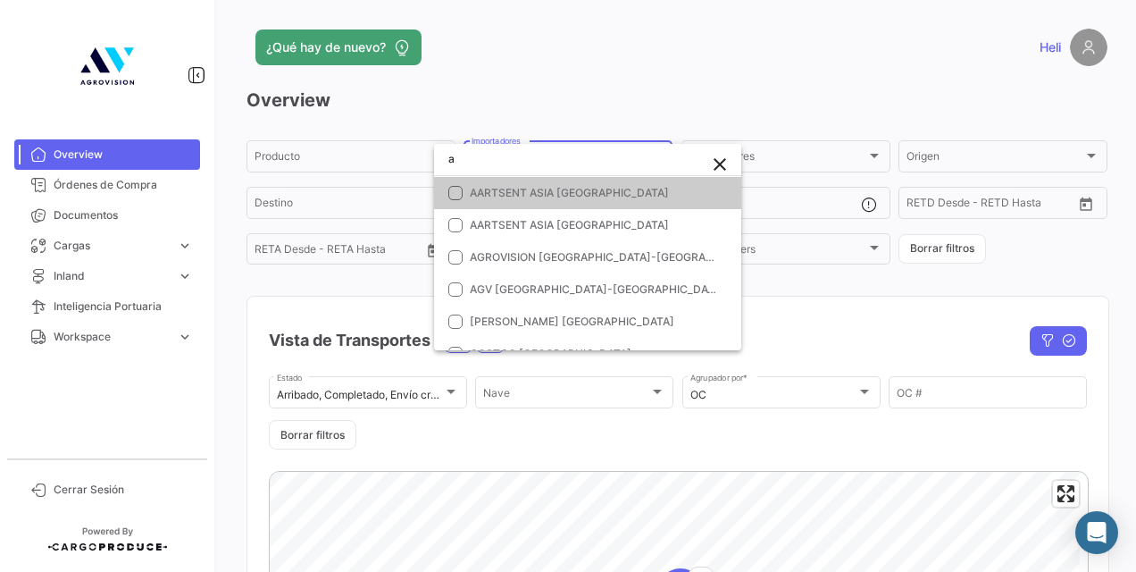
type input "ag"
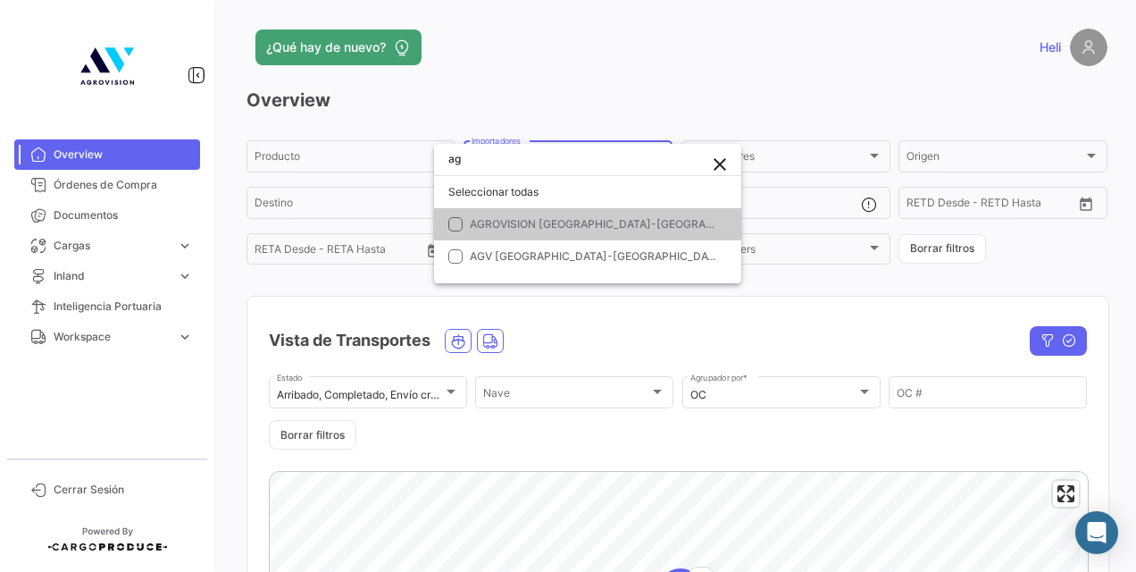
scroll to position [0, 0]
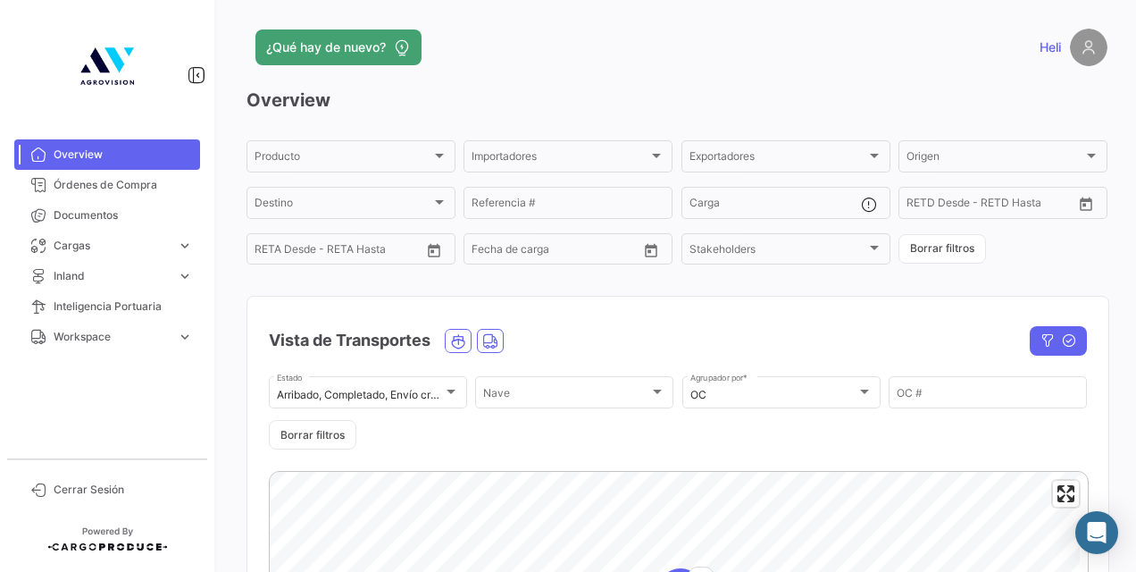
click at [104, 151] on span "Overview" at bounding box center [123, 154] width 139 height 16
click at [166, 188] on span "Órdenes de Compra" at bounding box center [123, 185] width 139 height 16
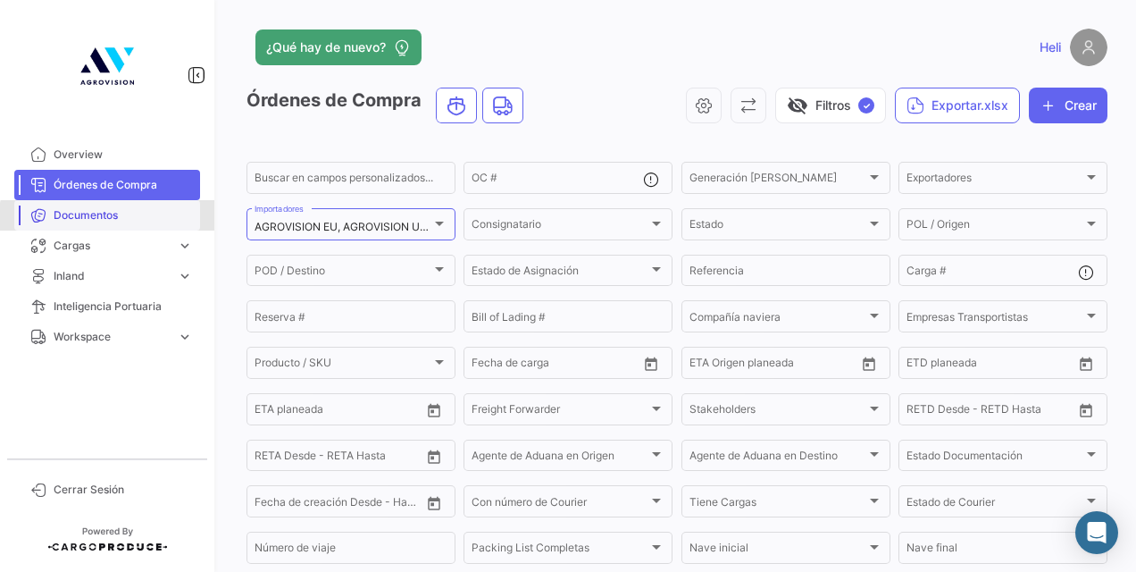
click at [113, 227] on link "Documentos" at bounding box center [107, 215] width 186 height 30
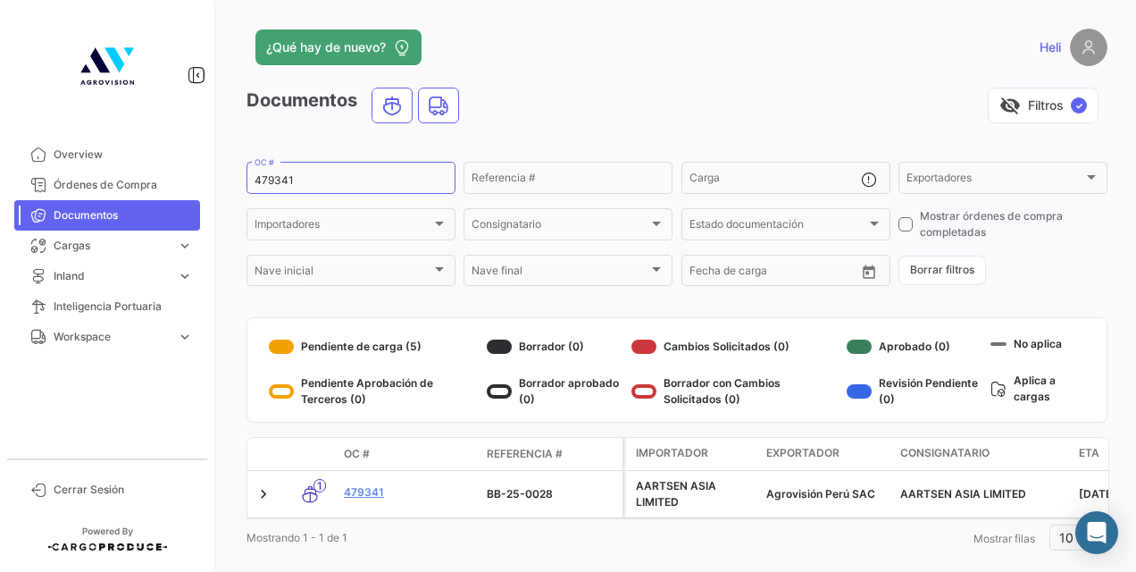
scroll to position [39, 0]
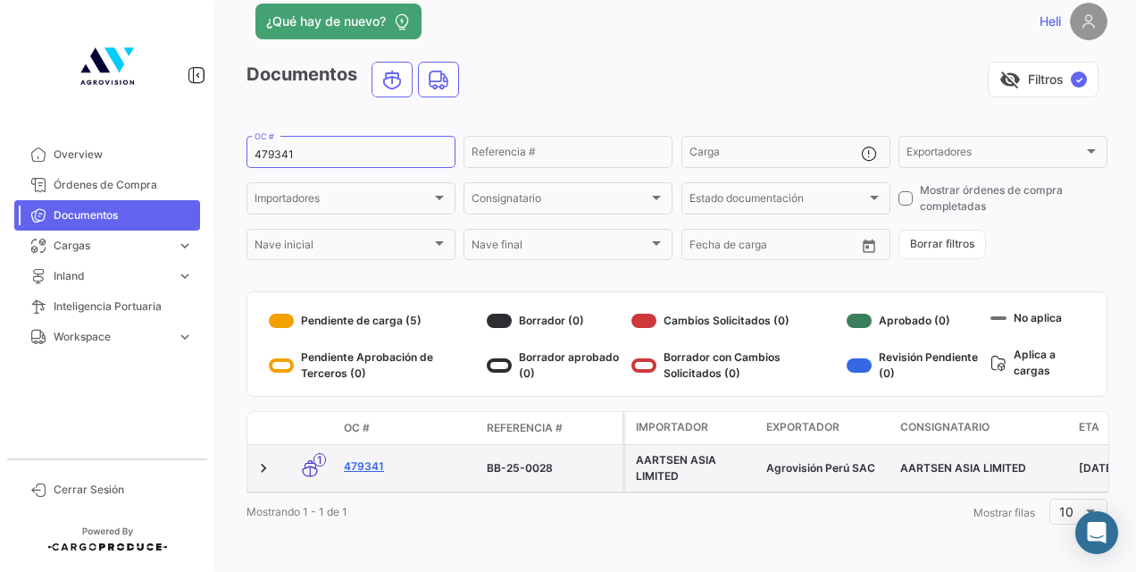
click at [360, 459] on link "479341" at bounding box center [408, 466] width 129 height 16
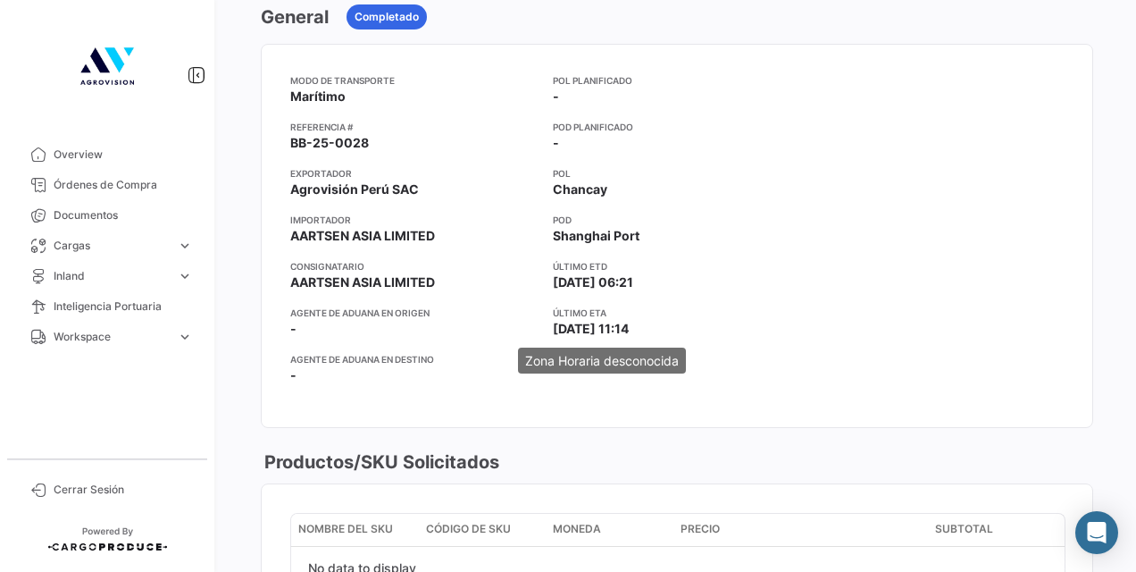
scroll to position [425, 0]
